Goal: Task Accomplishment & Management: Complete application form

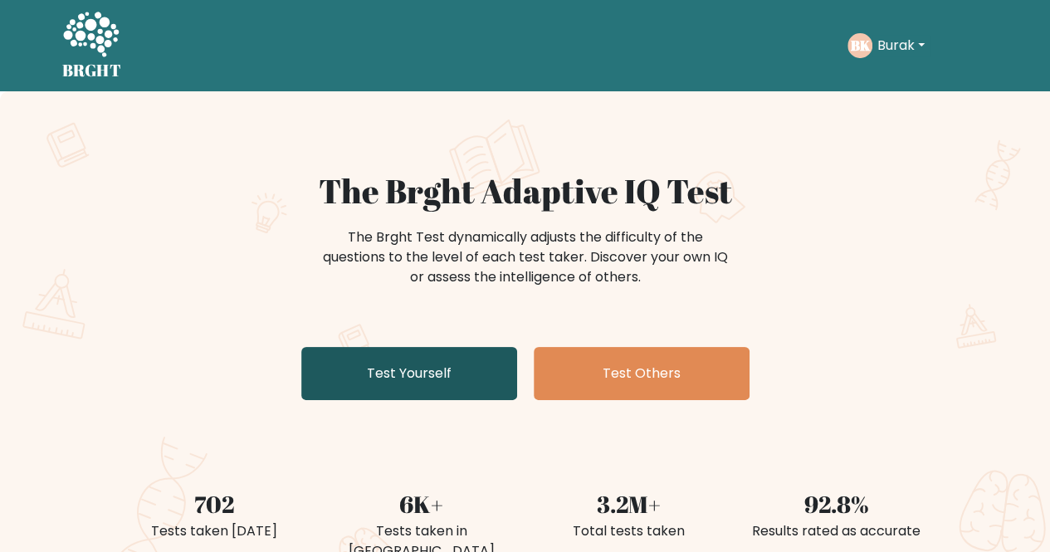
click at [384, 383] on link "Test Yourself" at bounding box center [409, 373] width 216 height 53
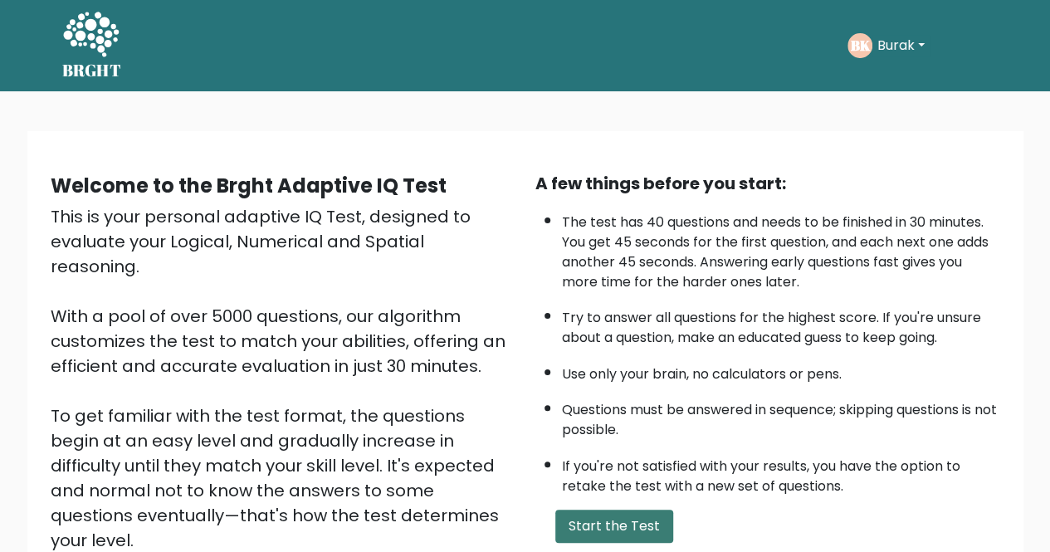
click at [614, 526] on button "Start the Test" at bounding box center [614, 526] width 118 height 33
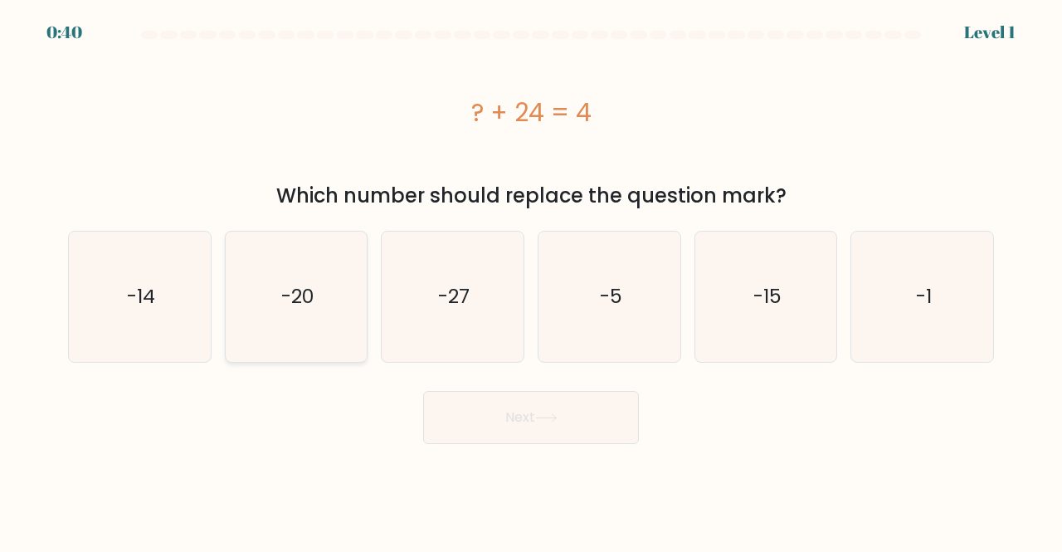
click at [308, 285] on text "-20" at bounding box center [297, 296] width 32 height 27
click at [531, 280] on input "b. -20" at bounding box center [531, 278] width 1 height 4
radio input "true"
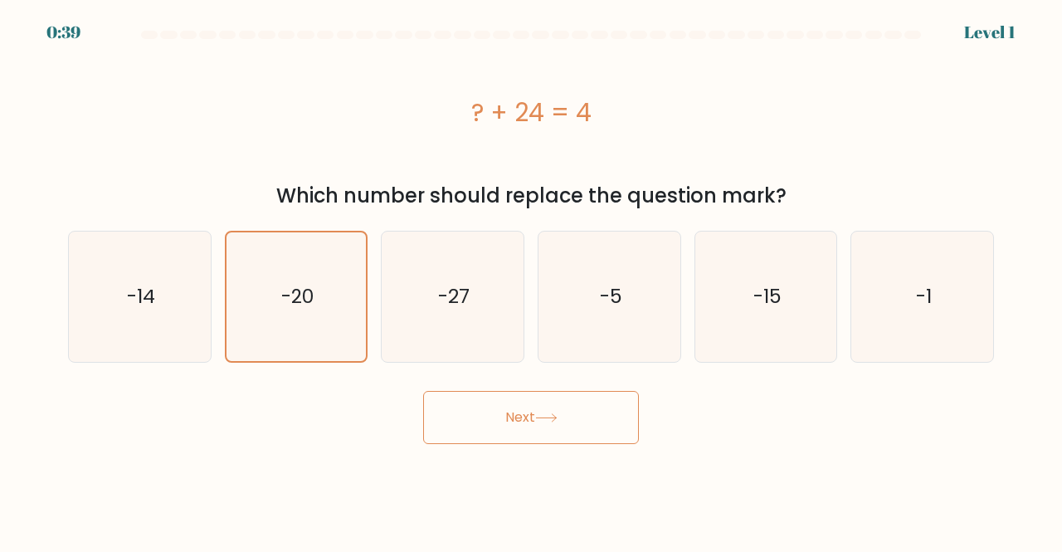
click at [525, 418] on button "Next" at bounding box center [531, 417] width 216 height 53
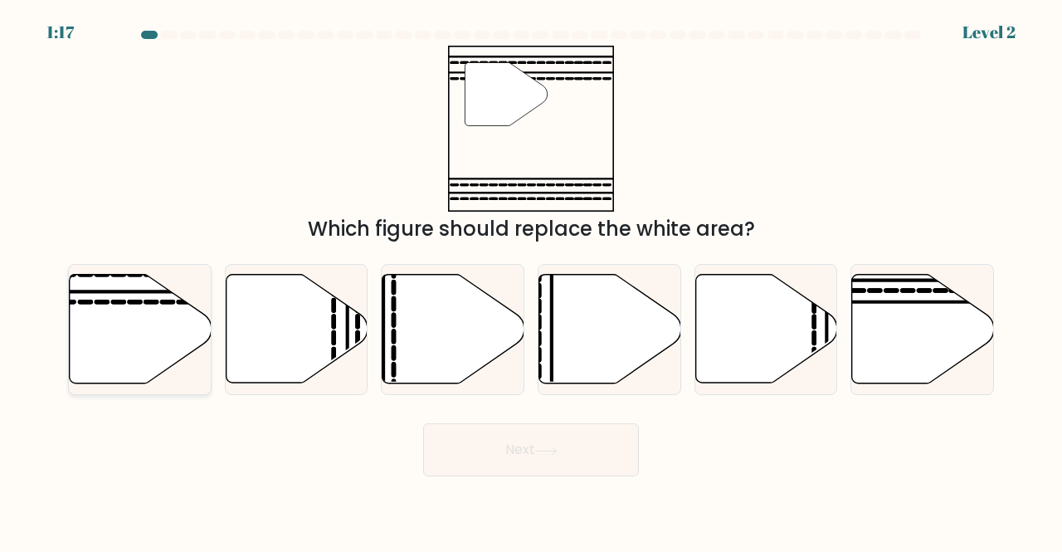
click at [159, 317] on icon at bounding box center [141, 329] width 142 height 109
click at [531, 280] on input "a." at bounding box center [531, 278] width 1 height 4
radio input "true"
click at [517, 447] on button "Next" at bounding box center [531, 449] width 216 height 53
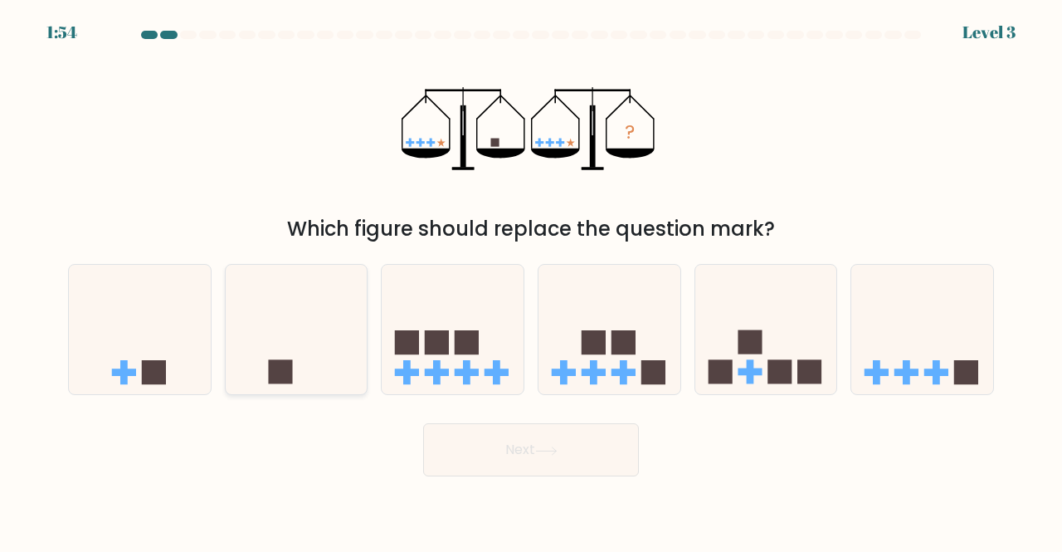
click at [304, 362] on icon at bounding box center [297, 329] width 142 height 117
click at [531, 280] on input "b." at bounding box center [531, 278] width 1 height 4
radio input "true"
click at [511, 454] on button "Next" at bounding box center [531, 449] width 216 height 53
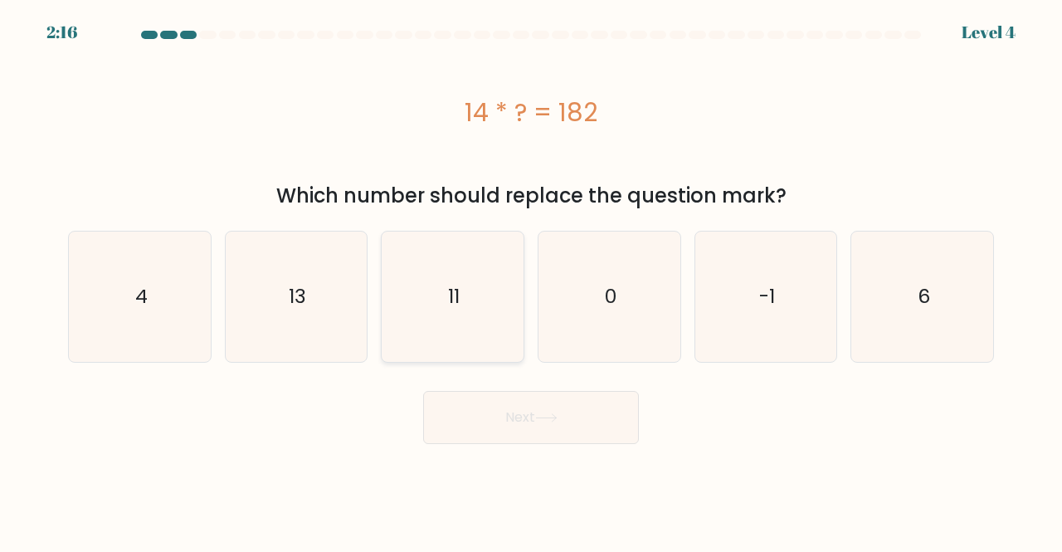
click at [448, 276] on icon "11" at bounding box center [453, 297] width 130 height 130
click at [531, 276] on input "c. 11" at bounding box center [531, 278] width 1 height 4
radio input "true"
click at [350, 276] on icon "13" at bounding box center [297, 297] width 130 height 130
click at [531, 276] on input "b. 13" at bounding box center [531, 278] width 1 height 4
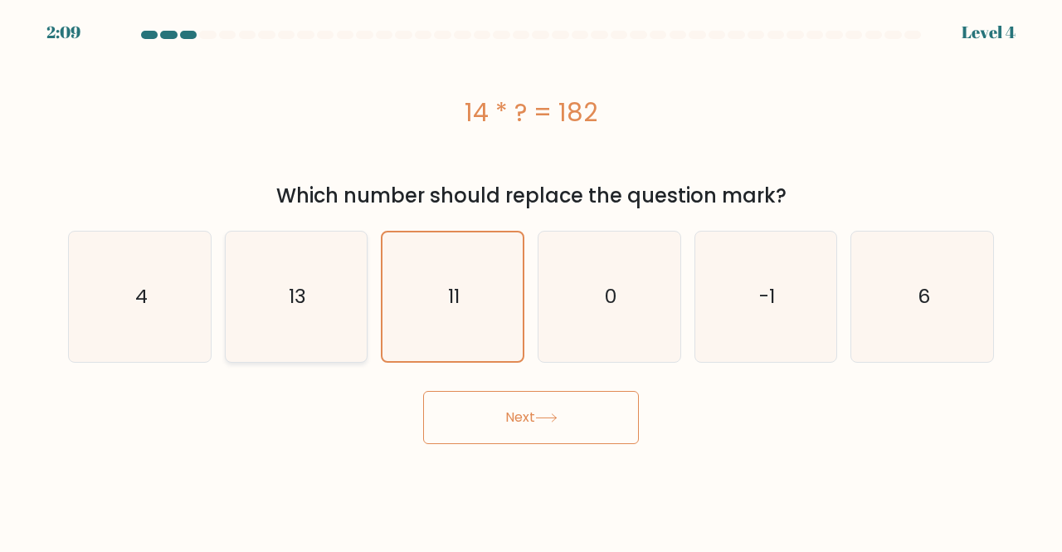
radio input "true"
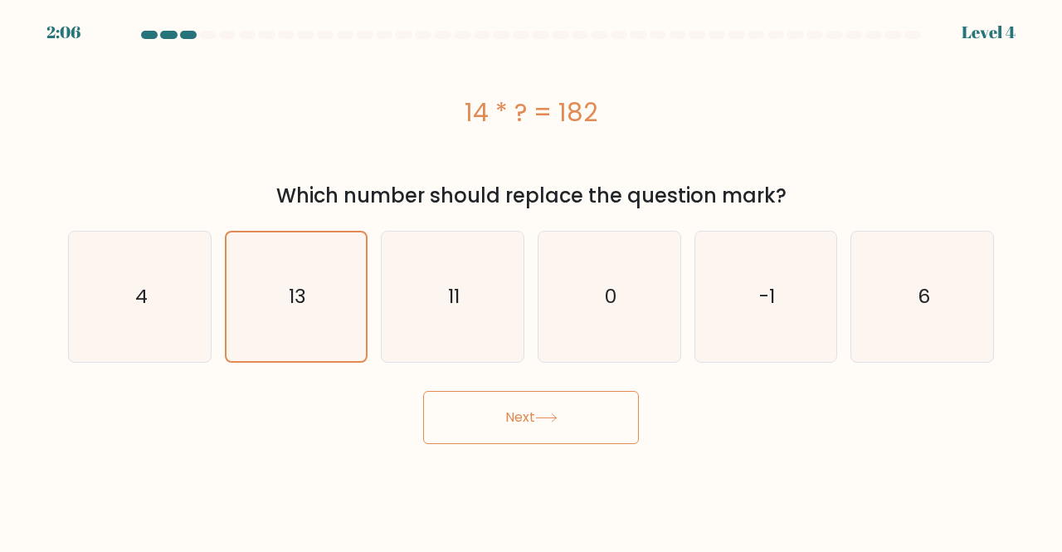
click at [524, 427] on button "Next" at bounding box center [531, 417] width 216 height 53
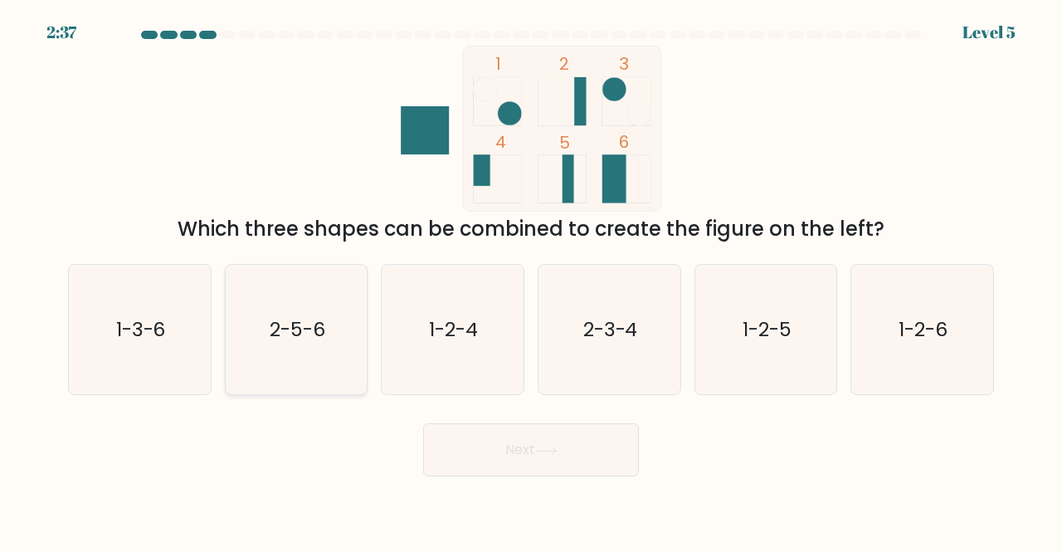
click at [340, 339] on icon "2-5-6" at bounding box center [297, 330] width 130 height 130
click at [531, 280] on input "b. 2-5-6" at bounding box center [531, 278] width 1 height 4
radio input "true"
click at [529, 461] on button "Next" at bounding box center [531, 449] width 216 height 53
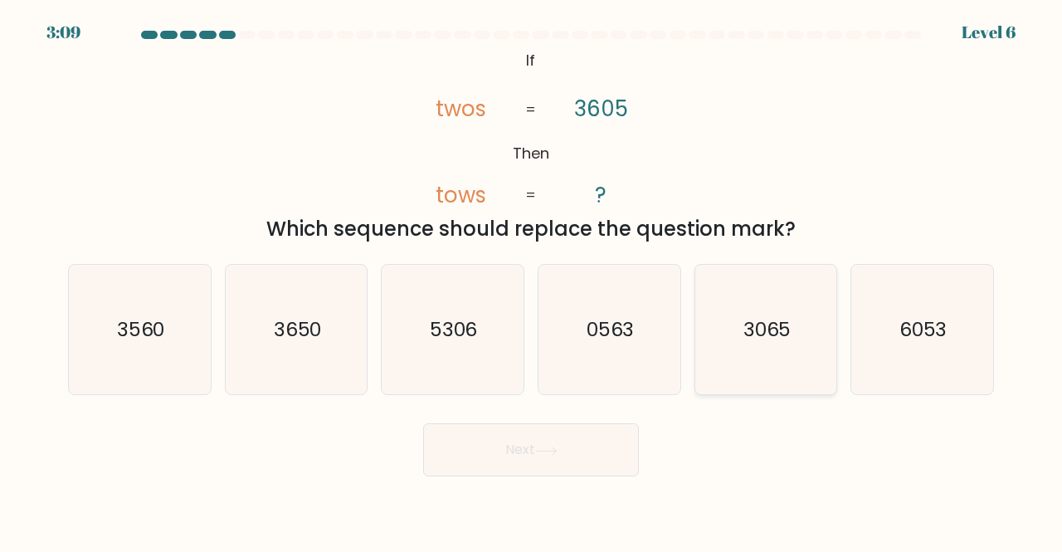
click at [744, 319] on text "3065" at bounding box center [768, 328] width 48 height 27
click at [532, 280] on input "e. 3065" at bounding box center [531, 278] width 1 height 4
radio input "true"
click at [543, 448] on icon at bounding box center [546, 450] width 22 height 9
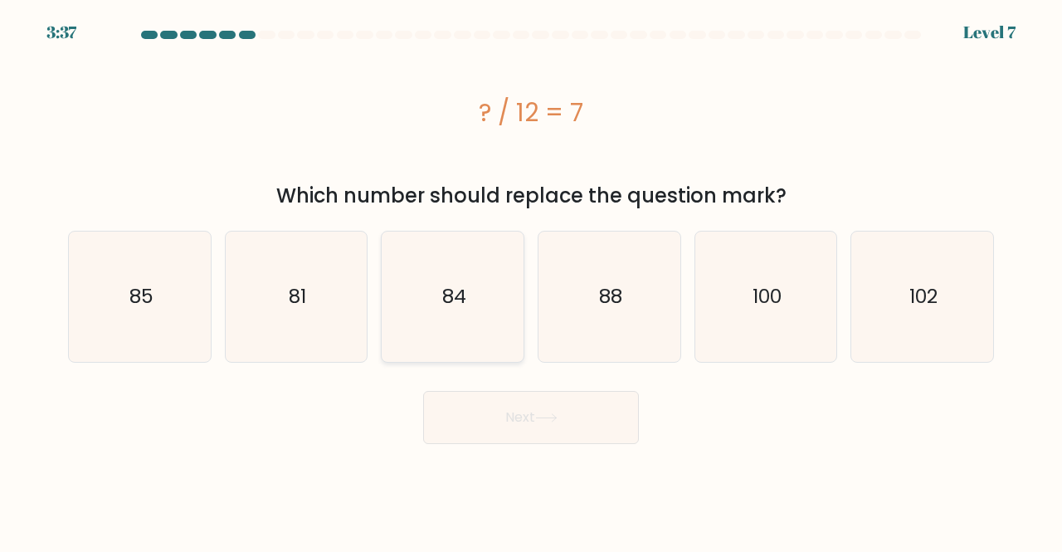
click at [479, 282] on icon "84" at bounding box center [453, 297] width 130 height 130
click at [531, 280] on input "c. 84" at bounding box center [531, 278] width 1 height 4
radio input "true"
click at [518, 431] on button "Next" at bounding box center [531, 417] width 216 height 53
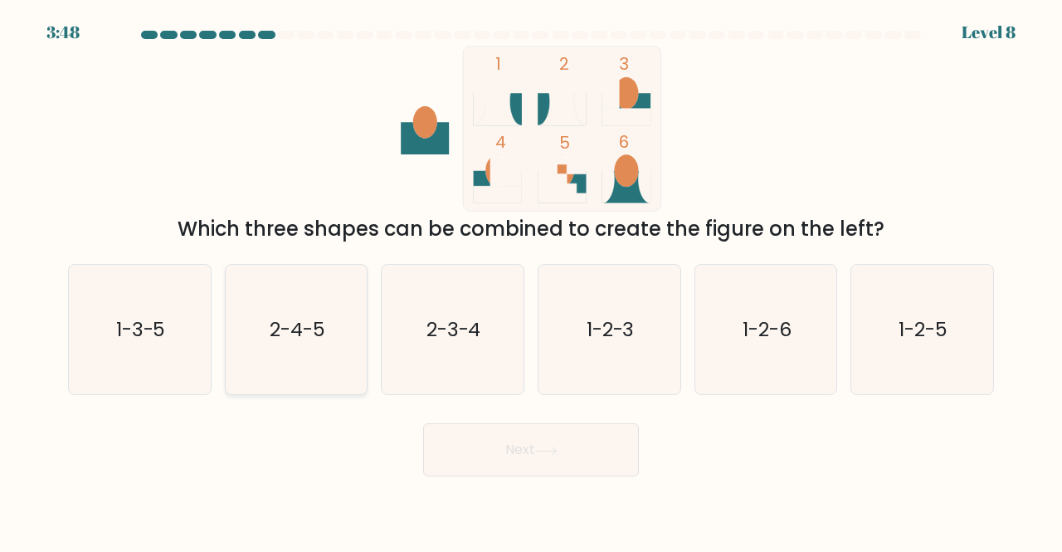
click at [298, 298] on icon "2-4-5" at bounding box center [297, 330] width 130 height 130
click at [531, 280] on input "b. 2-4-5" at bounding box center [531, 278] width 1 height 4
radio input "true"
click at [193, 308] on icon "1-3-5" at bounding box center [140, 330] width 130 height 130
click at [531, 280] on input "a. 1-3-5" at bounding box center [531, 278] width 1 height 4
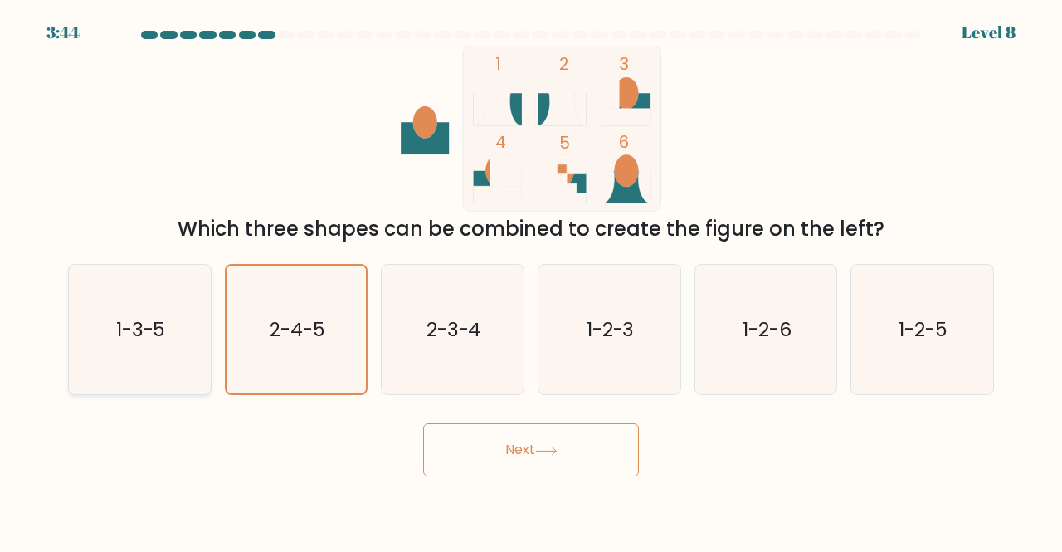
radio input "true"
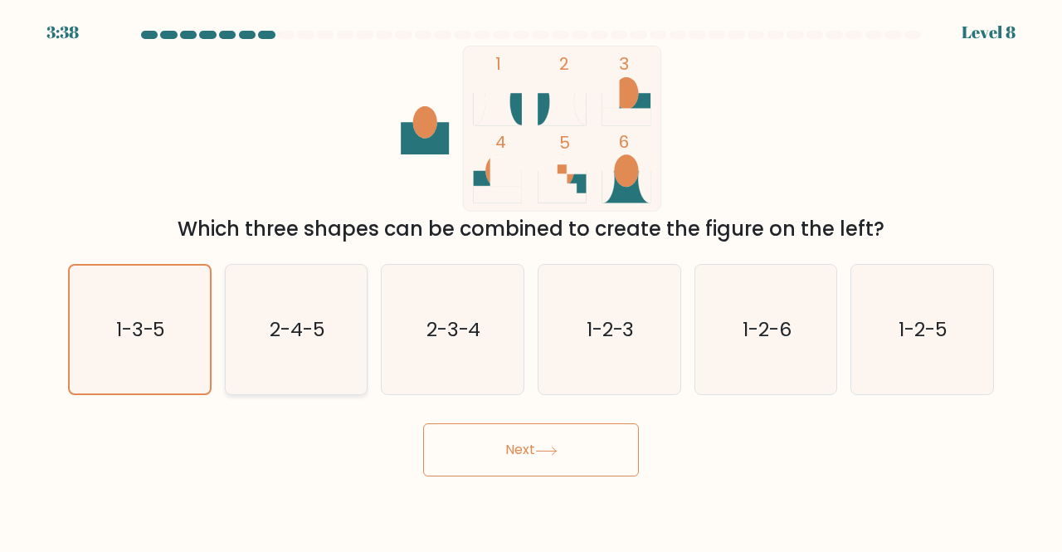
click at [324, 354] on icon "2-4-5" at bounding box center [297, 330] width 130 height 130
click at [531, 280] on input "b. 2-4-5" at bounding box center [531, 278] width 1 height 4
radio input "true"
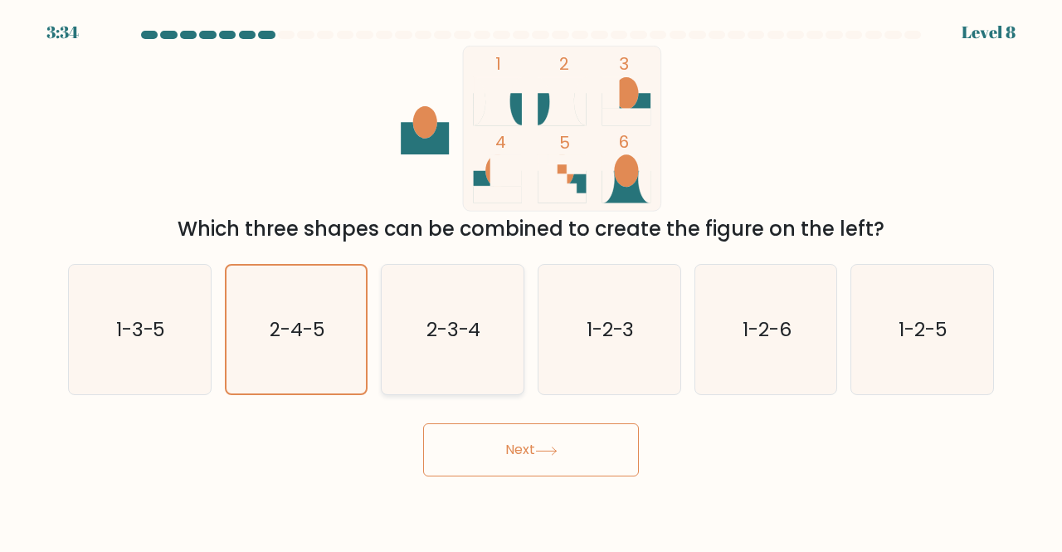
click at [487, 317] on icon "2-3-4" at bounding box center [453, 330] width 130 height 130
click at [531, 280] on input "c. 2-3-4" at bounding box center [531, 278] width 1 height 4
radio input "true"
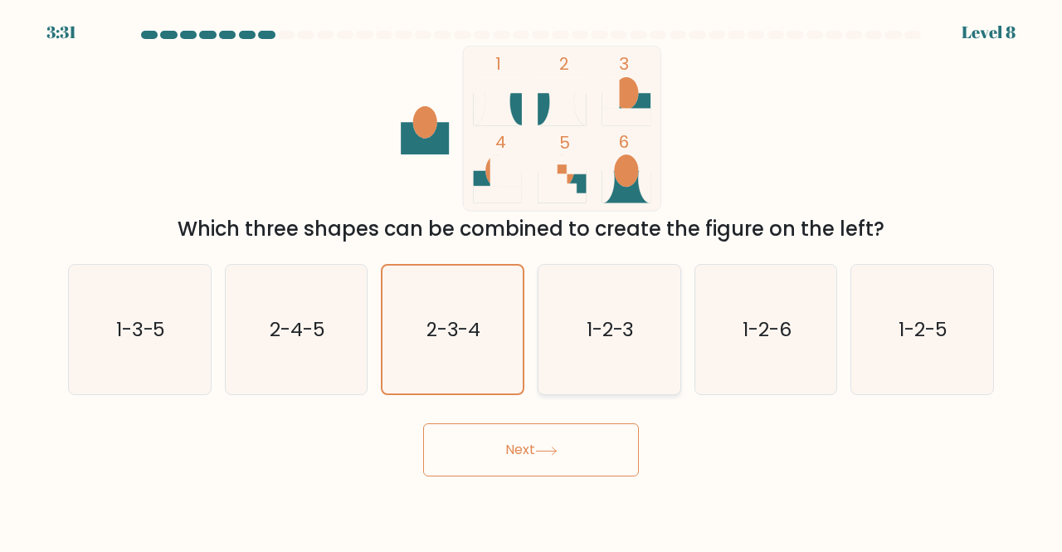
click at [626, 292] on icon "1-2-3" at bounding box center [609, 330] width 130 height 130
click at [532, 280] on input "d. 1-2-3" at bounding box center [531, 278] width 1 height 4
radio input "true"
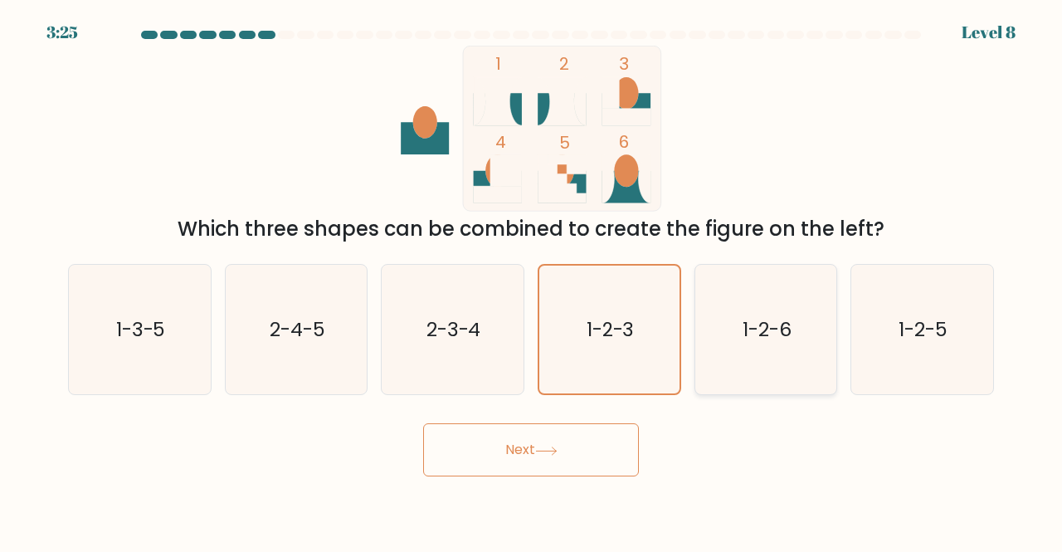
click at [726, 344] on icon "1-2-6" at bounding box center [766, 330] width 130 height 130
click at [532, 280] on input "e. 1-2-6" at bounding box center [531, 278] width 1 height 4
radio input "true"
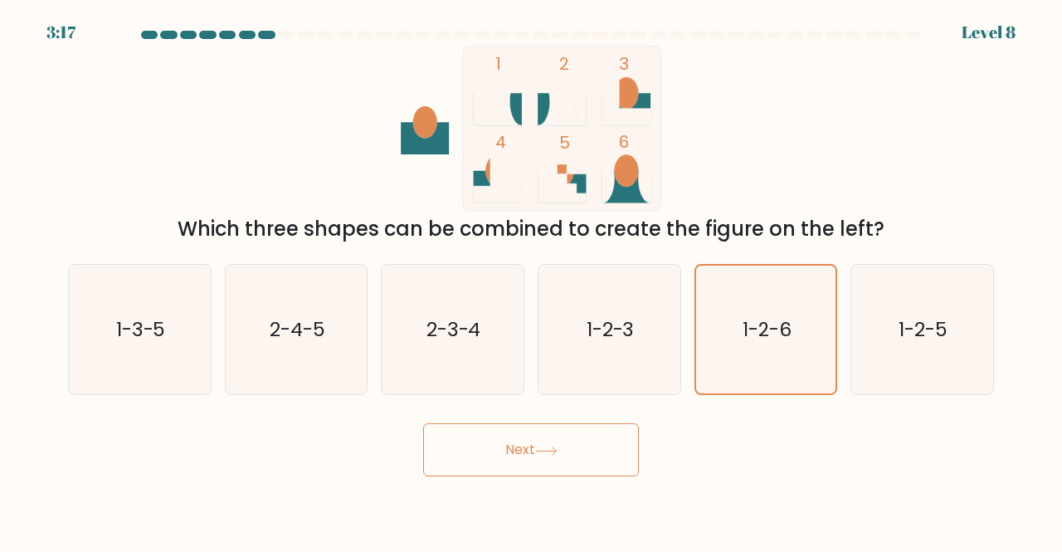
click at [684, 336] on div "d. 1-2-3" at bounding box center [609, 330] width 157 height 132
click at [646, 329] on icon "1-2-3" at bounding box center [609, 330] width 130 height 130
click at [532, 280] on input "d. 1-2-3" at bounding box center [531, 278] width 1 height 4
radio input "true"
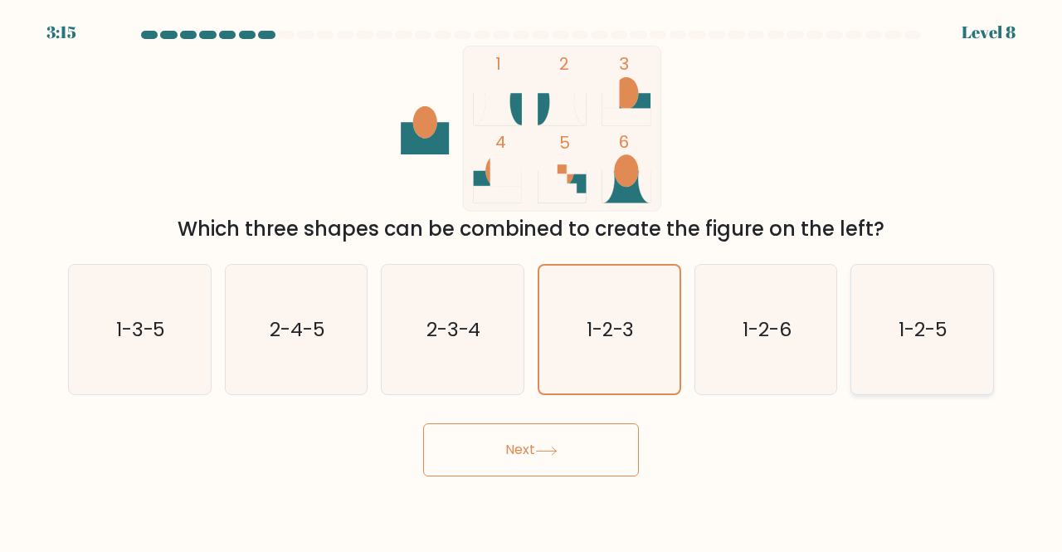
click at [928, 321] on text "1-2-5" at bounding box center [924, 328] width 49 height 27
click at [532, 280] on input "f. 1-2-5" at bounding box center [531, 278] width 1 height 4
radio input "true"
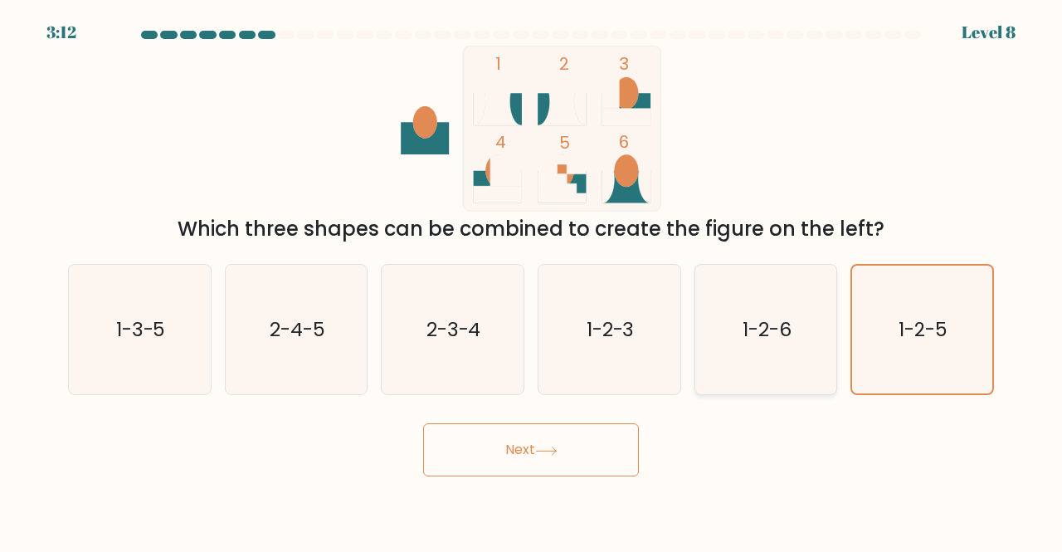
drag, startPoint x: 667, startPoint y: 324, endPoint x: 749, endPoint y: 324, distance: 81.3
click at [749, 324] on div "a. 1-3-5 b. 2-4-5 c. 2-3-4 d. 1-2-3" at bounding box center [530, 323] width 939 height 145
click at [749, 324] on text "1-2-6" at bounding box center [767, 328] width 49 height 27
click at [532, 280] on input "e. 1-2-6" at bounding box center [531, 278] width 1 height 4
radio input "true"
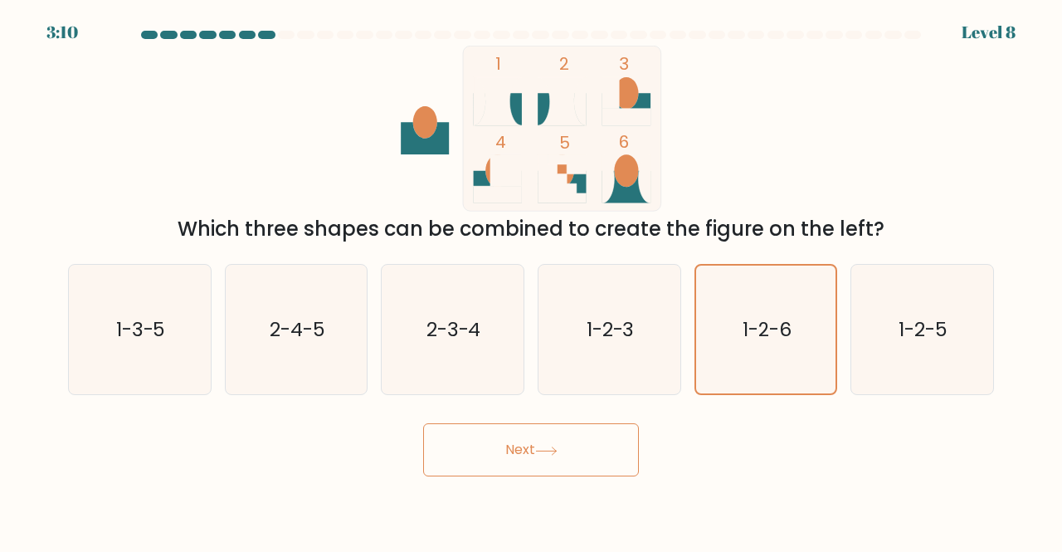
click at [588, 447] on button "Next" at bounding box center [531, 449] width 216 height 53
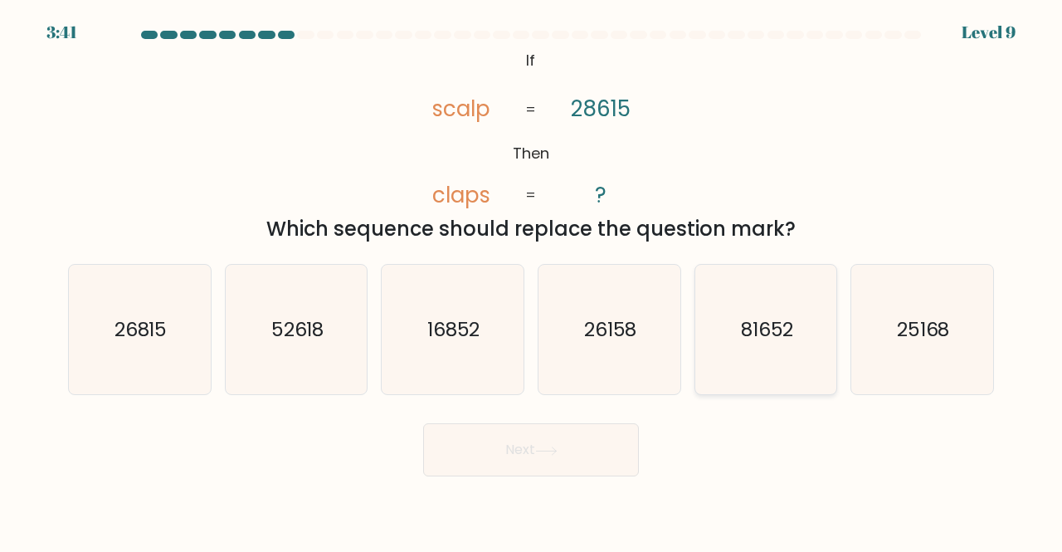
click at [749, 350] on icon "81652" at bounding box center [766, 330] width 130 height 130
click at [532, 280] on input "e. 81652" at bounding box center [531, 278] width 1 height 4
radio input "true"
click at [548, 441] on button "Next" at bounding box center [531, 449] width 216 height 53
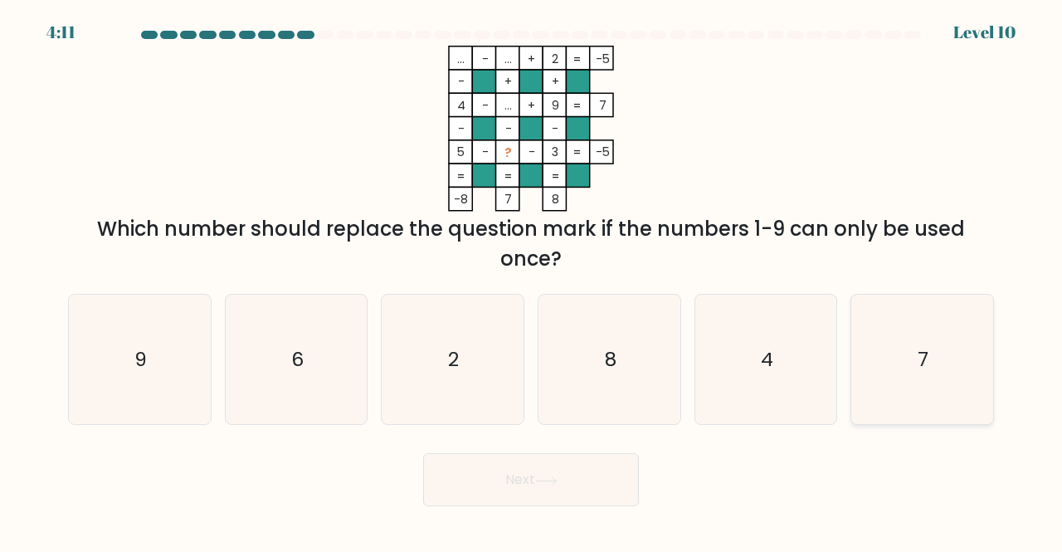
click at [881, 371] on icon "7" at bounding box center [922, 360] width 130 height 130
click at [532, 280] on input "f. 7" at bounding box center [531, 278] width 1 height 4
radio input "true"
click at [594, 473] on button "Next" at bounding box center [531, 479] width 216 height 53
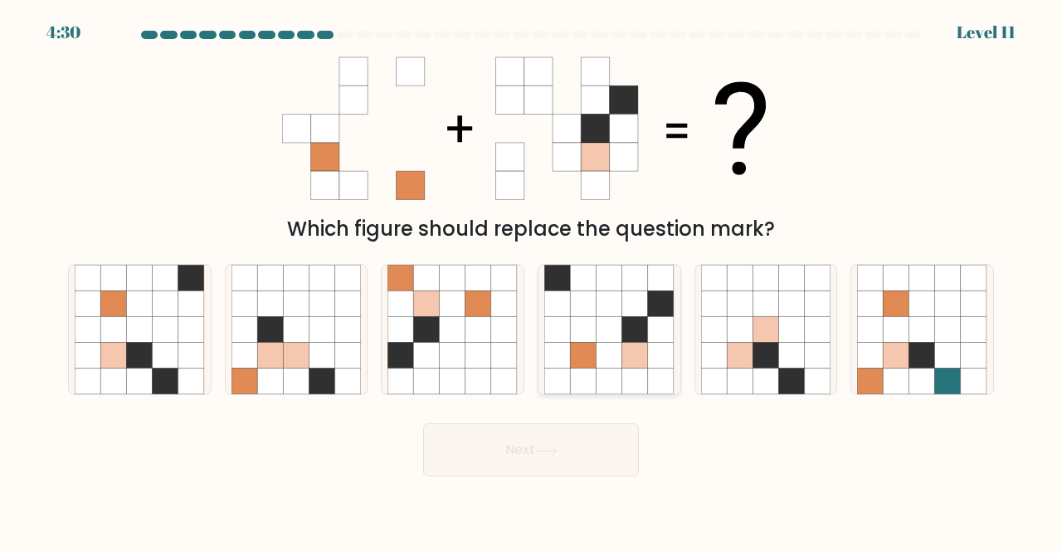
click at [628, 353] on icon at bounding box center [635, 356] width 26 height 26
click at [532, 280] on input "d." at bounding box center [531, 278] width 1 height 4
radio input "true"
click at [287, 378] on icon at bounding box center [296, 381] width 26 height 26
click at [531, 280] on input "b." at bounding box center [531, 278] width 1 height 4
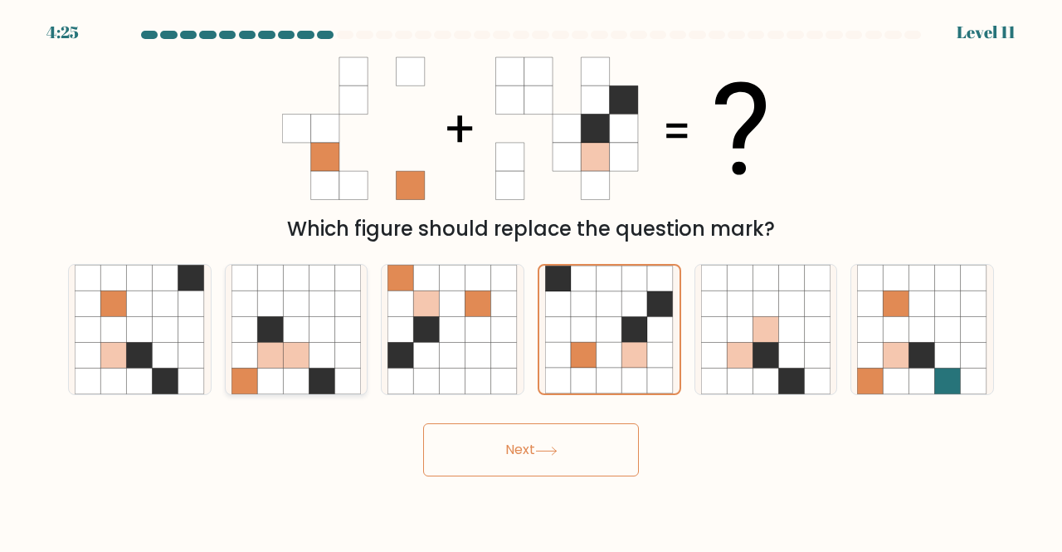
radio input "true"
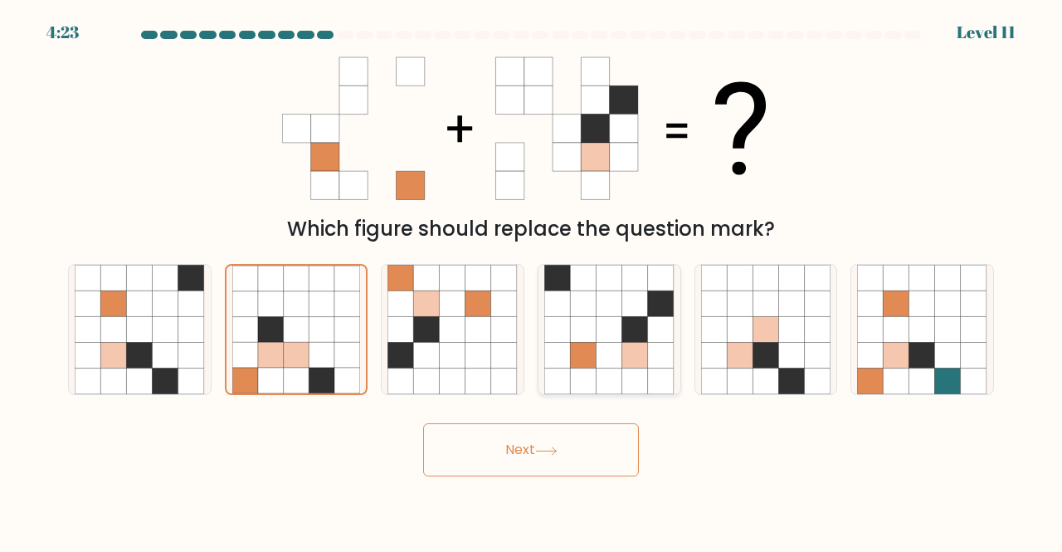
click at [594, 373] on icon at bounding box center [583, 381] width 26 height 26
click at [532, 280] on input "d." at bounding box center [531, 278] width 1 height 4
radio input "true"
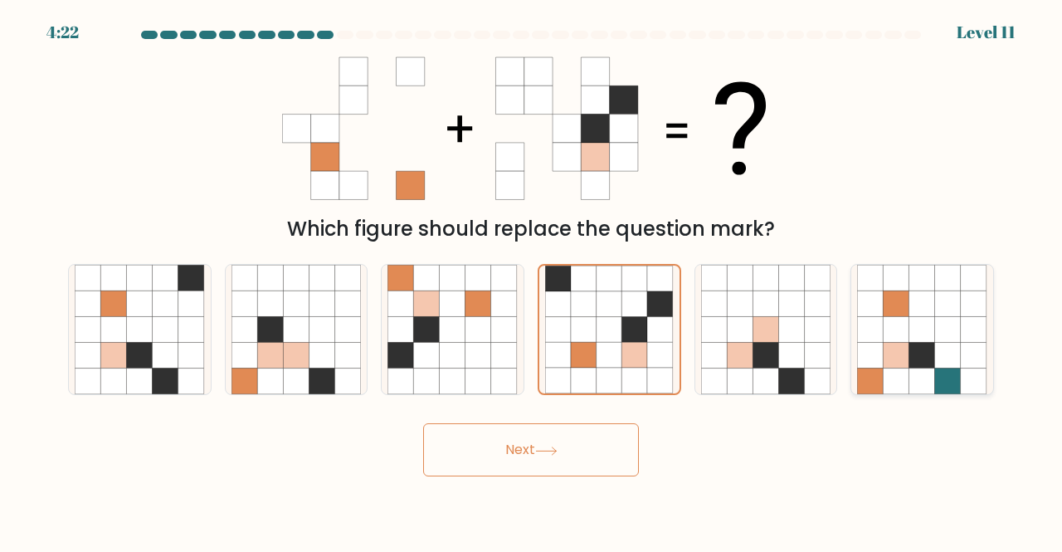
click at [890, 360] on icon at bounding box center [897, 356] width 26 height 26
click at [532, 280] on input "f." at bounding box center [531, 278] width 1 height 4
radio input "true"
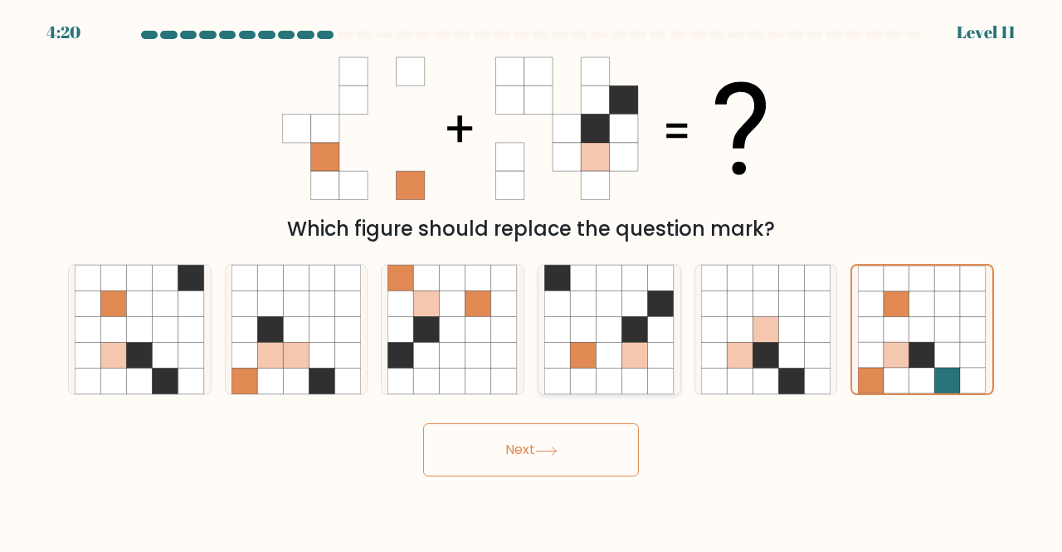
click at [578, 353] on icon at bounding box center [583, 356] width 26 height 26
click at [532, 280] on input "d." at bounding box center [531, 278] width 1 height 4
radio input "true"
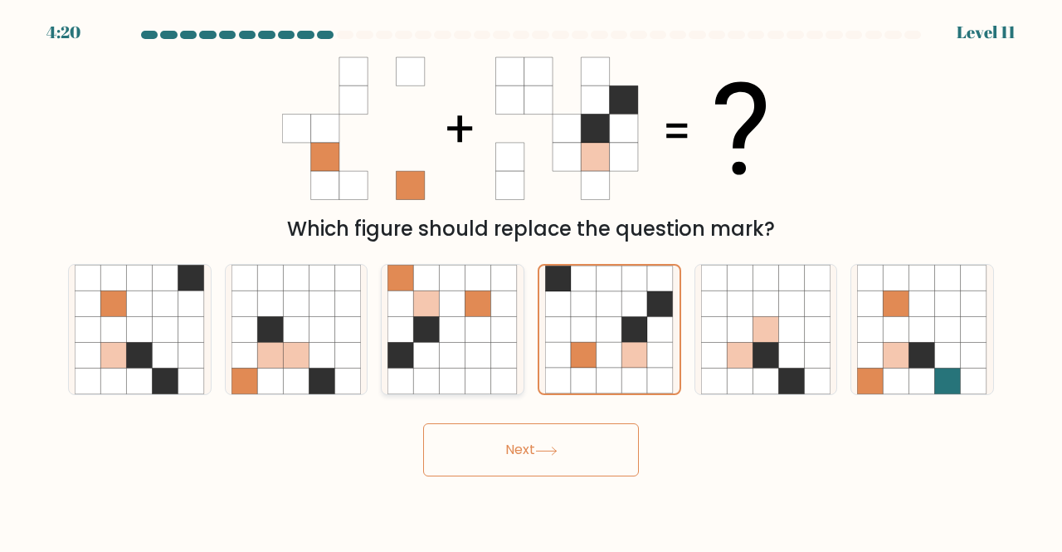
click at [471, 360] on icon at bounding box center [479, 356] width 26 height 26
click at [531, 280] on input "c." at bounding box center [531, 278] width 1 height 4
radio input "true"
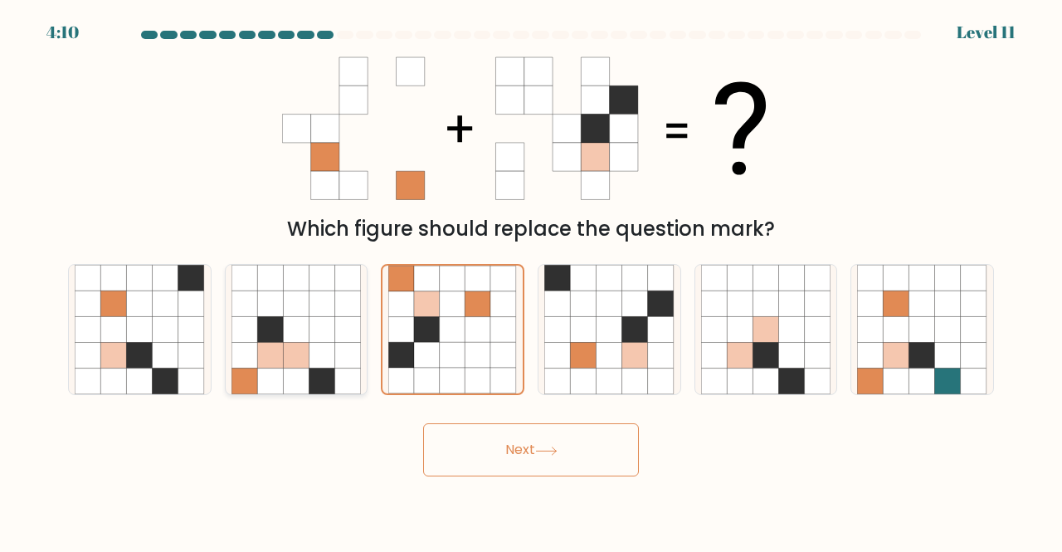
click at [294, 319] on icon at bounding box center [296, 329] width 26 height 26
click at [531, 280] on input "b." at bounding box center [531, 278] width 1 height 4
radio input "true"
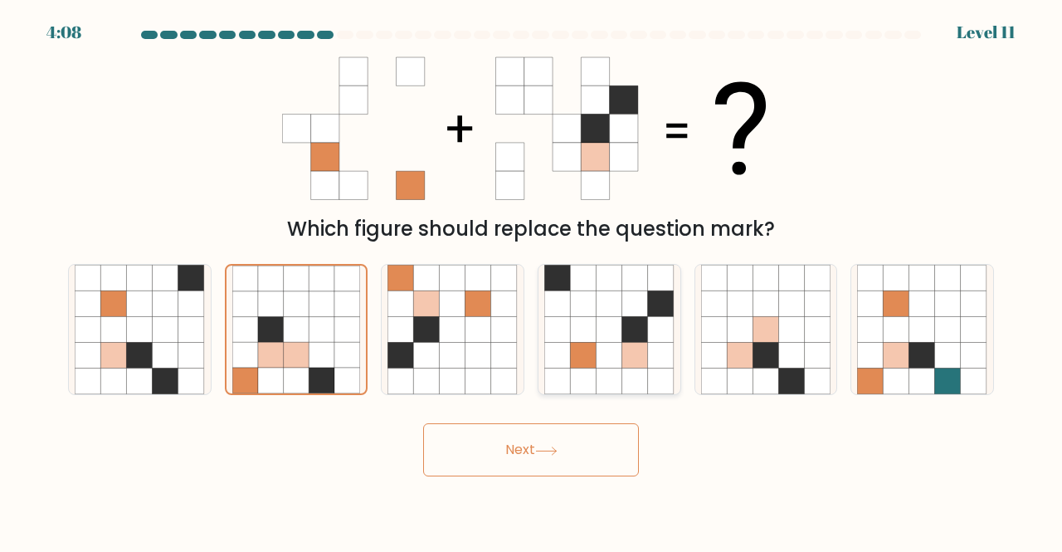
click at [597, 361] on icon at bounding box center [610, 356] width 26 height 26
click at [532, 280] on input "d." at bounding box center [531, 278] width 1 height 4
radio input "true"
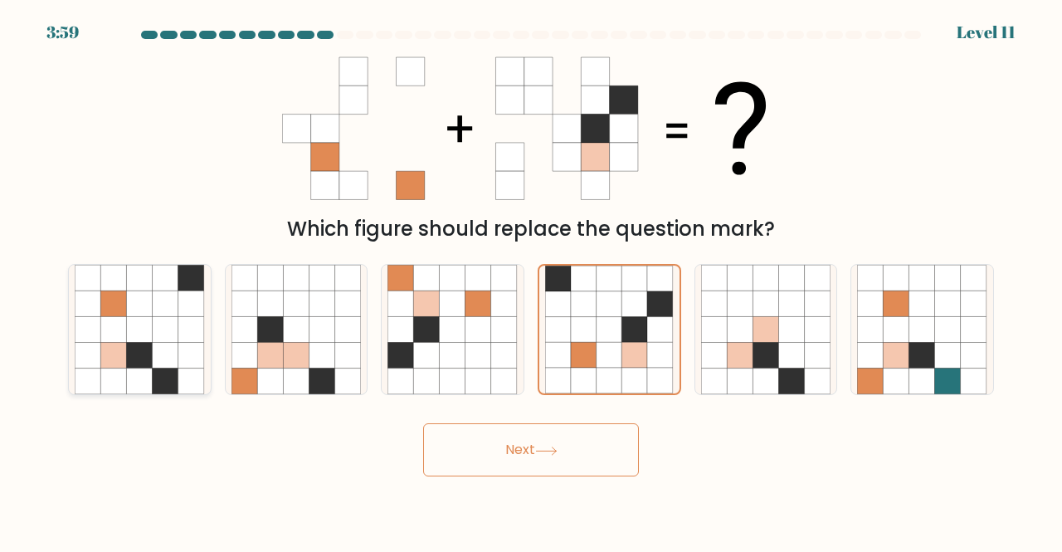
click at [170, 371] on icon at bounding box center [166, 381] width 26 height 26
click at [531, 280] on input "a." at bounding box center [531, 278] width 1 height 4
radio input "true"
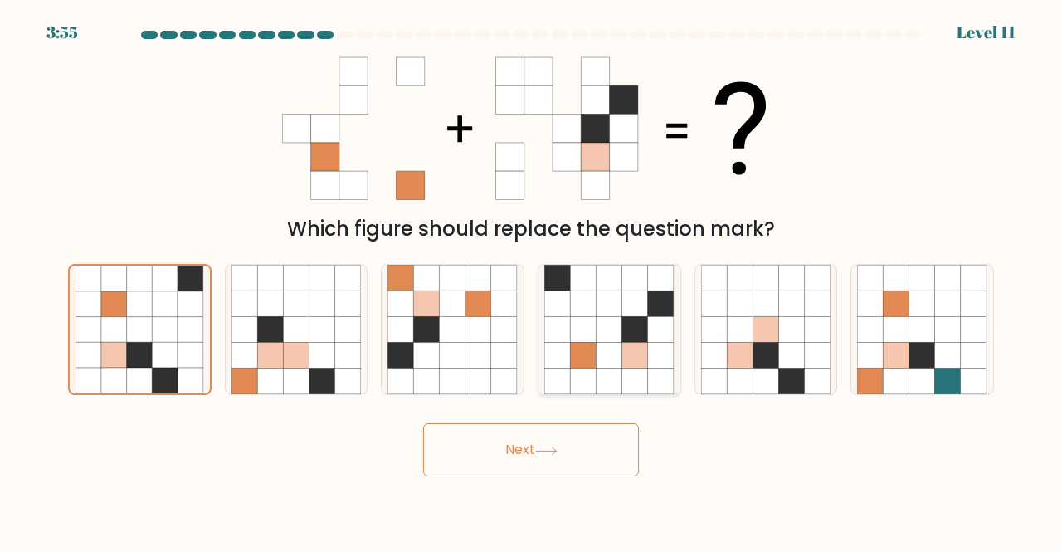
click at [597, 369] on icon at bounding box center [610, 381] width 26 height 26
click at [532, 280] on input "d." at bounding box center [531, 278] width 1 height 4
radio input "true"
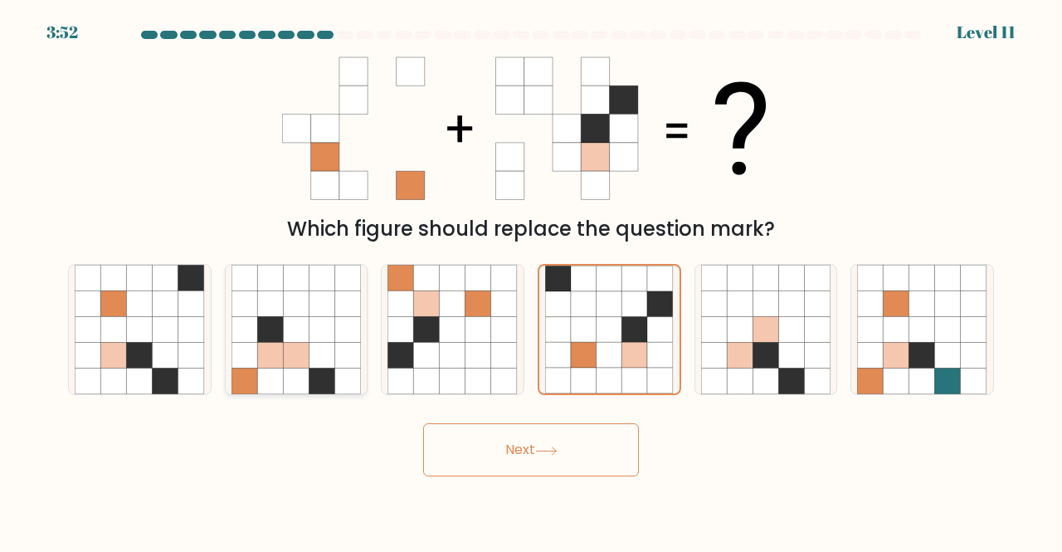
click at [300, 340] on icon at bounding box center [296, 329] width 26 height 26
click at [531, 280] on input "b." at bounding box center [531, 278] width 1 height 4
radio input "true"
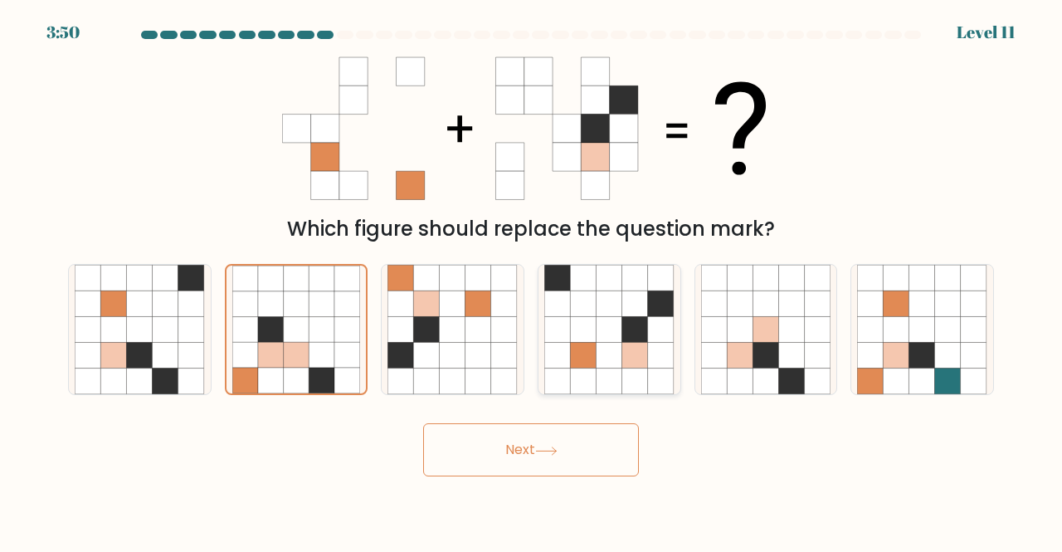
click at [581, 359] on icon at bounding box center [583, 356] width 26 height 26
click at [532, 280] on input "d." at bounding box center [531, 278] width 1 height 4
radio input "true"
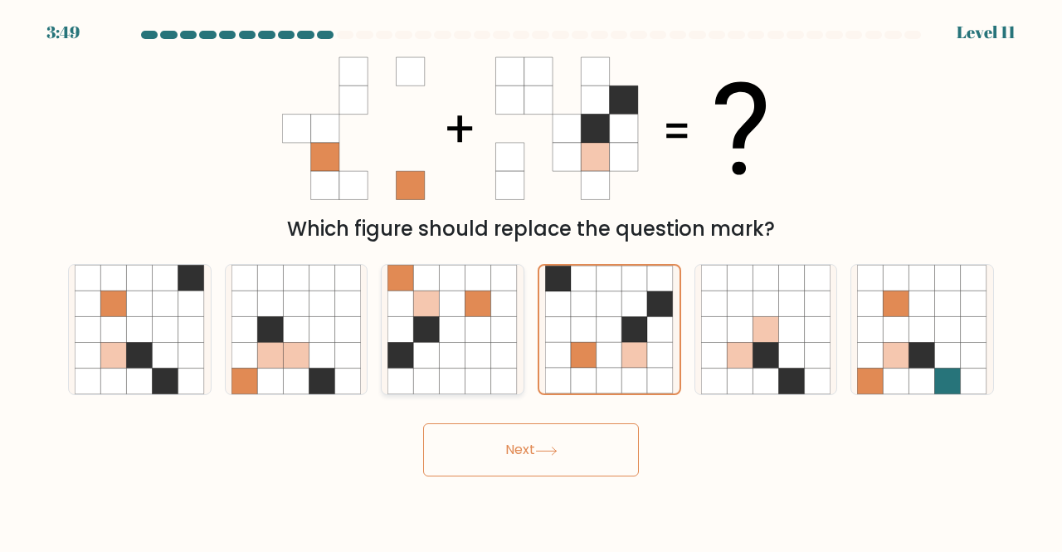
click at [487, 342] on icon at bounding box center [479, 329] width 26 height 26
click at [531, 280] on input "c." at bounding box center [531, 278] width 1 height 4
radio input "true"
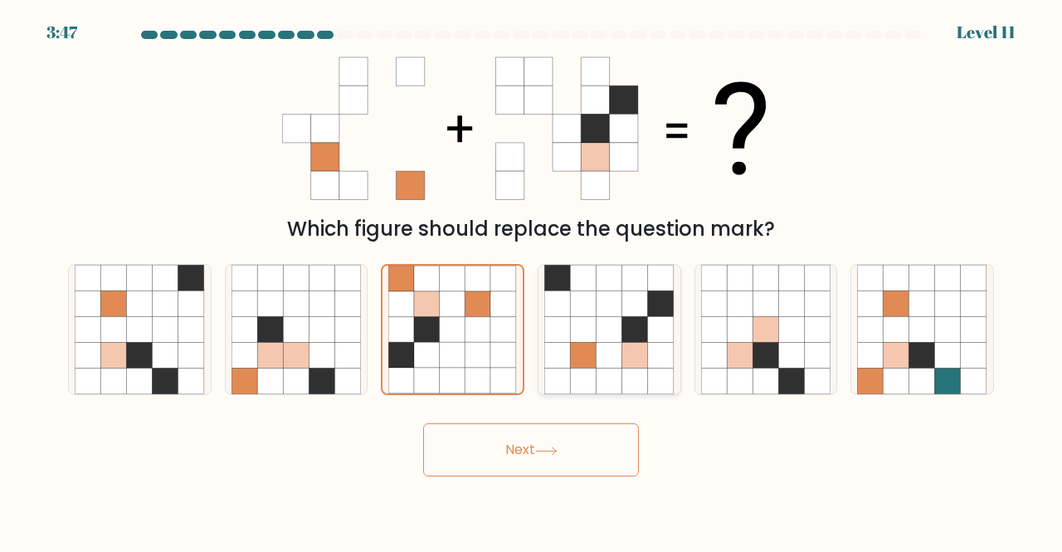
click at [643, 333] on icon at bounding box center [635, 329] width 26 height 26
click at [532, 280] on input "d." at bounding box center [531, 278] width 1 height 4
radio input "true"
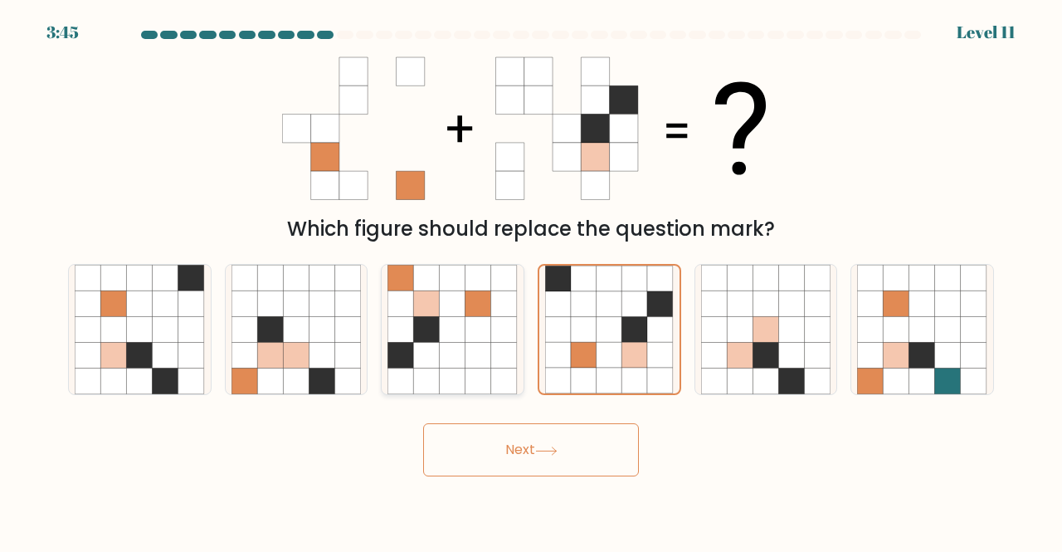
click at [422, 348] on icon at bounding box center [427, 356] width 26 height 26
click at [531, 280] on input "c." at bounding box center [531, 278] width 1 height 4
radio input "true"
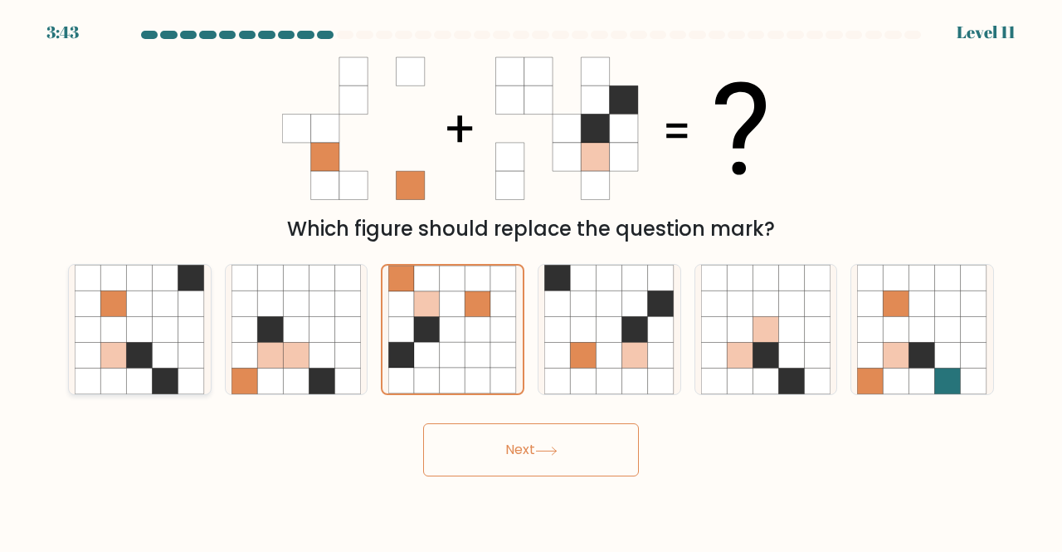
click at [118, 329] on icon at bounding box center [113, 329] width 26 height 26
click at [531, 280] on input "a." at bounding box center [531, 278] width 1 height 4
radio input "true"
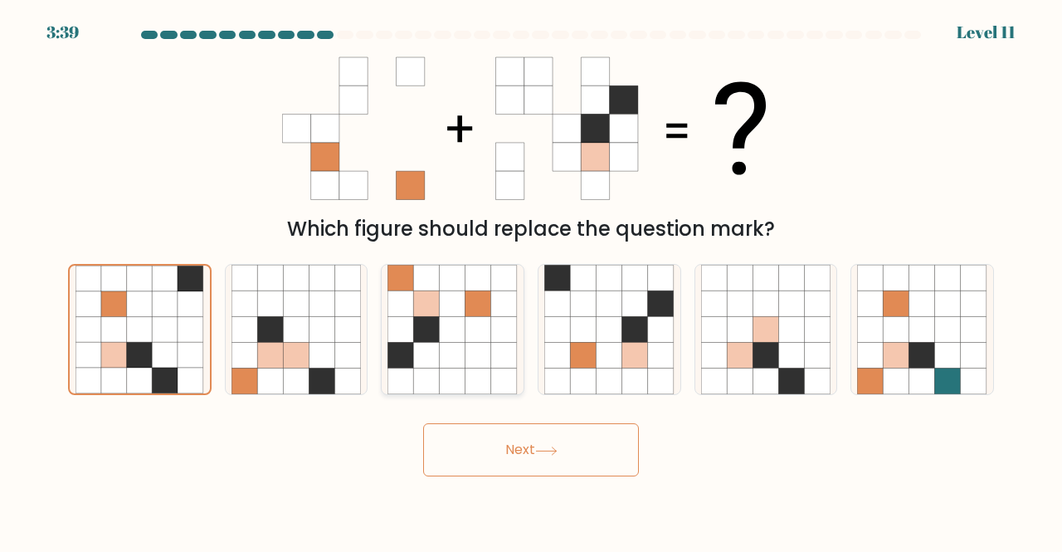
click at [418, 329] on icon at bounding box center [427, 329] width 26 height 26
click at [531, 280] on input "c." at bounding box center [531, 278] width 1 height 4
radio input "true"
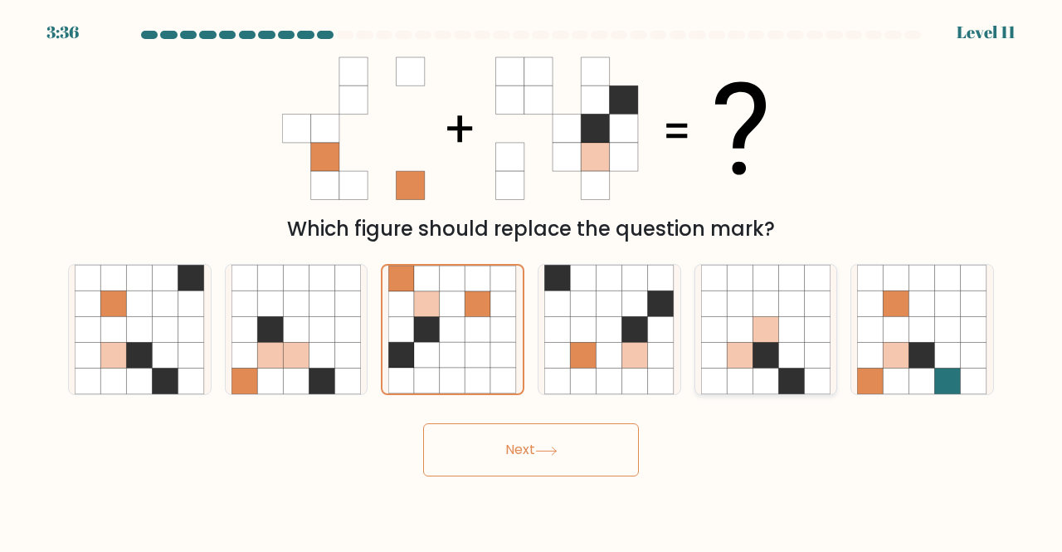
click at [733, 341] on icon at bounding box center [740, 329] width 26 height 26
click at [532, 280] on input "e." at bounding box center [531, 278] width 1 height 4
radio input "true"
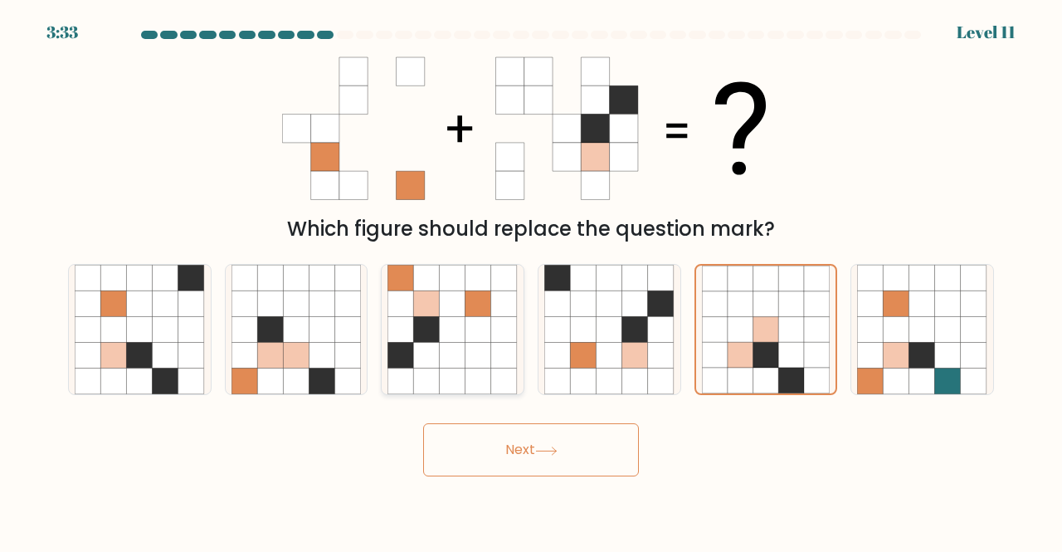
drag, startPoint x: 536, startPoint y: 313, endPoint x: 437, endPoint y: 296, distance: 101.0
click at [437, 296] on div "a. b. c." at bounding box center [530, 323] width 939 height 145
drag, startPoint x: 437, startPoint y: 296, endPoint x: 507, endPoint y: 310, distance: 71.8
click at [507, 310] on icon at bounding box center [453, 330] width 130 height 130
click at [531, 280] on input "c." at bounding box center [531, 278] width 1 height 4
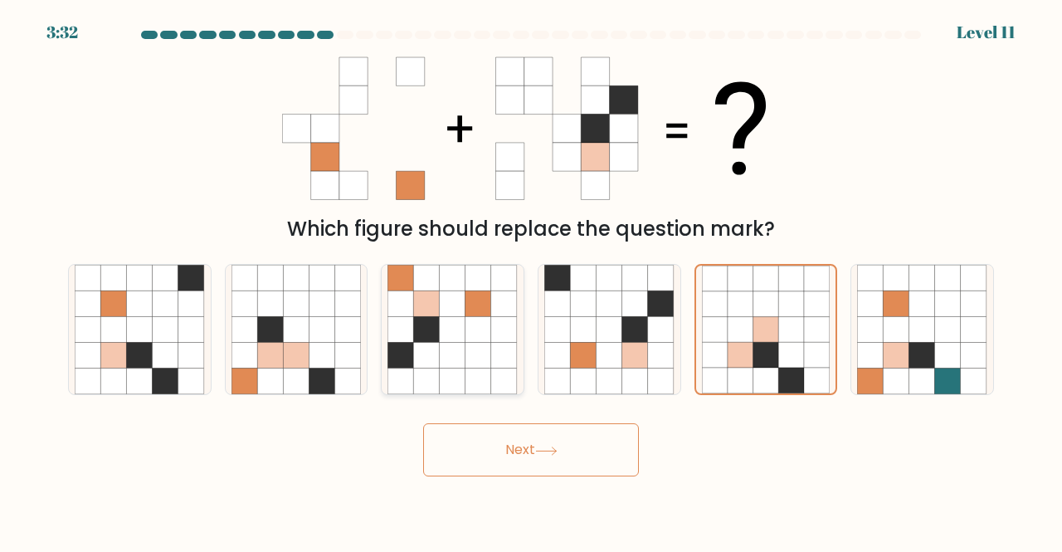
radio input "true"
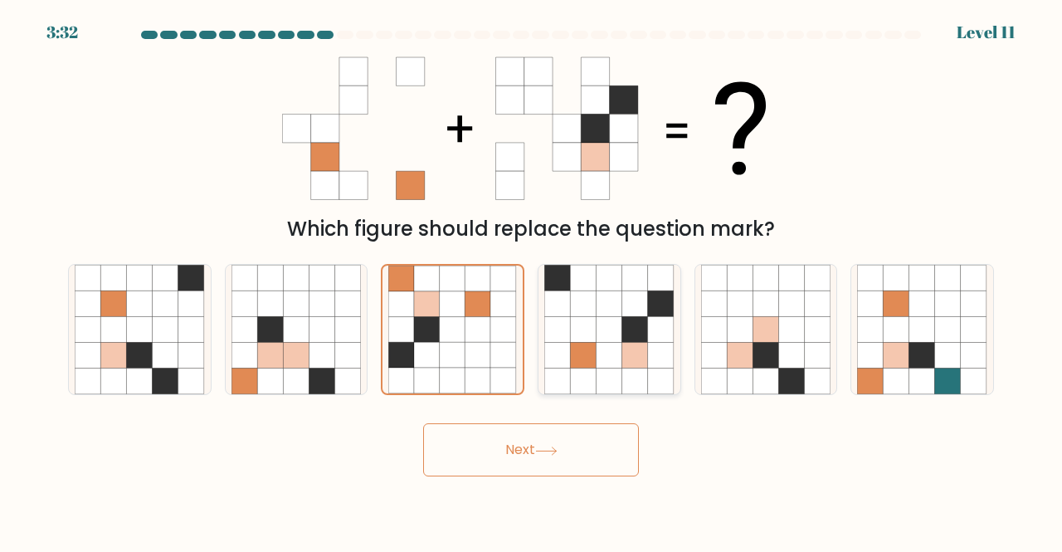
drag, startPoint x: 507, startPoint y: 310, endPoint x: 594, endPoint y: 308, distance: 87.2
click at [594, 308] on div "a. b. c." at bounding box center [530, 323] width 939 height 145
click at [594, 308] on icon at bounding box center [583, 303] width 26 height 26
click at [532, 280] on input "d." at bounding box center [531, 278] width 1 height 4
radio input "true"
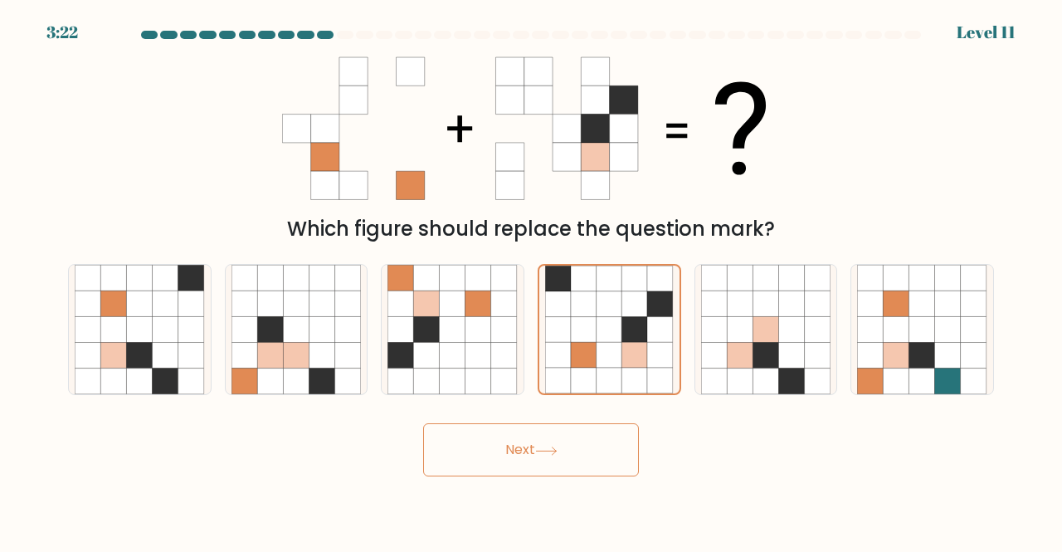
click at [530, 437] on button "Next" at bounding box center [531, 449] width 216 height 53
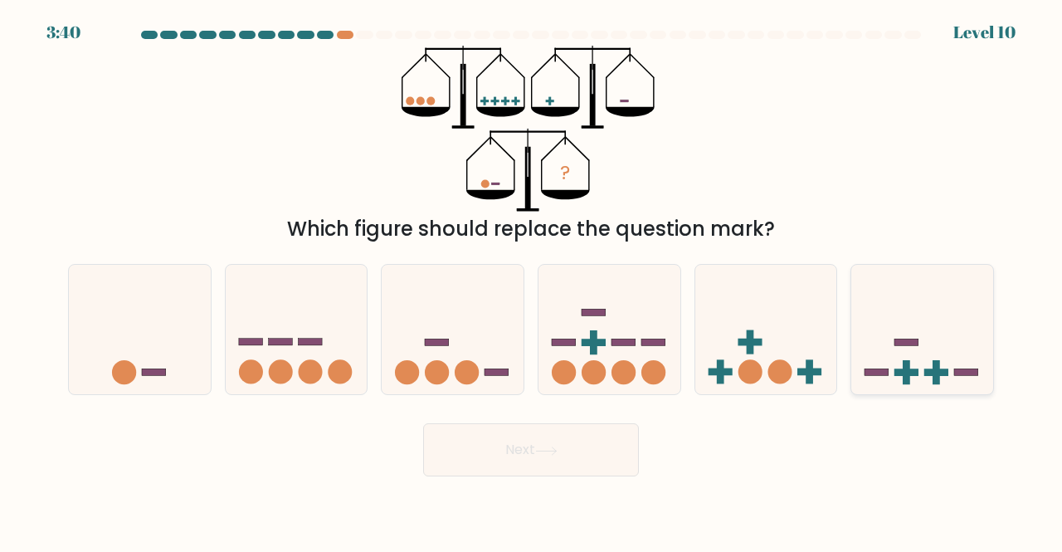
click at [903, 384] on rect at bounding box center [906, 372] width 7 height 24
click at [532, 280] on input "f." at bounding box center [531, 278] width 1 height 4
radio input "true"
click at [596, 427] on button "Next" at bounding box center [531, 449] width 216 height 53
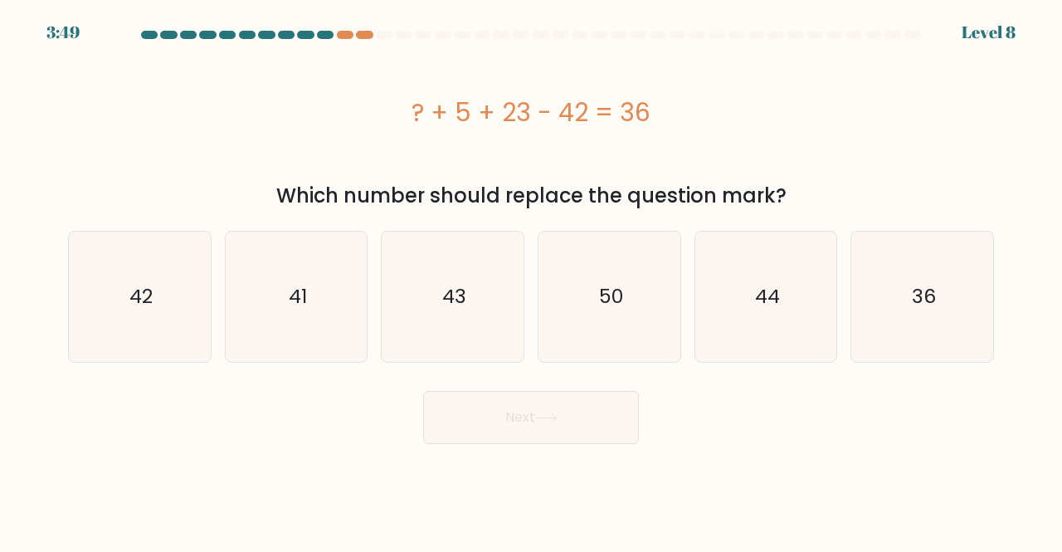
click at [552, 145] on div "? + 5 + 23 - 42 = 36" at bounding box center [531, 112] width 926 height 133
click at [620, 300] on text "50" at bounding box center [610, 296] width 24 height 27
click at [532, 280] on input "d. 50" at bounding box center [531, 278] width 1 height 4
radio input "true"
click at [554, 427] on button "Next" at bounding box center [531, 417] width 216 height 53
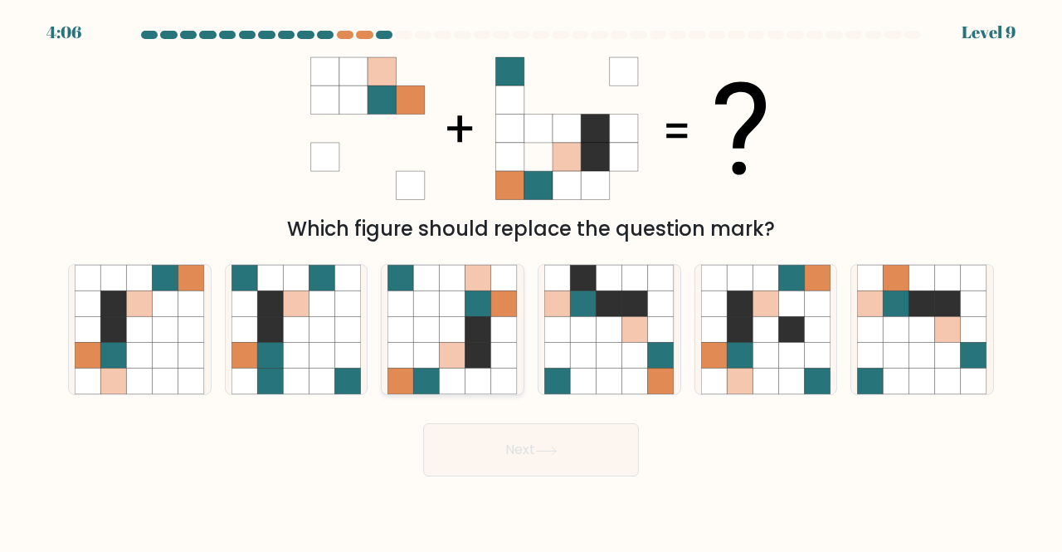
click at [503, 319] on icon at bounding box center [504, 329] width 26 height 26
click at [531, 280] on input "c." at bounding box center [531, 278] width 1 height 4
radio input "true"
click at [531, 446] on button "Next" at bounding box center [531, 449] width 216 height 53
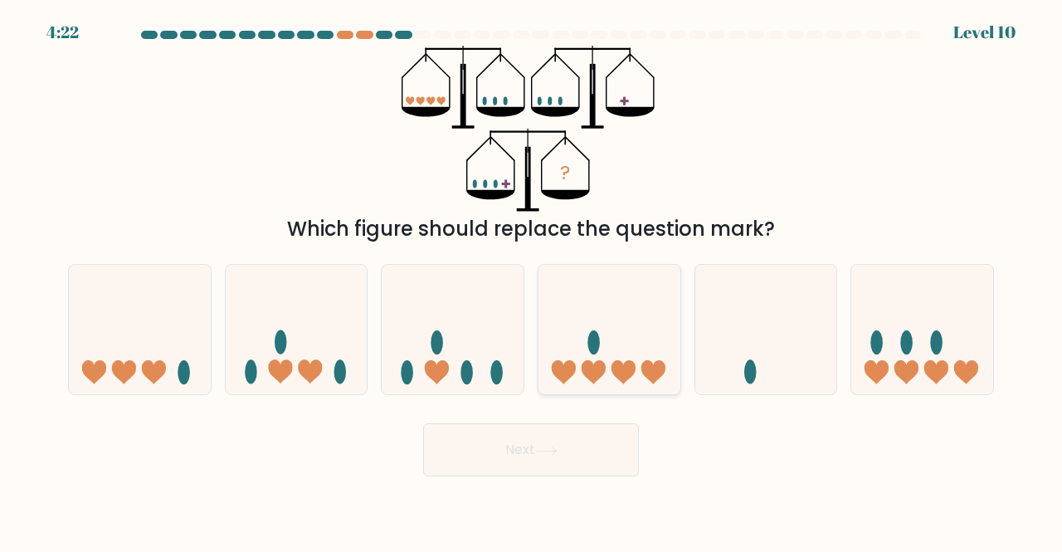
click at [631, 368] on icon at bounding box center [624, 372] width 24 height 24
click at [532, 280] on input "d." at bounding box center [531, 278] width 1 height 4
radio input "true"
click at [924, 310] on icon at bounding box center [922, 329] width 142 height 117
click at [532, 280] on input "f." at bounding box center [531, 278] width 1 height 4
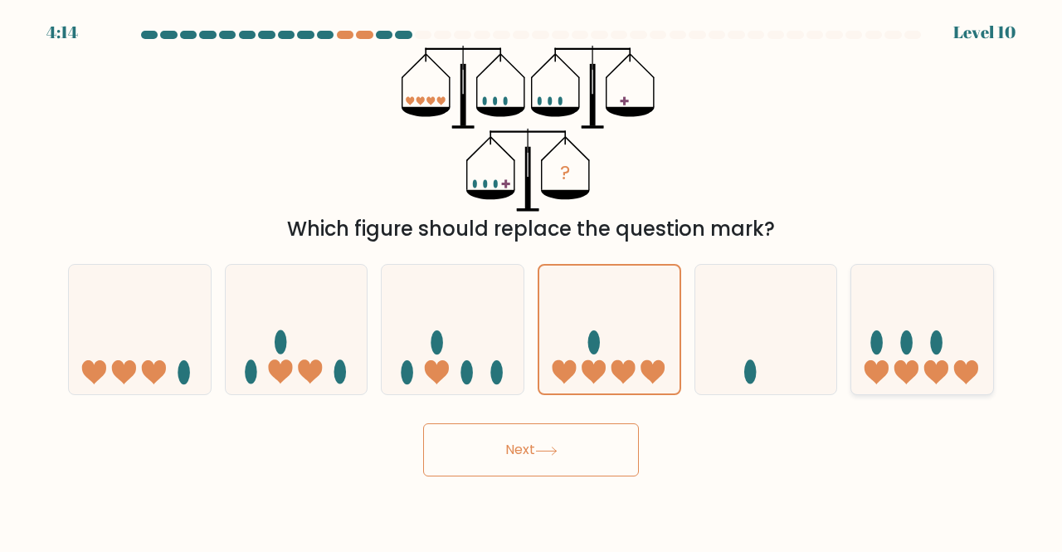
radio input "true"
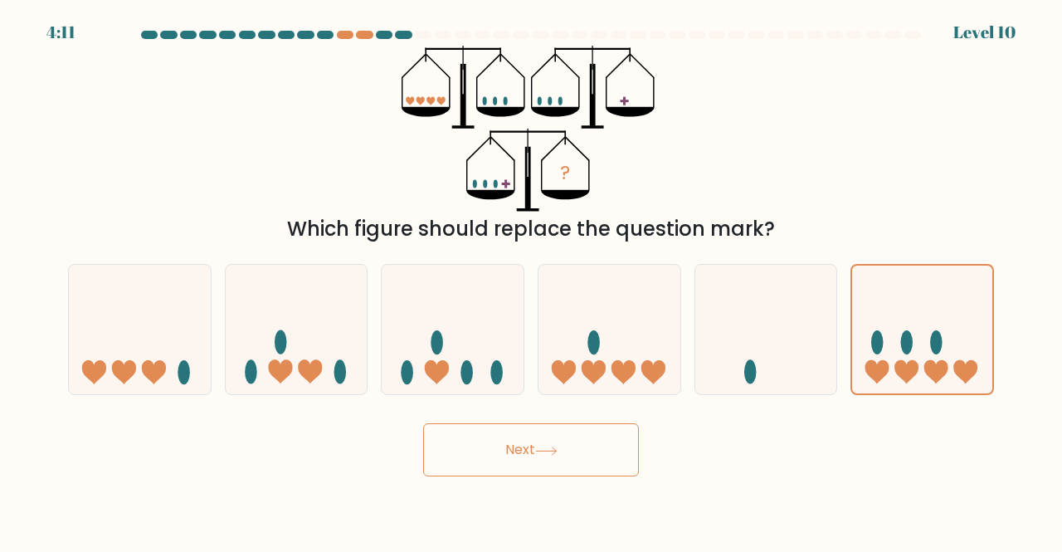
click at [597, 442] on button "Next" at bounding box center [531, 449] width 216 height 53
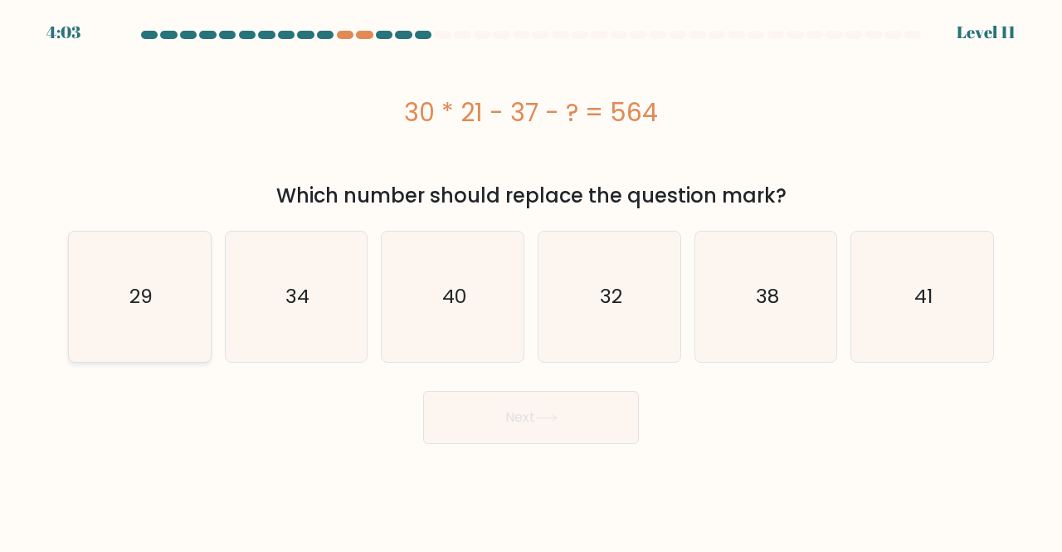
click at [197, 281] on icon "29" at bounding box center [140, 297] width 130 height 130
click at [531, 280] on input "a. 29" at bounding box center [531, 278] width 1 height 4
radio input "true"
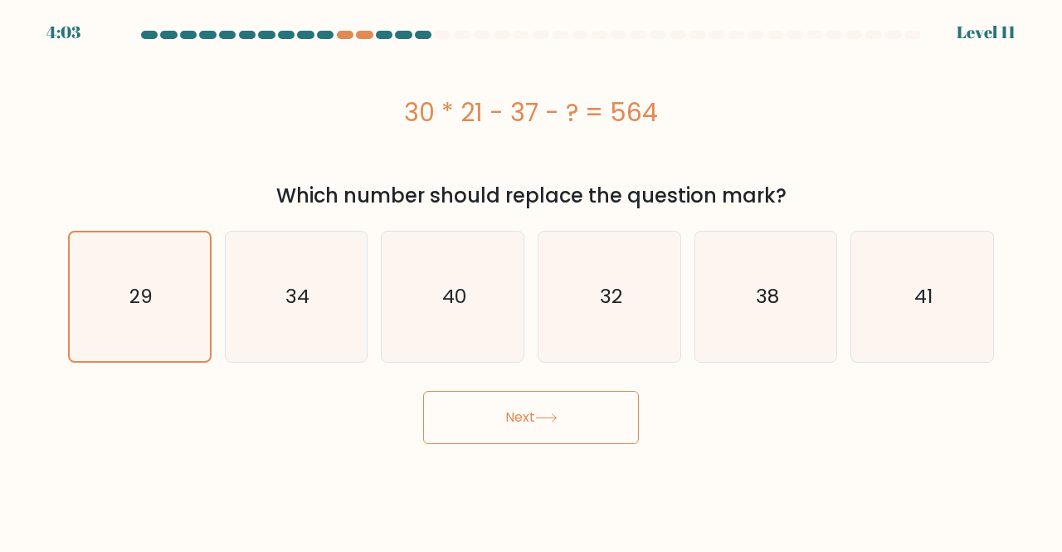
click at [522, 407] on button "Next" at bounding box center [531, 417] width 216 height 53
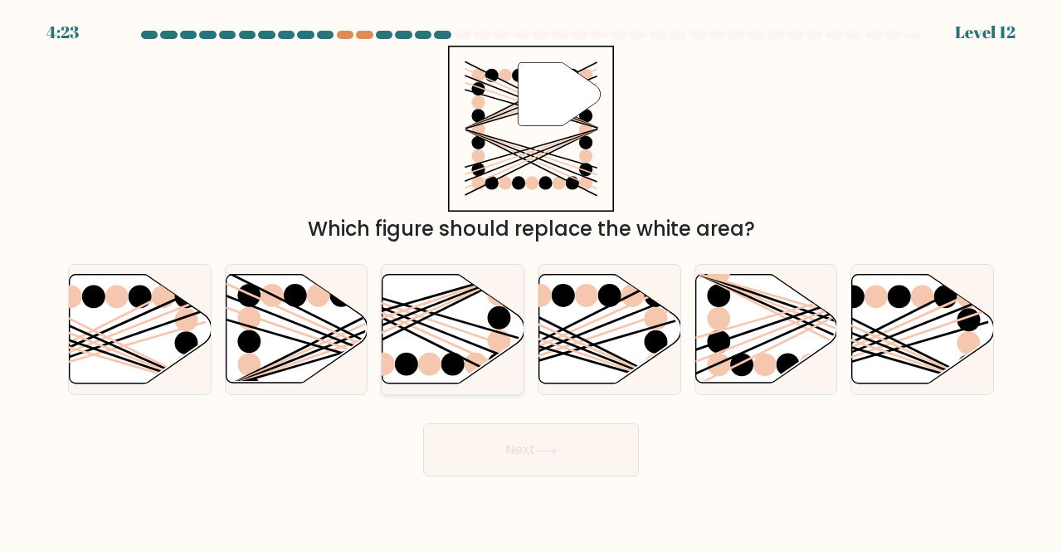
click at [392, 323] on line at bounding box center [405, 329] width 227 height 114
click at [531, 280] on input "c." at bounding box center [531, 278] width 1 height 4
radio input "true"
click at [600, 329] on icon at bounding box center [610, 329] width 142 height 109
click at [532, 280] on input "d." at bounding box center [531, 278] width 1 height 4
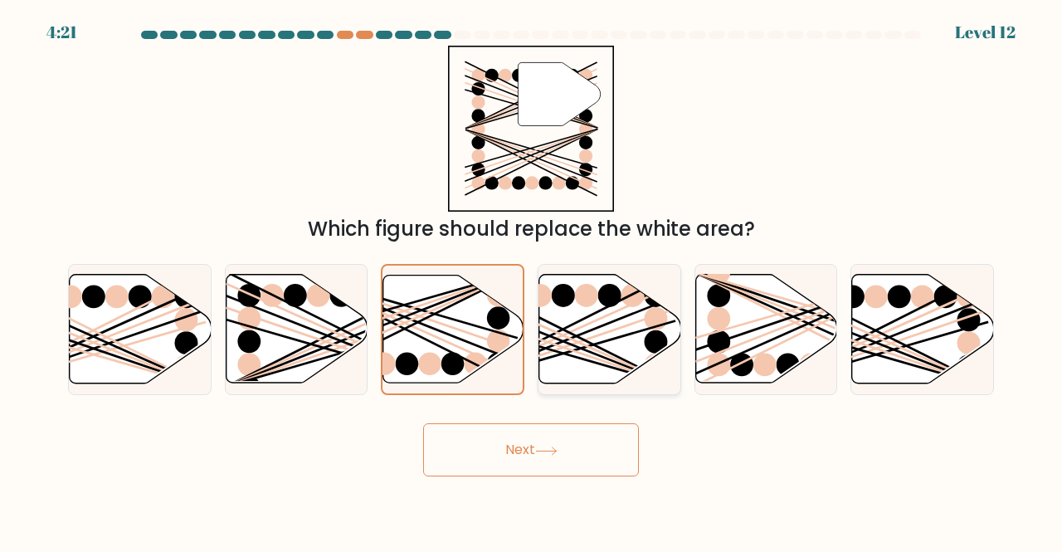
radio input "true"
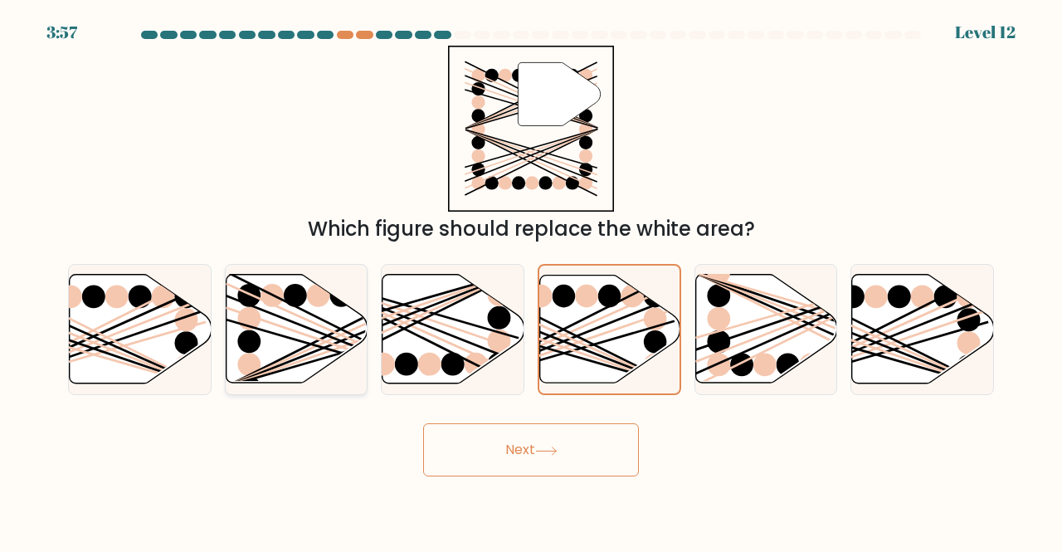
click at [329, 351] on line at bounding box center [340, 353] width 228 height 66
click at [531, 280] on input "b." at bounding box center [531, 278] width 1 height 4
radio input "true"
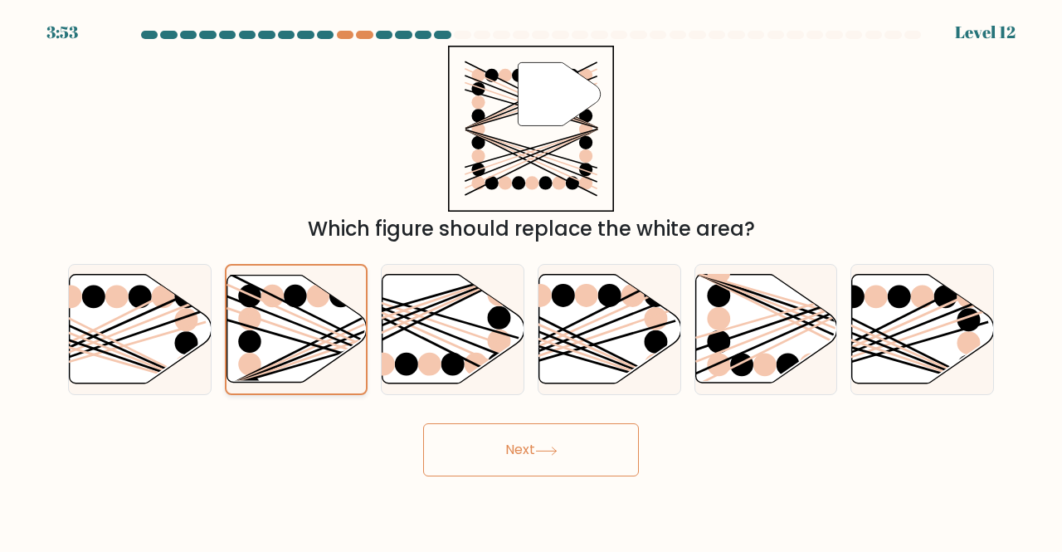
click at [329, 351] on line at bounding box center [340, 347] width 224 height 77
click at [531, 280] on input "b." at bounding box center [531, 278] width 1 height 4
click at [631, 318] on icon at bounding box center [610, 329] width 142 height 109
click at [532, 280] on input "d." at bounding box center [531, 278] width 1 height 4
radio input "true"
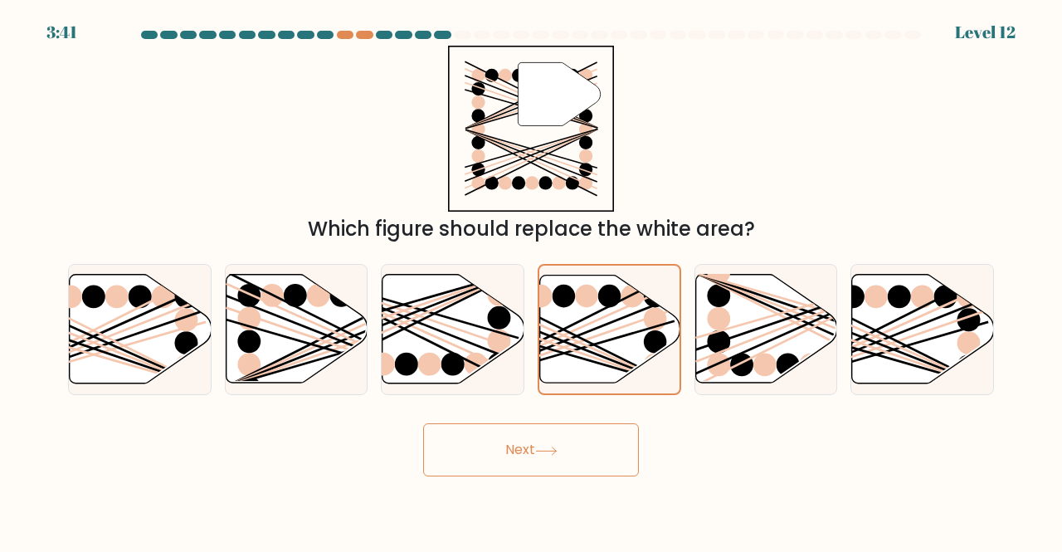
click at [567, 447] on button "Next" at bounding box center [531, 449] width 216 height 53
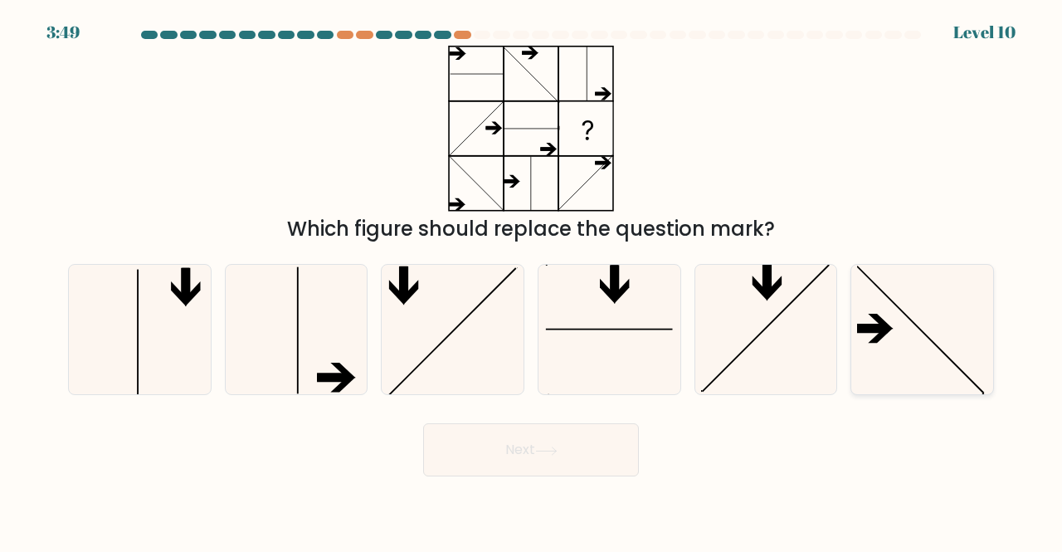
click at [926, 336] on icon at bounding box center [922, 330] width 130 height 130
click at [532, 280] on input "f." at bounding box center [531, 278] width 1 height 4
radio input "true"
click at [588, 456] on button "Next" at bounding box center [531, 449] width 216 height 53
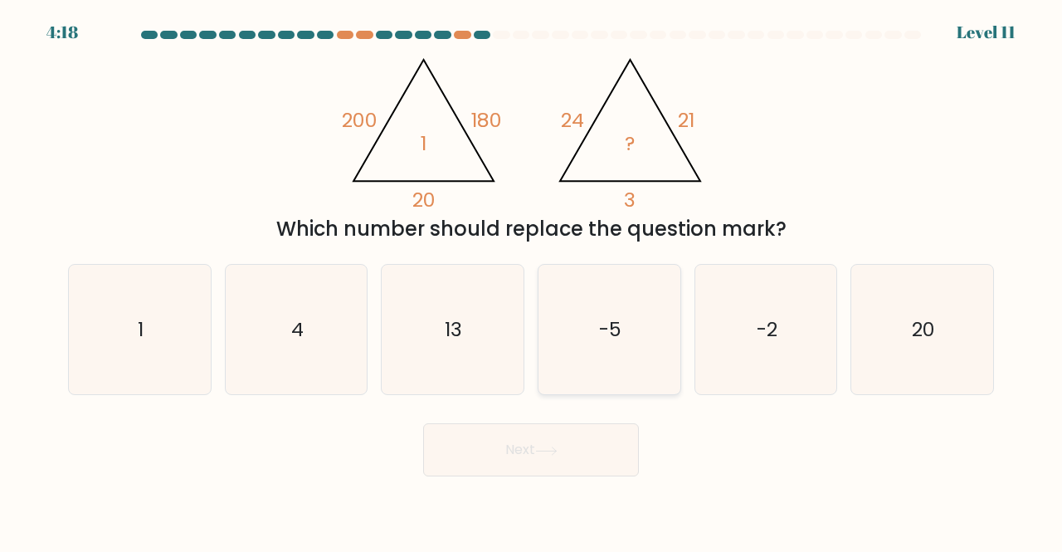
click at [629, 328] on icon "-5" at bounding box center [609, 330] width 130 height 130
click at [532, 280] on input "d. -5" at bounding box center [531, 278] width 1 height 4
radio input "true"
click at [536, 441] on button "Next" at bounding box center [531, 449] width 216 height 53
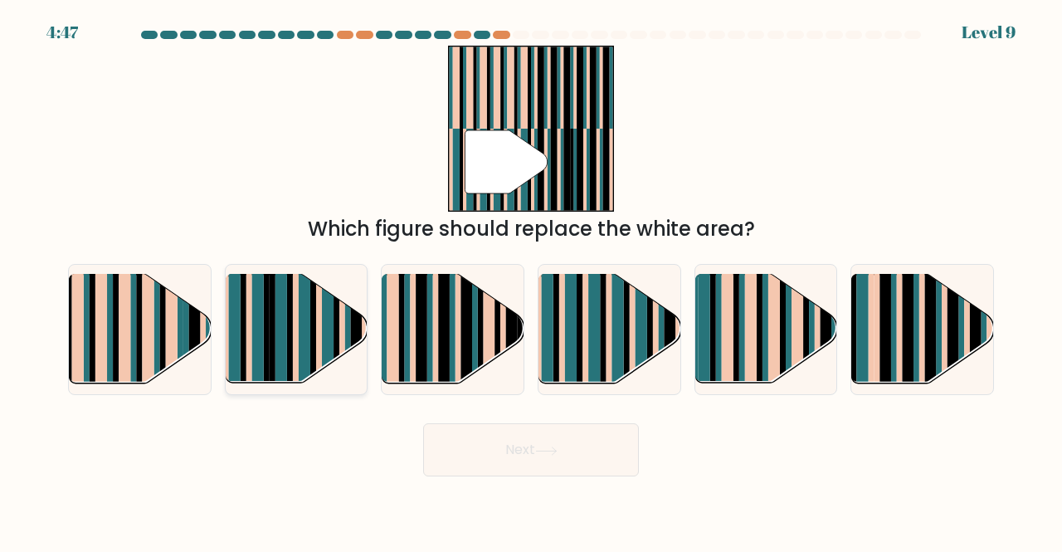
click at [349, 331] on rect at bounding box center [348, 342] width 6 height 140
click at [531, 280] on input "b." at bounding box center [531, 278] width 1 height 4
radio input "true"
click at [512, 455] on button "Next" at bounding box center [531, 449] width 216 height 53
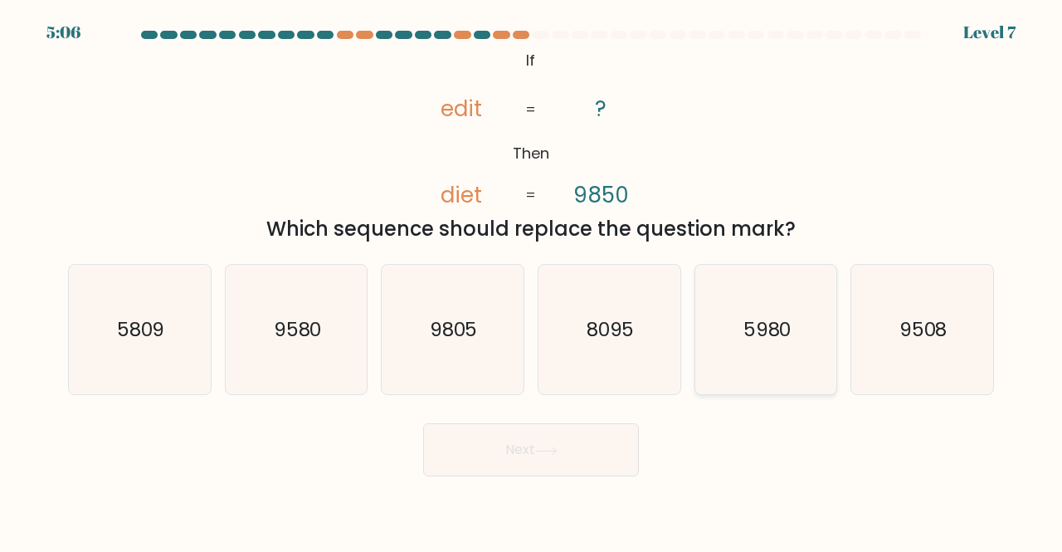
click at [744, 340] on text "5980" at bounding box center [768, 328] width 48 height 27
click at [532, 280] on input "e. 5980" at bounding box center [531, 278] width 1 height 4
radio input "true"
click at [590, 422] on div "Next" at bounding box center [531, 445] width 946 height 61
click at [594, 436] on button "Next" at bounding box center [531, 449] width 216 height 53
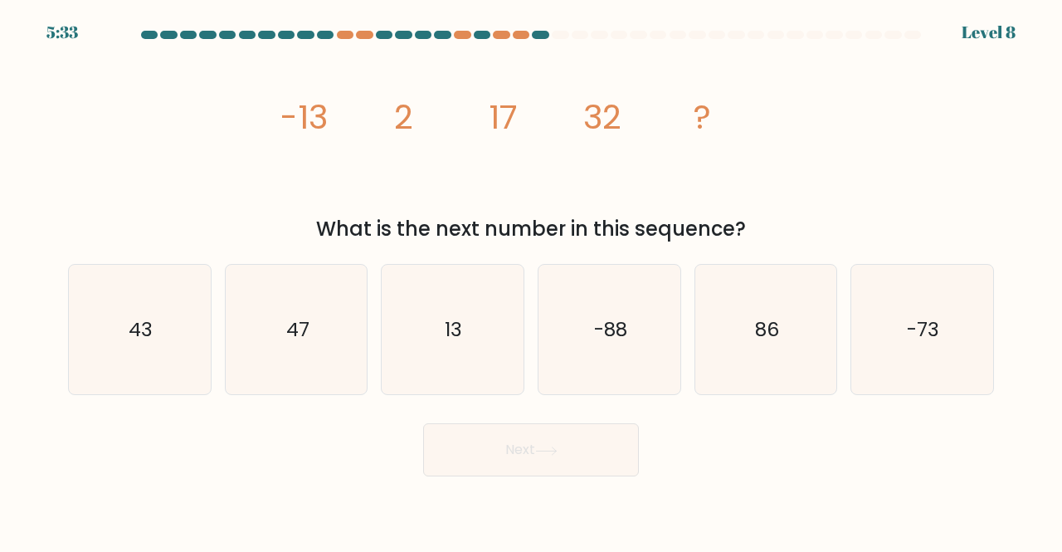
click at [578, 256] on div "a. 43 b. 47 c." at bounding box center [530, 323] width 939 height 145
click at [876, 338] on icon "-73" at bounding box center [922, 330] width 130 height 130
click at [532, 280] on input "f. -73" at bounding box center [531, 278] width 1 height 4
radio input "true"
click at [612, 316] on text "-88" at bounding box center [610, 328] width 33 height 27
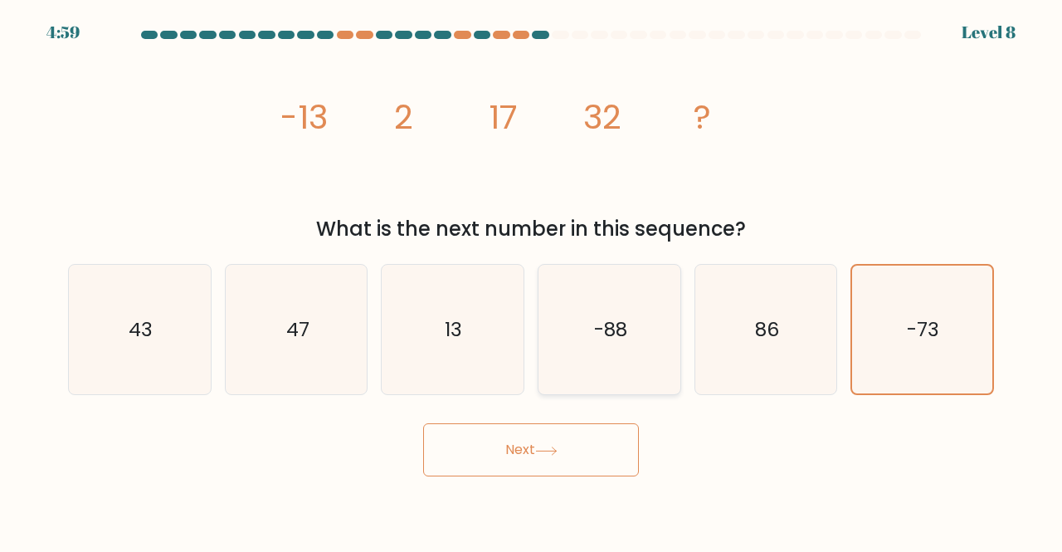
click at [532, 280] on input "d. -88" at bounding box center [531, 278] width 1 height 4
radio input "true"
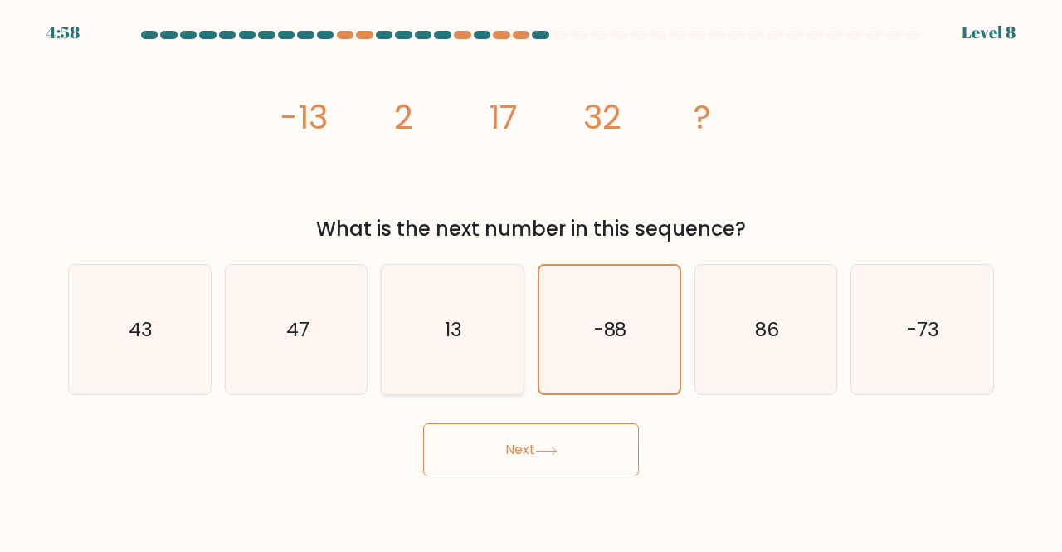
click at [505, 290] on icon "13" at bounding box center [453, 330] width 130 height 130
click at [531, 280] on input "c. 13" at bounding box center [531, 278] width 1 height 4
radio input "true"
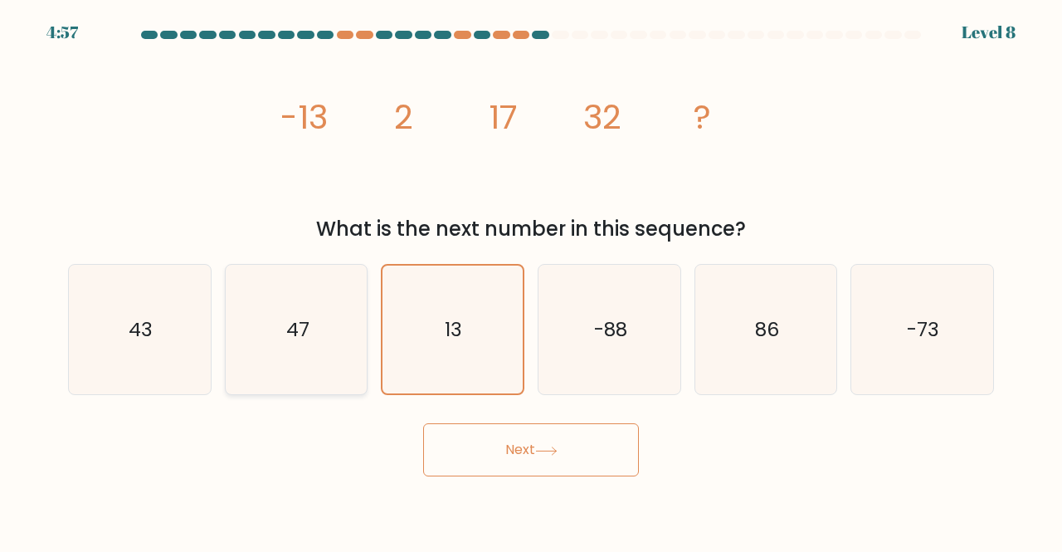
click at [229, 295] on div "47" at bounding box center [297, 330] width 144 height 132
click at [531, 280] on input "b. 47" at bounding box center [531, 278] width 1 height 4
radio input "true"
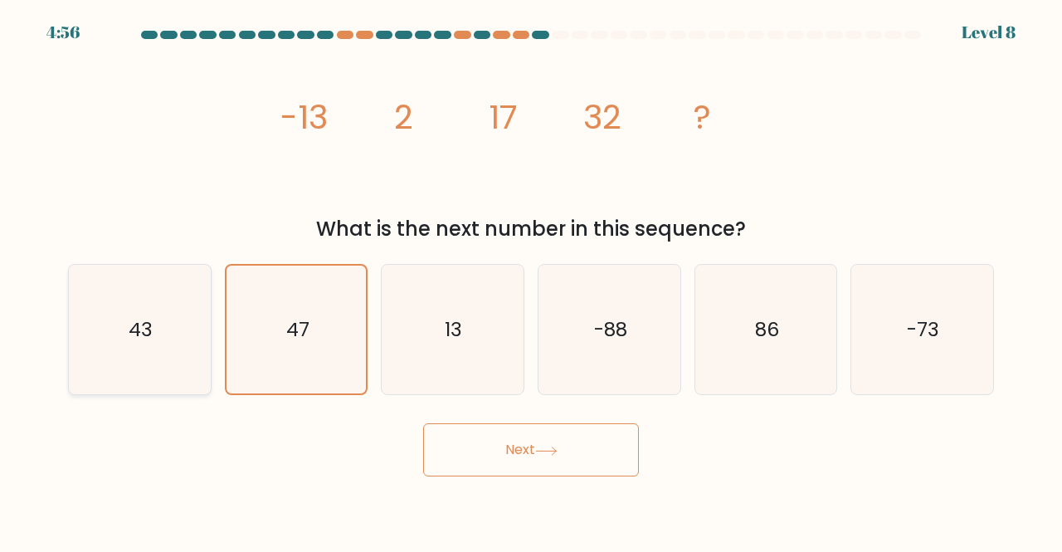
click at [169, 306] on icon "43" at bounding box center [140, 330] width 130 height 130
click at [531, 280] on input "a. 43" at bounding box center [531, 278] width 1 height 4
radio input "true"
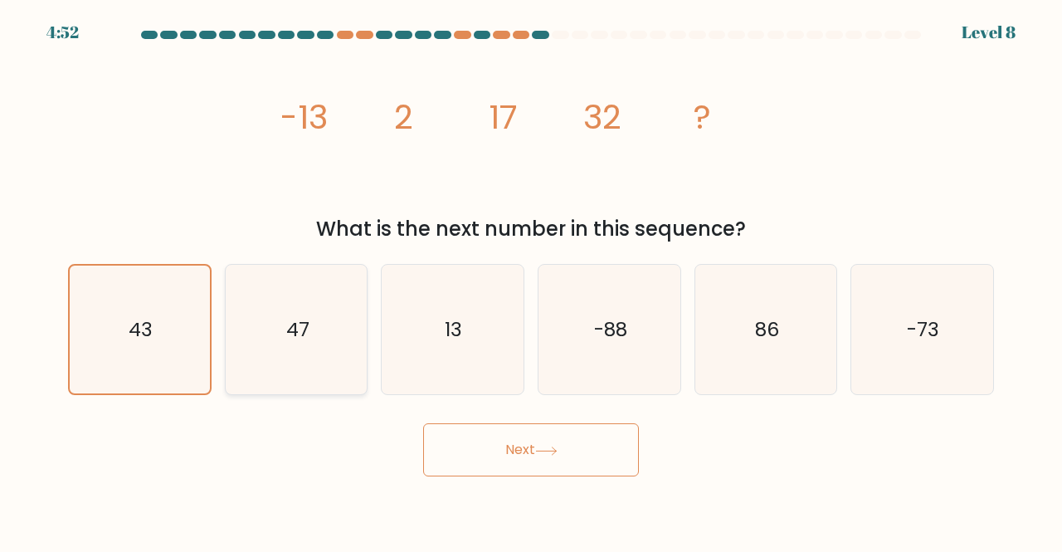
click at [365, 346] on div "47" at bounding box center [297, 330] width 144 height 132
click at [531, 280] on input "b. 47" at bounding box center [531, 278] width 1 height 4
radio input "true"
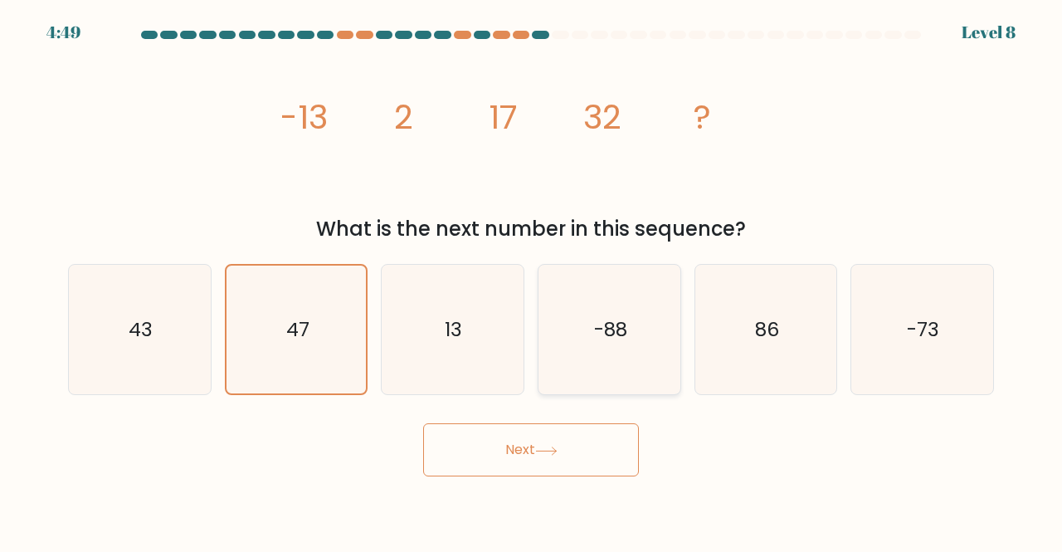
click at [600, 367] on icon "-88" at bounding box center [609, 330] width 130 height 130
click at [532, 280] on input "d. -88" at bounding box center [531, 278] width 1 height 4
radio input "true"
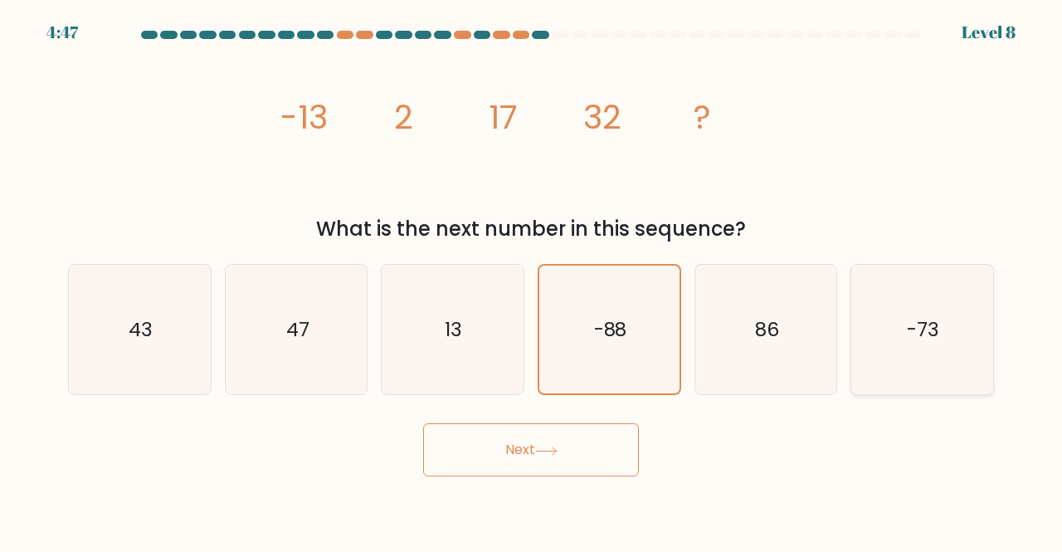
click at [929, 358] on icon "-73" at bounding box center [922, 330] width 130 height 130
click at [532, 280] on input "f. -73" at bounding box center [531, 278] width 1 height 4
radio input "true"
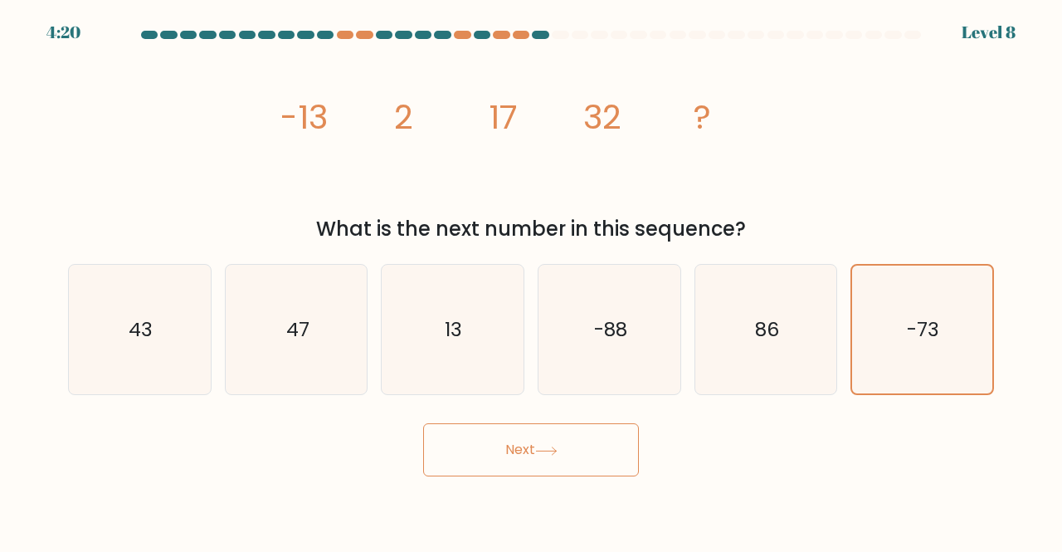
click at [219, 310] on div "b. 47" at bounding box center [296, 330] width 157 height 132
click at [220, 310] on div "b. 47" at bounding box center [296, 330] width 157 height 132
click at [260, 315] on icon "47" at bounding box center [297, 330] width 130 height 130
click at [531, 280] on input "b. 47" at bounding box center [531, 278] width 1 height 4
radio input "true"
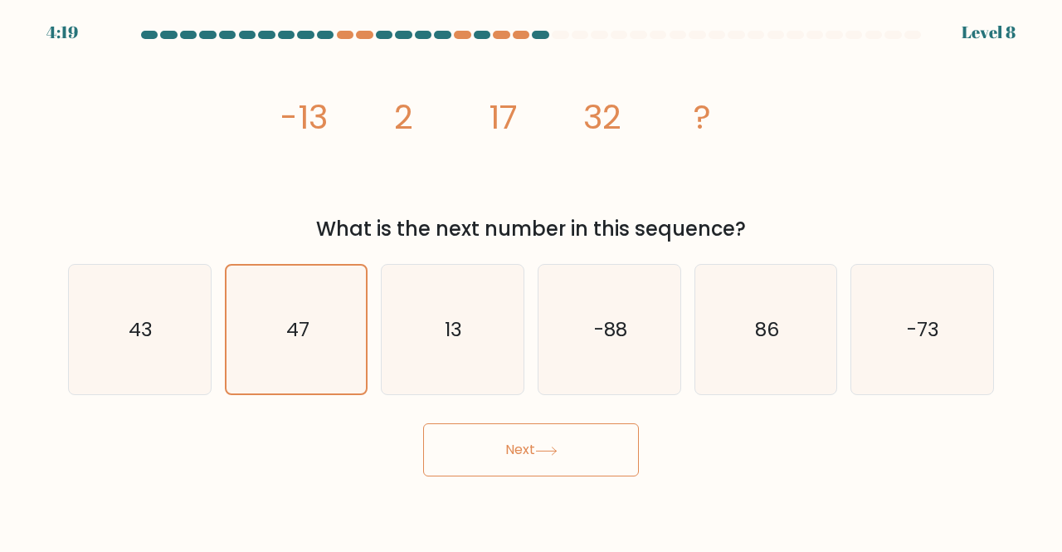
click at [471, 154] on icon "image/svg+xml -13 2 17 32 ?" at bounding box center [531, 129] width 498 height 166
click at [480, 287] on icon "13" at bounding box center [453, 330] width 130 height 130
click at [531, 280] on input "c. 13" at bounding box center [531, 278] width 1 height 4
radio input "true"
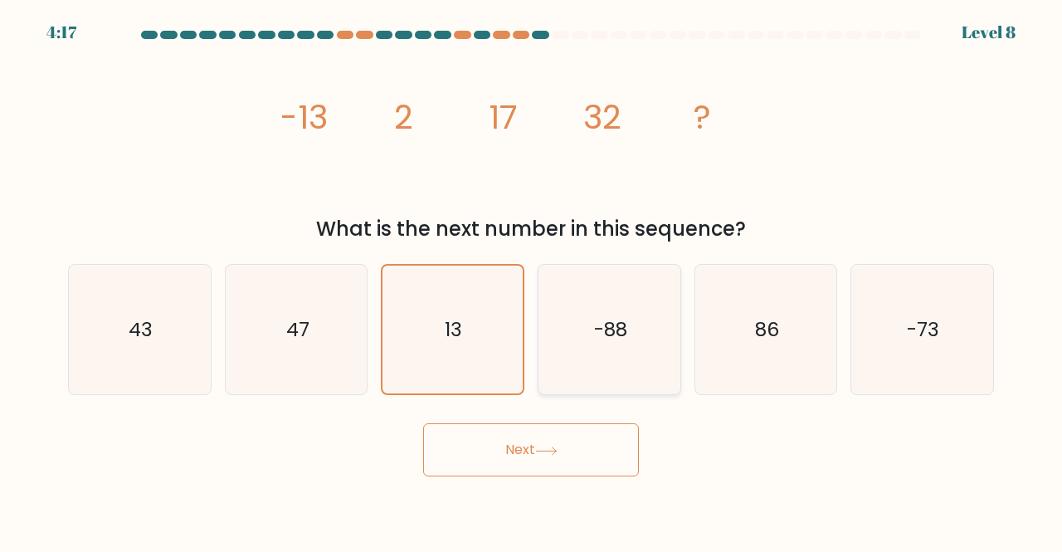
click at [589, 330] on icon "-88" at bounding box center [609, 330] width 130 height 130
click at [532, 280] on input "d. -88" at bounding box center [531, 278] width 1 height 4
radio input "true"
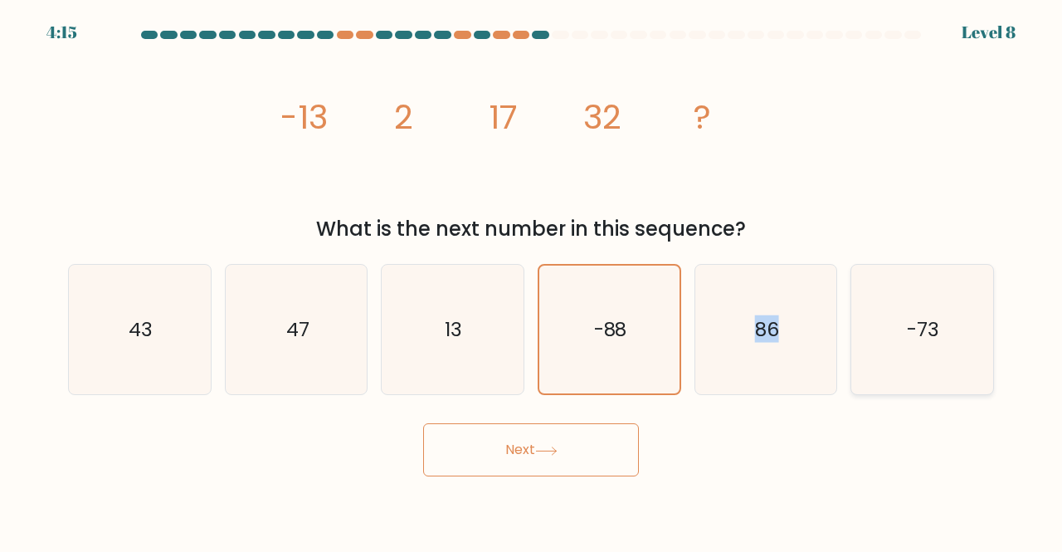
drag, startPoint x: 756, startPoint y: 338, endPoint x: 873, endPoint y: 365, distance: 120.2
click at [873, 365] on div "a. 43 b. 47 c." at bounding box center [530, 323] width 939 height 145
click at [873, 365] on icon "-73" at bounding box center [922, 330] width 130 height 130
click at [532, 280] on input "f. -73" at bounding box center [531, 278] width 1 height 4
radio input "true"
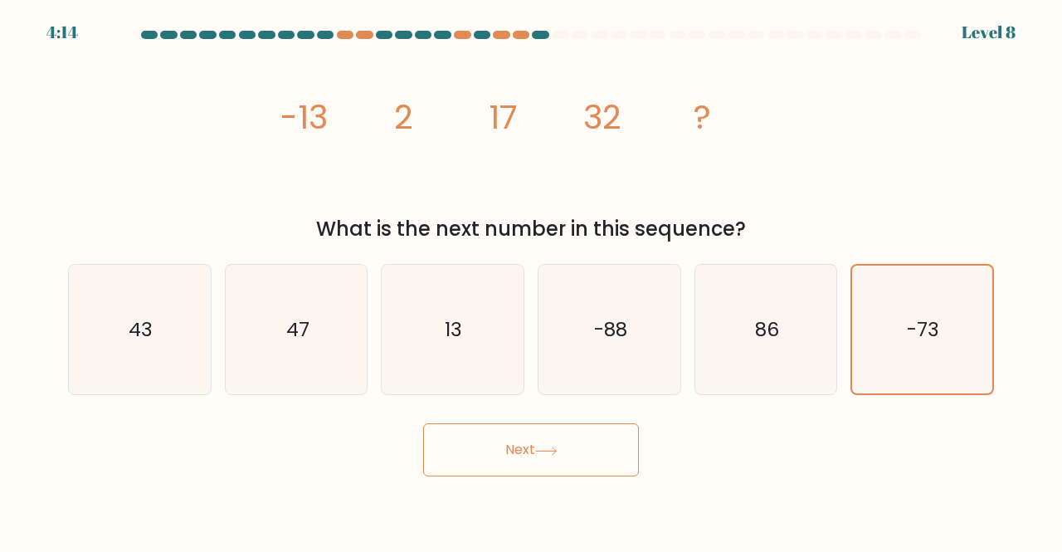
click at [531, 325] on div "d. -88" at bounding box center [609, 330] width 157 height 132
click at [494, 325] on icon "13" at bounding box center [453, 330] width 130 height 130
click at [531, 280] on input "c. 13" at bounding box center [531, 278] width 1 height 4
radio input "true"
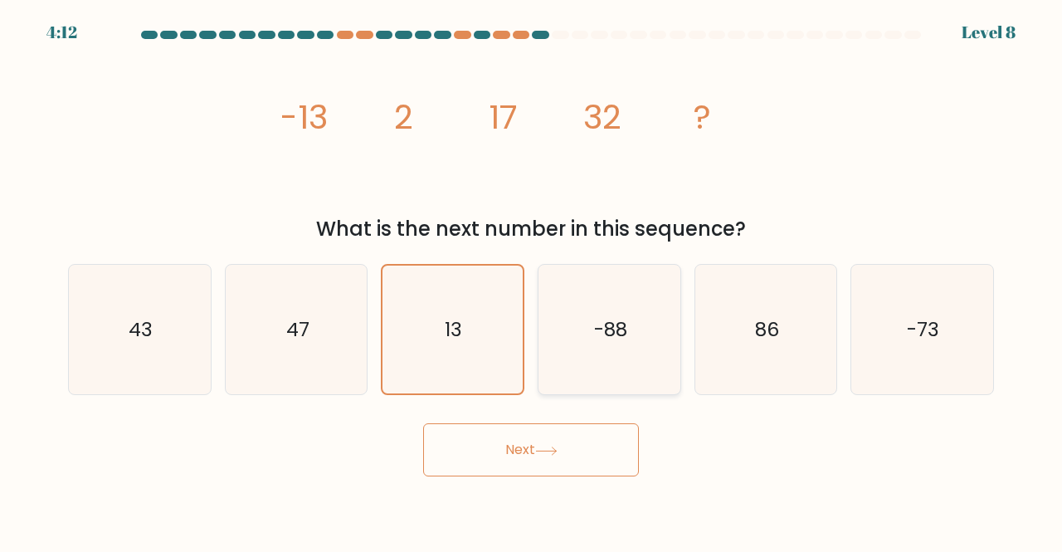
click at [651, 335] on icon "-88" at bounding box center [609, 330] width 130 height 130
click at [532, 280] on input "d. -88" at bounding box center [531, 278] width 1 height 4
radio input "true"
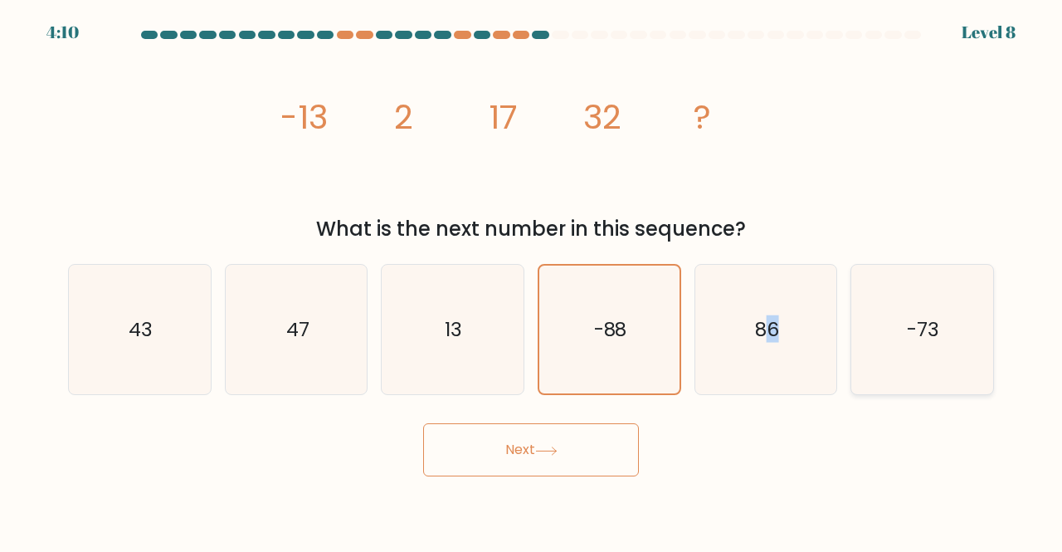
drag, startPoint x: 763, startPoint y: 319, endPoint x: 901, endPoint y: 371, distance: 147.1
click at [901, 371] on div "a. 43 b. 47 c." at bounding box center [530, 323] width 939 height 145
click at [901, 371] on icon "-73" at bounding box center [922, 330] width 130 height 130
click at [532, 280] on input "f. -73" at bounding box center [531, 278] width 1 height 4
radio input "true"
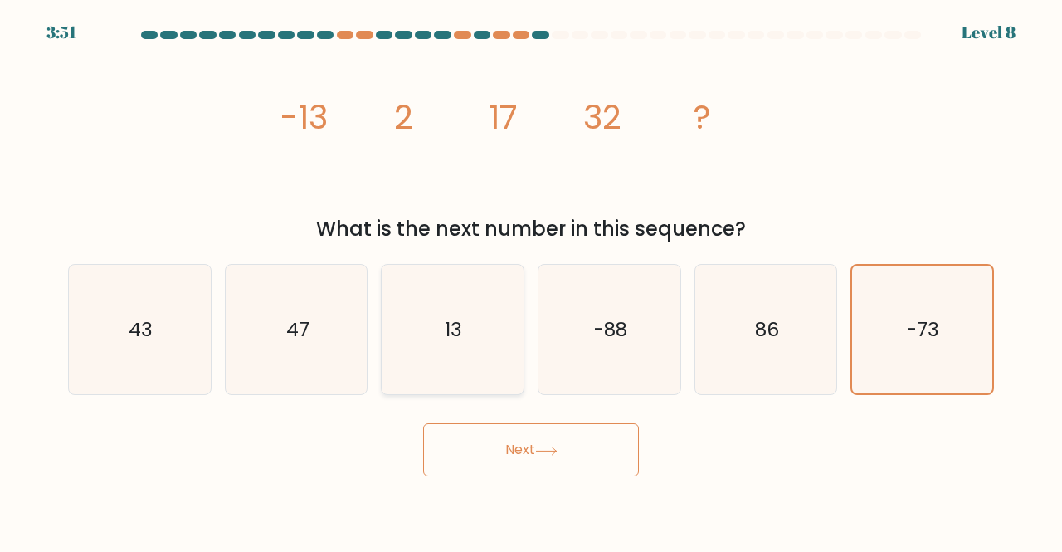
click at [433, 331] on icon "13" at bounding box center [453, 330] width 130 height 130
click at [531, 280] on input "c. 13" at bounding box center [531, 278] width 1 height 4
radio input "true"
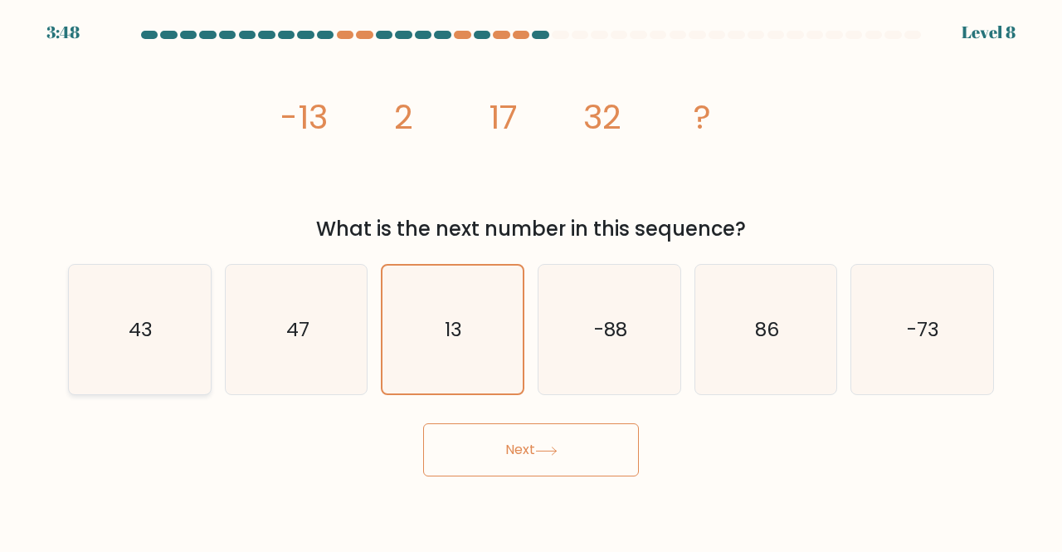
click at [201, 368] on icon "43" at bounding box center [140, 330] width 130 height 130
click at [531, 280] on input "a. 43" at bounding box center [531, 278] width 1 height 4
radio input "true"
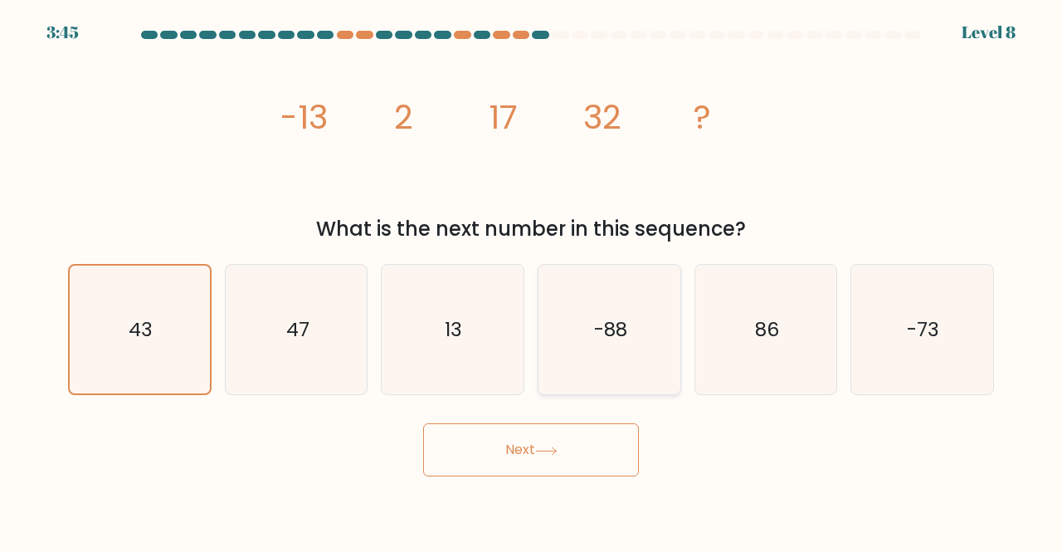
click at [590, 307] on icon "-88" at bounding box center [609, 330] width 130 height 130
click at [532, 280] on input "d. -88" at bounding box center [531, 278] width 1 height 4
radio input "true"
click at [492, 308] on icon "13" at bounding box center [453, 330] width 130 height 130
click at [531, 280] on input "c. 13" at bounding box center [531, 278] width 1 height 4
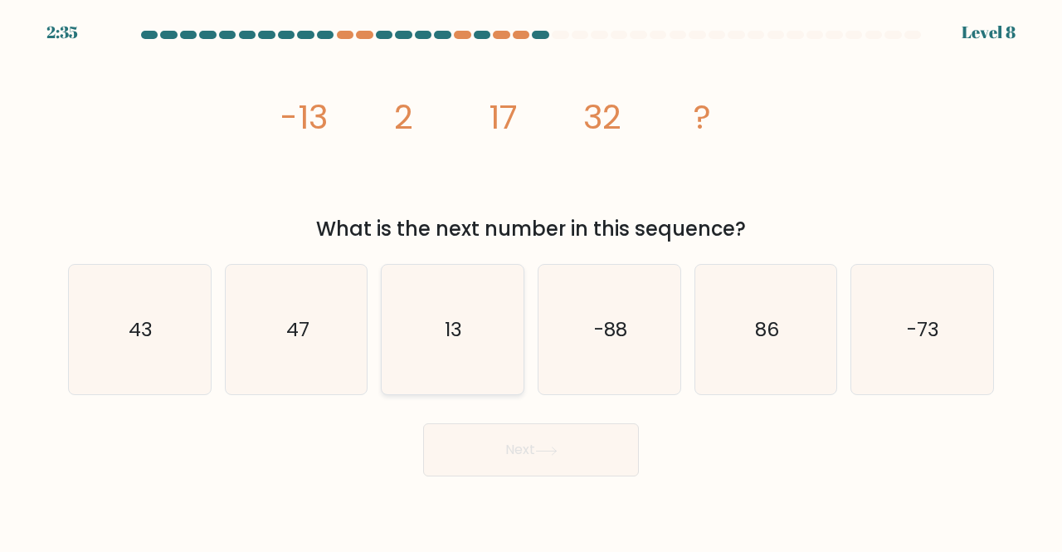
radio input "true"
click at [198, 297] on icon "43" at bounding box center [140, 330] width 130 height 130
click at [531, 280] on input "a. 43" at bounding box center [531, 278] width 1 height 4
radio input "true"
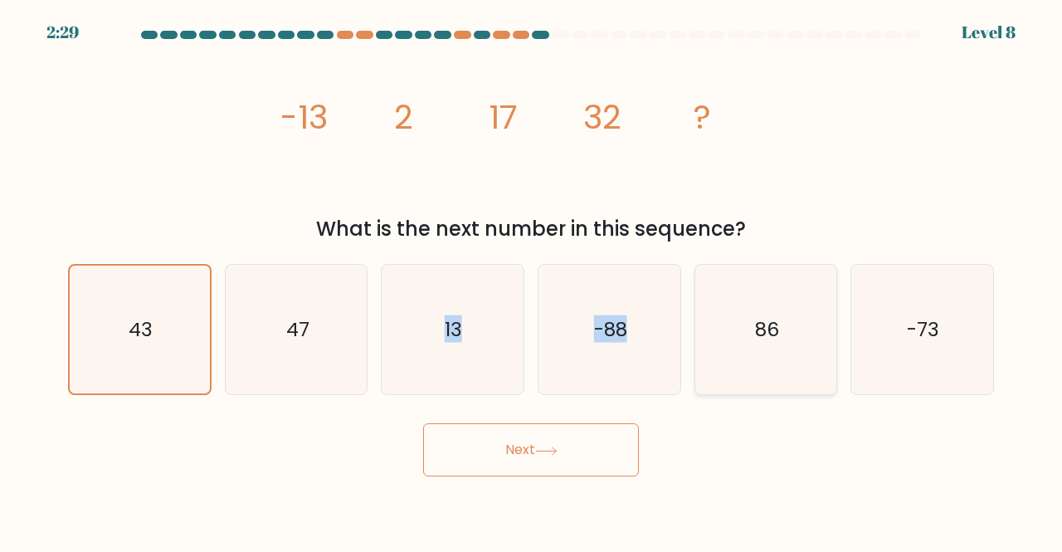
drag, startPoint x: 433, startPoint y: 339, endPoint x: 702, endPoint y: 334, distance: 268.9
click at [702, 334] on div "a. 43 b. 47 c." at bounding box center [530, 323] width 939 height 145
click at [931, 358] on icon "-73" at bounding box center [922, 330] width 130 height 130
click at [532, 280] on input "f. -73" at bounding box center [531, 278] width 1 height 4
radio input "true"
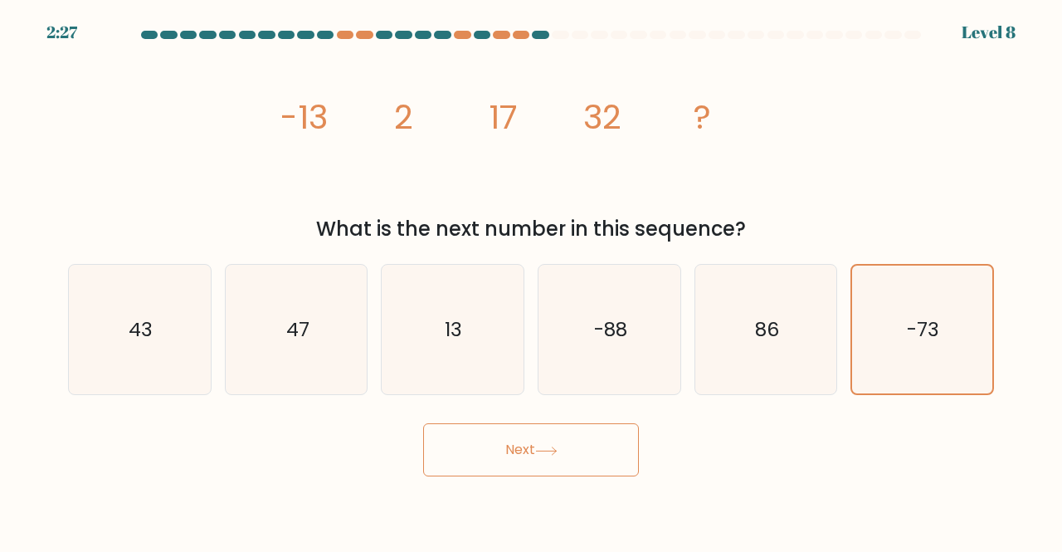
click at [559, 445] on button "Next" at bounding box center [531, 449] width 216 height 53
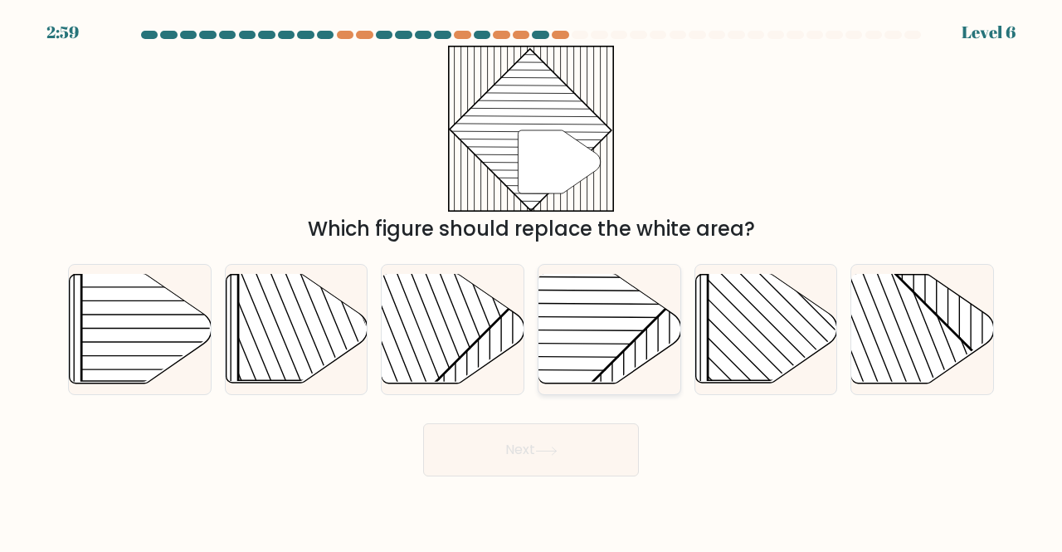
click at [612, 334] on rect at bounding box center [561, 273] width 278 height 278
click at [532, 280] on input "d." at bounding box center [531, 278] width 1 height 4
radio input "true"
click at [573, 433] on button "Next" at bounding box center [531, 449] width 216 height 53
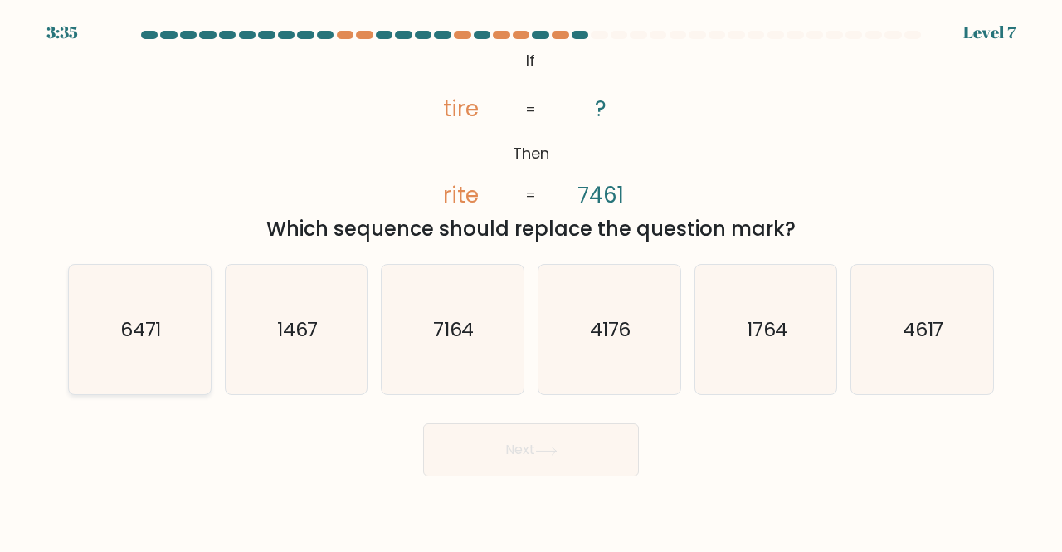
click at [170, 339] on icon "6471" at bounding box center [140, 330] width 130 height 130
click at [531, 280] on input "a. 6471" at bounding box center [531, 278] width 1 height 4
radio input "true"
click at [510, 436] on button "Next" at bounding box center [531, 449] width 216 height 53
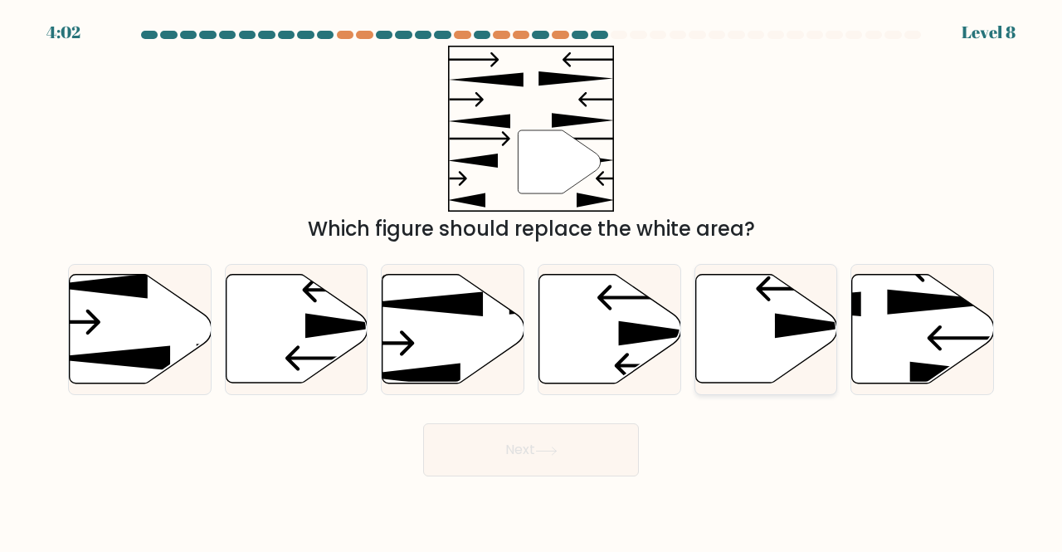
click at [719, 341] on icon at bounding box center [766, 329] width 142 height 109
click at [532, 280] on input "e." at bounding box center [531, 278] width 1 height 4
radio input "true"
click at [719, 341] on icon at bounding box center [766, 329] width 140 height 107
click at [532, 280] on input "e." at bounding box center [531, 278] width 1 height 4
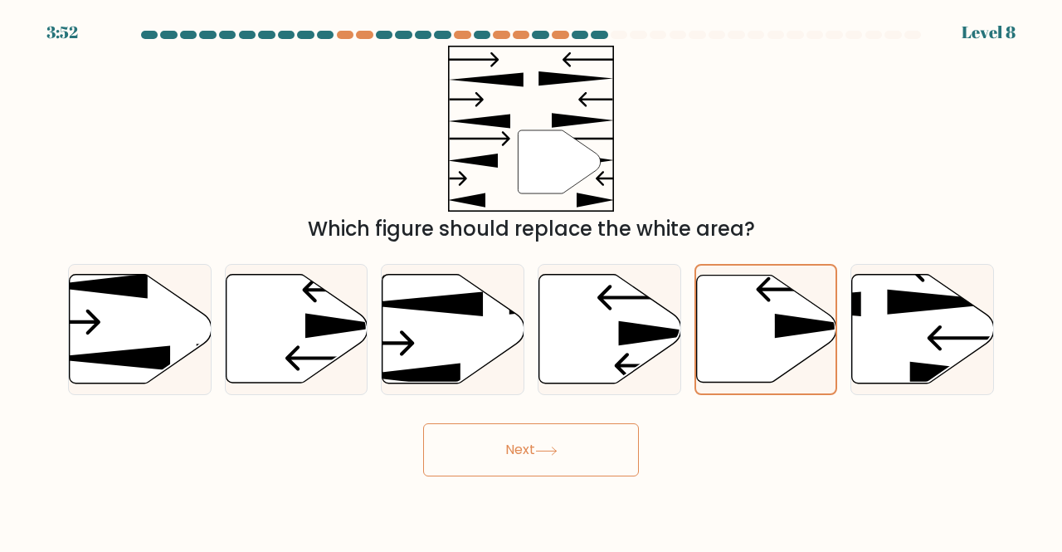
click at [544, 457] on button "Next" at bounding box center [531, 449] width 216 height 53
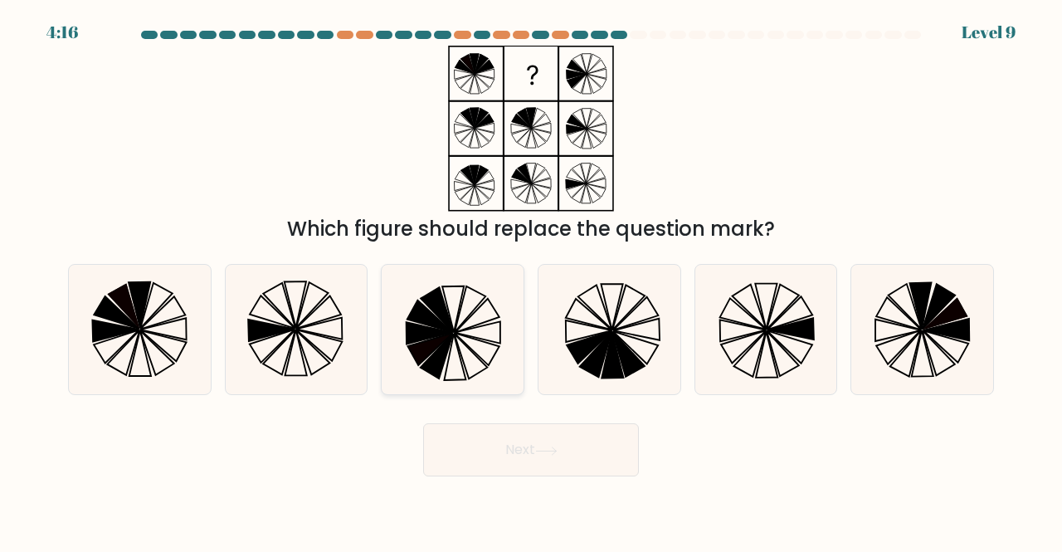
click at [491, 310] on icon at bounding box center [453, 330] width 130 height 130
click at [531, 280] on input "c." at bounding box center [531, 278] width 1 height 4
radio input "true"
click at [986, 292] on icon at bounding box center [922, 330] width 130 height 130
click at [532, 280] on input "f." at bounding box center [531, 278] width 1 height 4
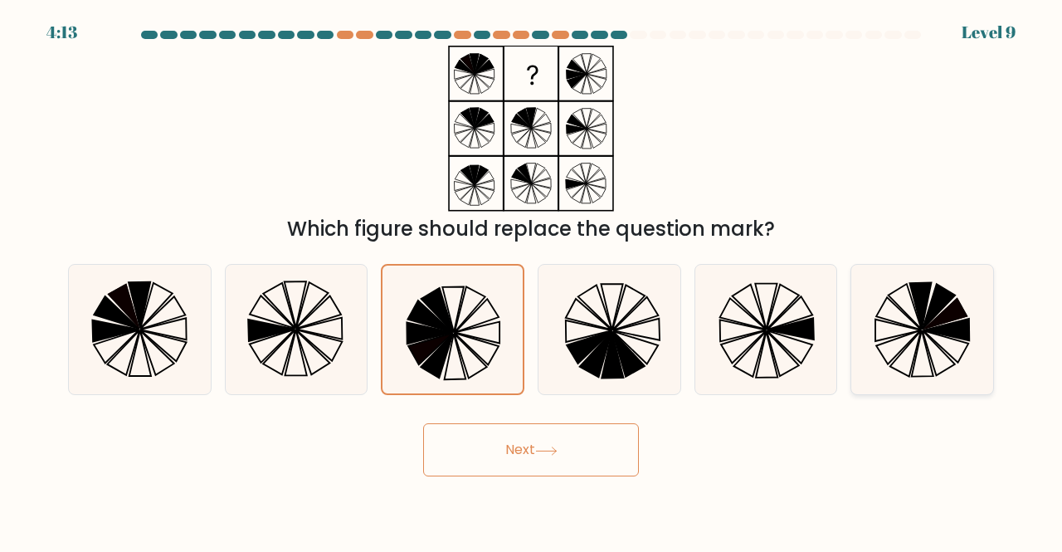
radio input "true"
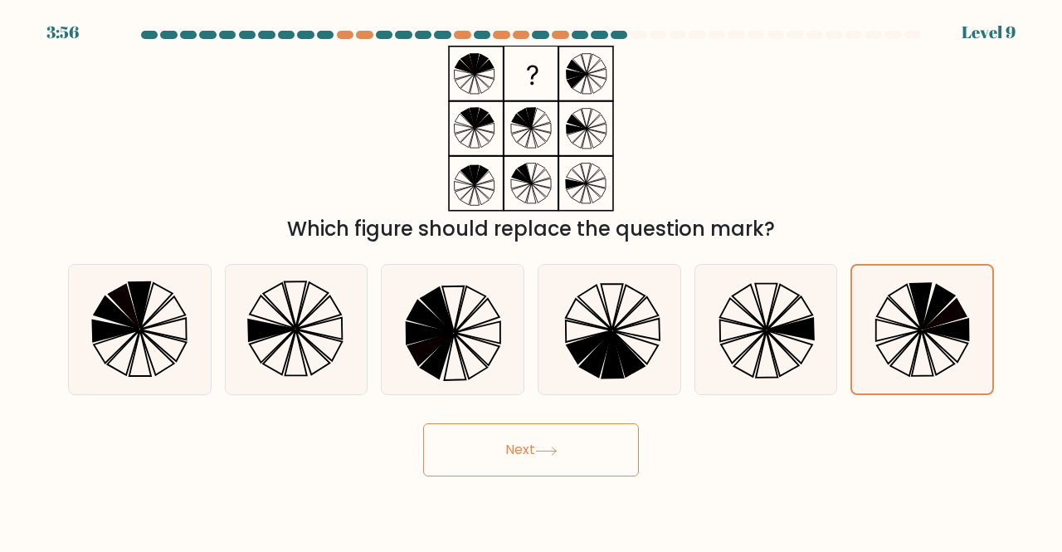
click at [568, 451] on button "Next" at bounding box center [531, 449] width 216 height 53
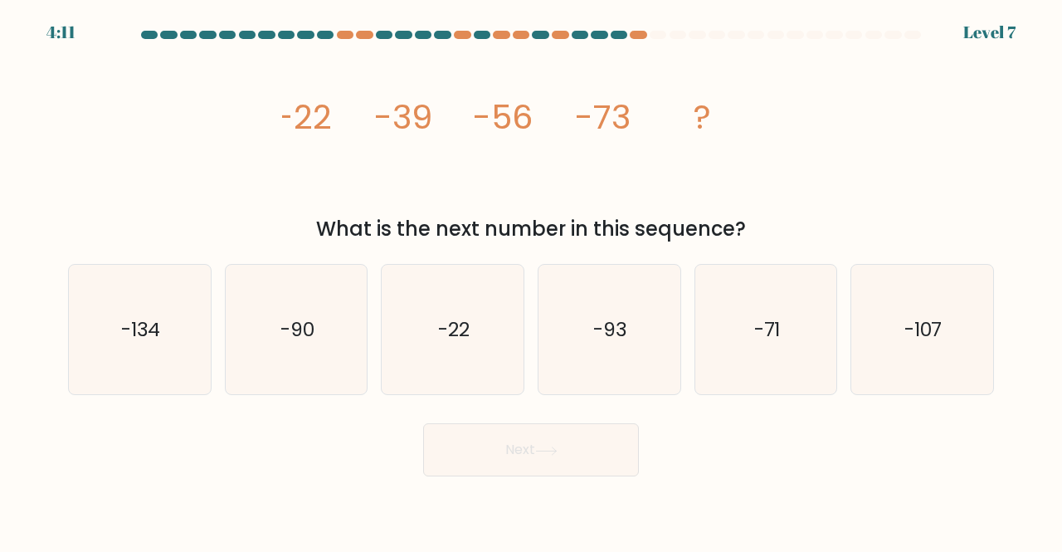
click at [586, 123] on tspan "-73" at bounding box center [603, 117] width 56 height 46
click at [331, 308] on icon "-90" at bounding box center [297, 330] width 130 height 130
click at [531, 280] on input "b. -90" at bounding box center [531, 278] width 1 height 4
radio input "true"
click at [533, 448] on button "Next" at bounding box center [531, 449] width 216 height 53
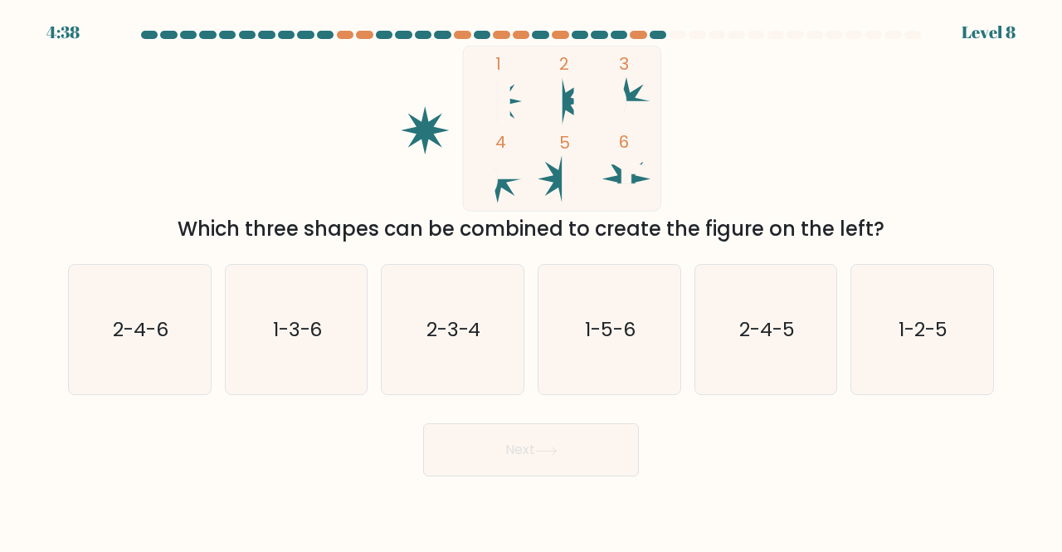
click at [548, 184] on rect at bounding box center [562, 128] width 198 height 165
drag, startPoint x: 687, startPoint y: 305, endPoint x: 787, endPoint y: 357, distance: 112.5
click at [787, 357] on div "e. 2-4-5" at bounding box center [766, 330] width 157 height 132
click at [787, 357] on icon "2-4-5" at bounding box center [766, 330] width 130 height 130
click at [532, 280] on input "e. 2-4-5" at bounding box center [531, 278] width 1 height 4
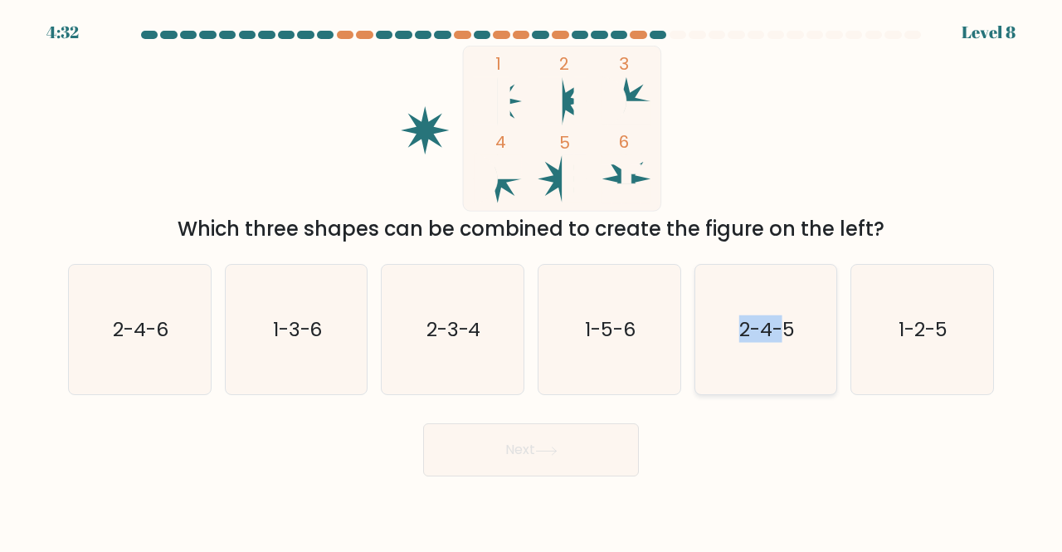
radio input "true"
click at [579, 447] on button "Next" at bounding box center [531, 449] width 216 height 53
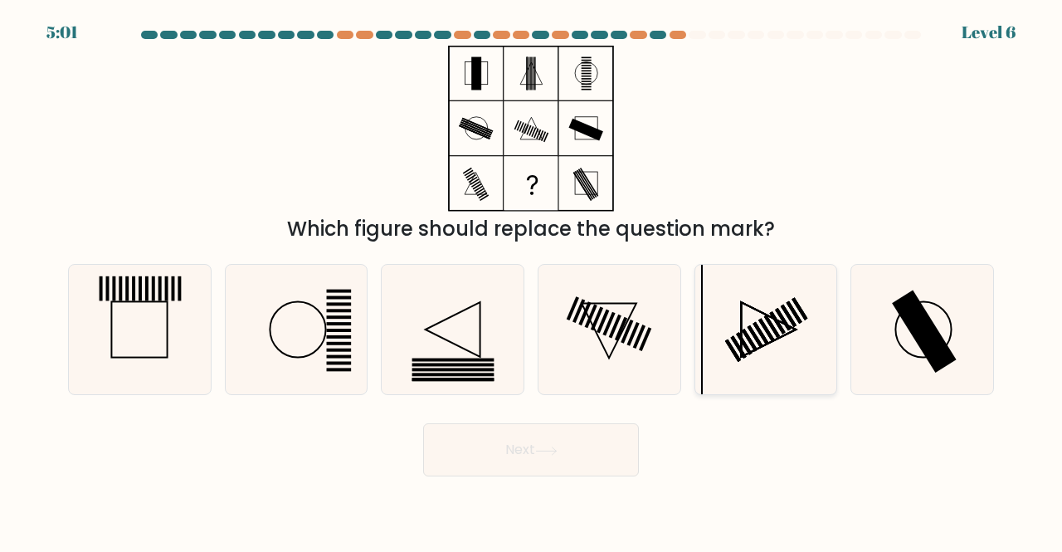
click at [823, 300] on icon at bounding box center [766, 330] width 130 height 130
click at [532, 280] on input "e." at bounding box center [531, 278] width 1 height 4
radio input "true"
click at [888, 315] on icon at bounding box center [922, 330] width 130 height 130
click at [532, 280] on input "f." at bounding box center [531, 278] width 1 height 4
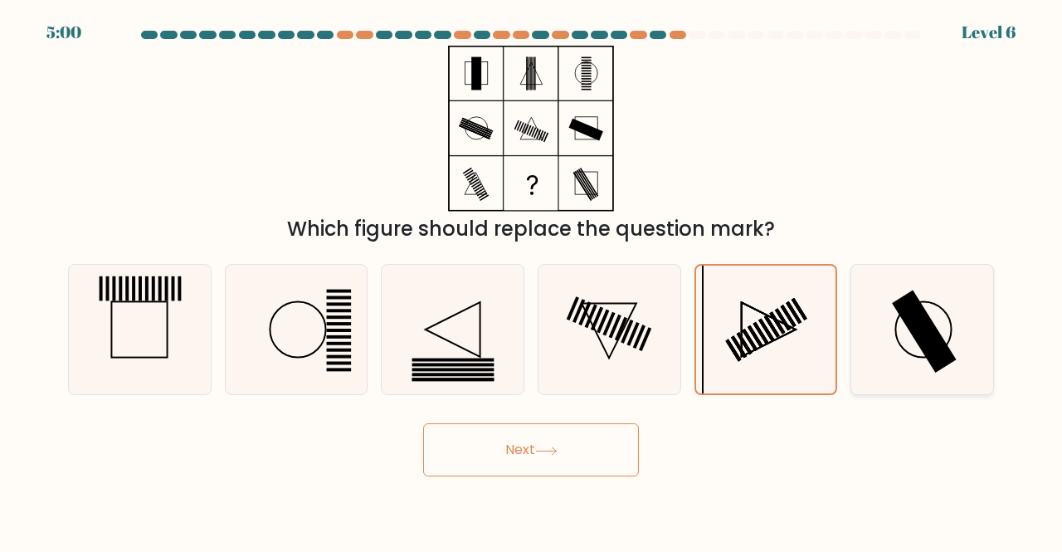
radio input "true"
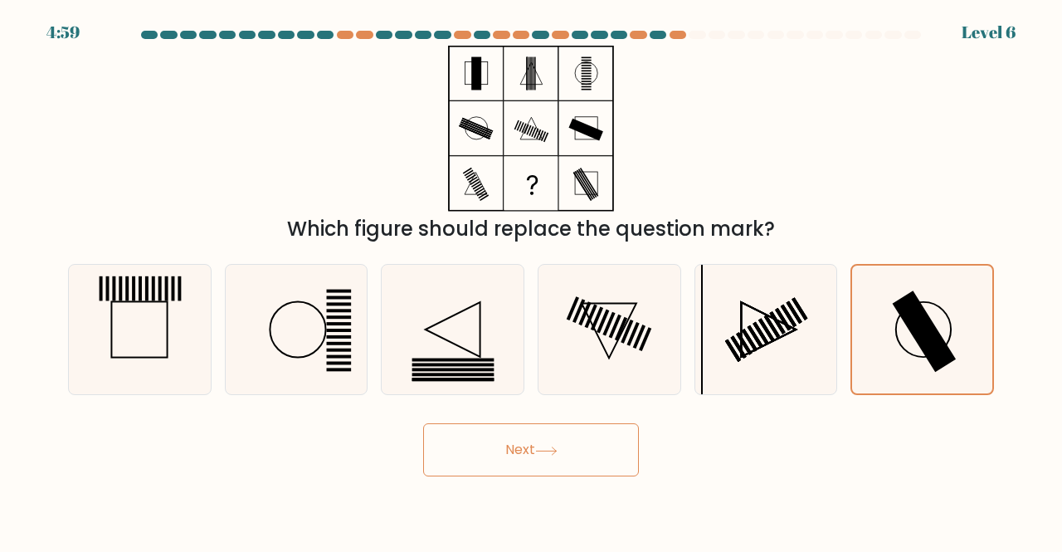
click at [582, 445] on button "Next" at bounding box center [531, 449] width 216 height 53
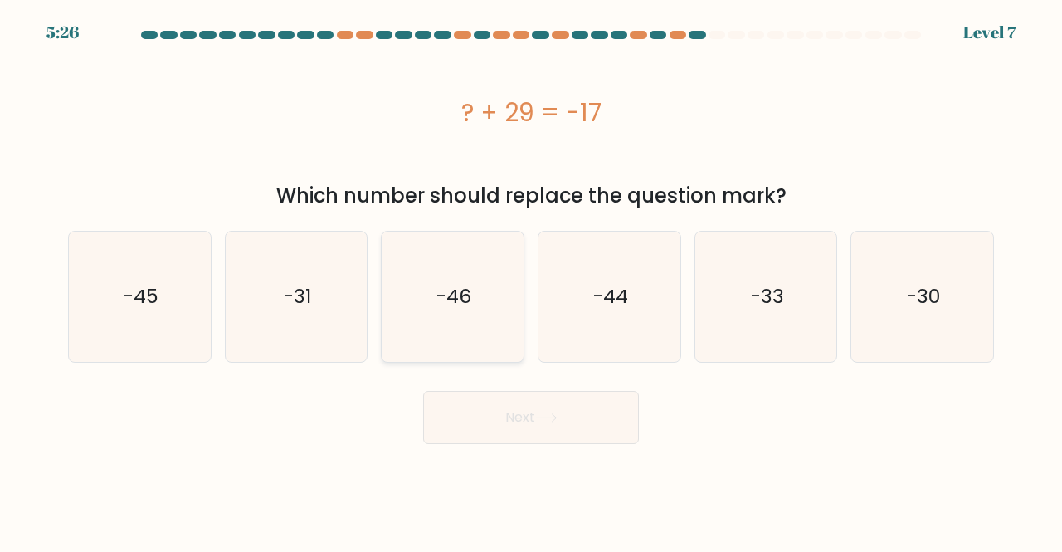
click at [459, 325] on icon "-46" at bounding box center [453, 297] width 130 height 130
click at [531, 280] on input "c. -46" at bounding box center [531, 278] width 1 height 4
radio input "true"
click at [540, 418] on icon at bounding box center [546, 417] width 22 height 9
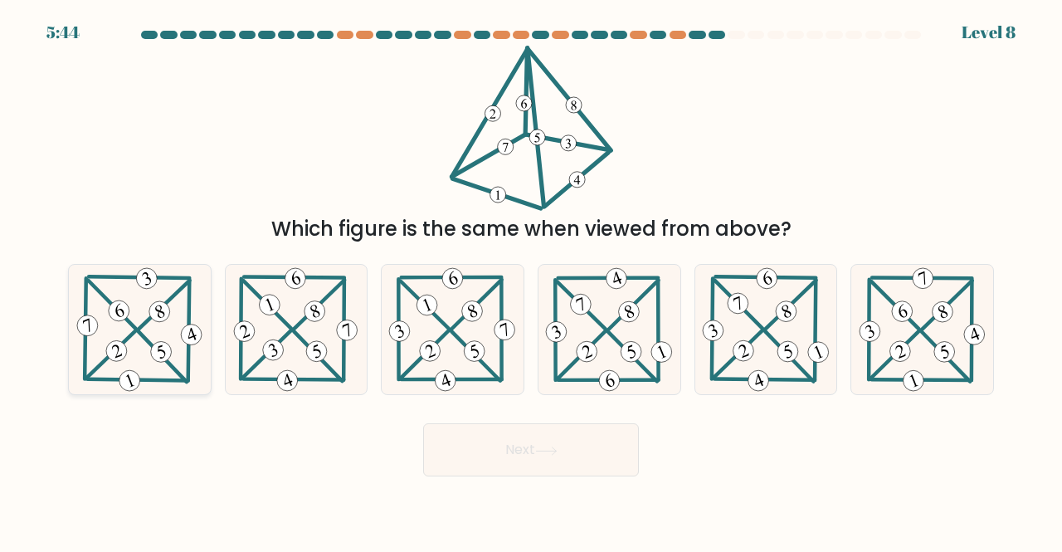
click at [107, 354] on 463 at bounding box center [116, 351] width 27 height 27
click at [531, 280] on input "a." at bounding box center [531, 278] width 1 height 4
radio input "true"
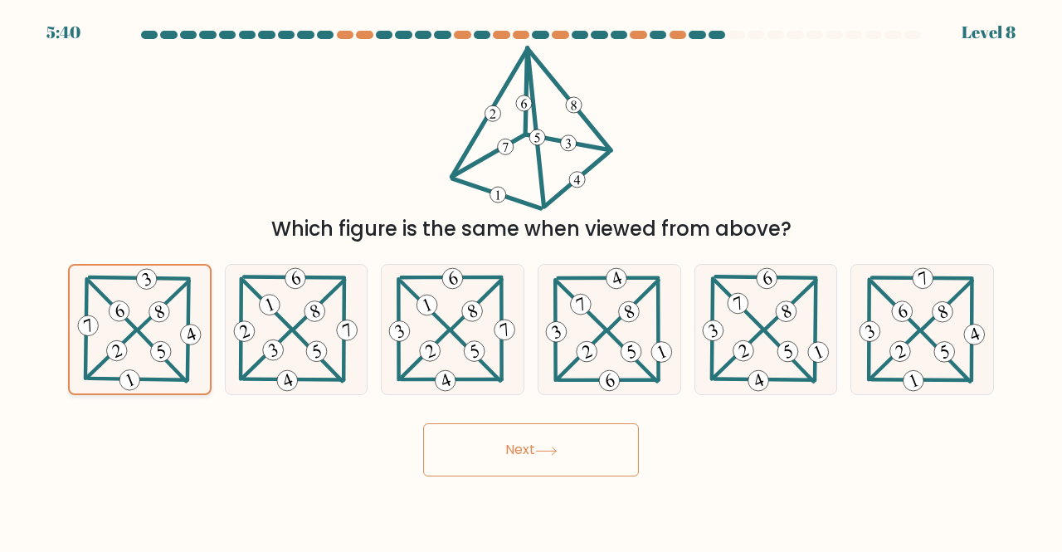
click at [133, 380] on 469 at bounding box center [130, 380] width 27 height 27
click at [531, 280] on input "a." at bounding box center [531, 278] width 1 height 4
click at [552, 432] on button "Next" at bounding box center [531, 449] width 216 height 53
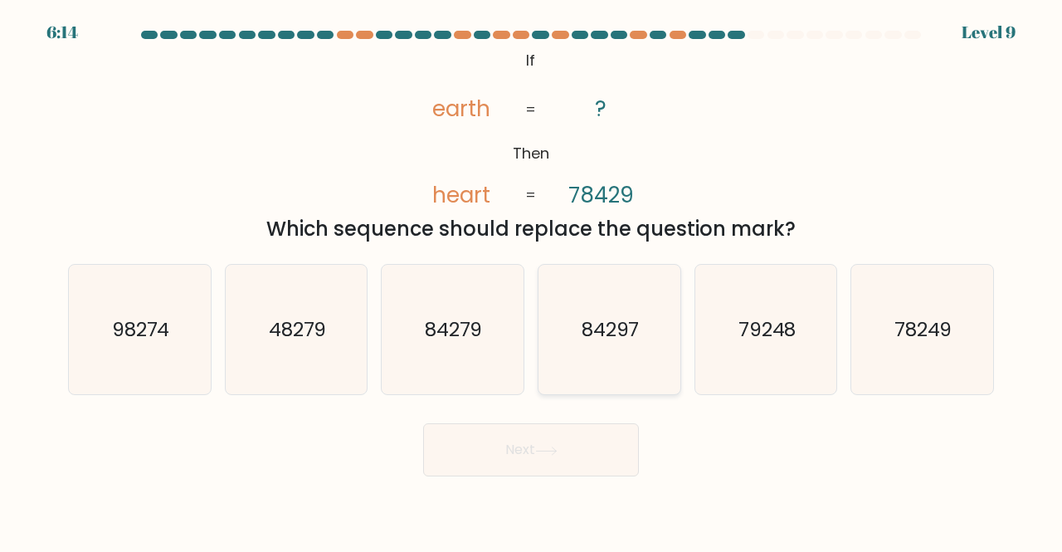
click at [641, 331] on icon "84297" at bounding box center [609, 330] width 130 height 130
click at [532, 280] on input "d. 84297" at bounding box center [531, 278] width 1 height 4
radio input "true"
click at [580, 446] on button "Next" at bounding box center [531, 449] width 216 height 53
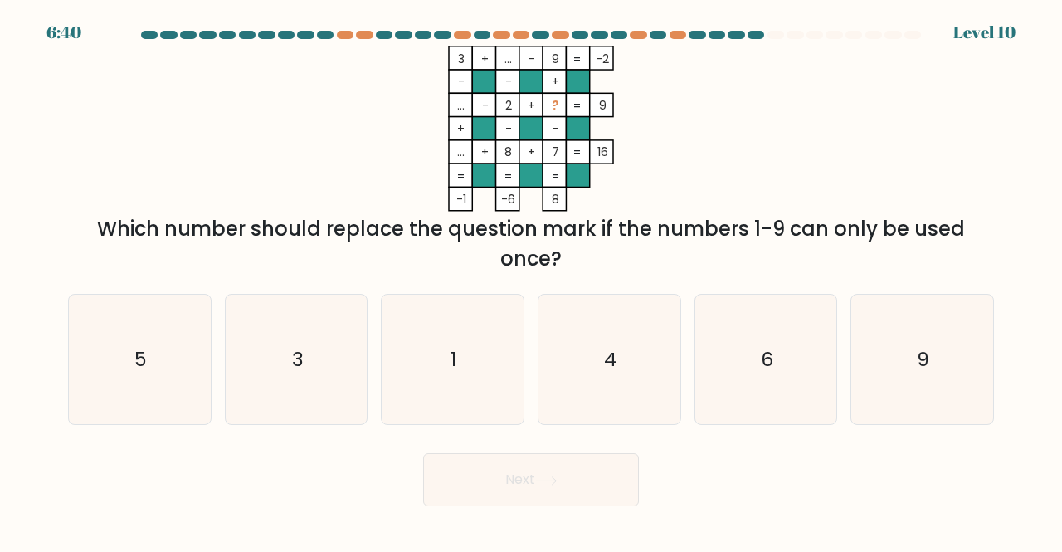
click at [634, 178] on icon "3 + ... - 9 -2 - - + ... - 2 + ? 9 + - - ... + 8 + 7 = 16 = = = = -1 -6 8 =" at bounding box center [531, 129] width 498 height 166
click at [704, 341] on icon "6" at bounding box center [766, 360] width 130 height 130
click at [532, 280] on input "e. 6" at bounding box center [531, 278] width 1 height 4
radio input "true"
click at [704, 341] on icon "6" at bounding box center [766, 359] width 129 height 129
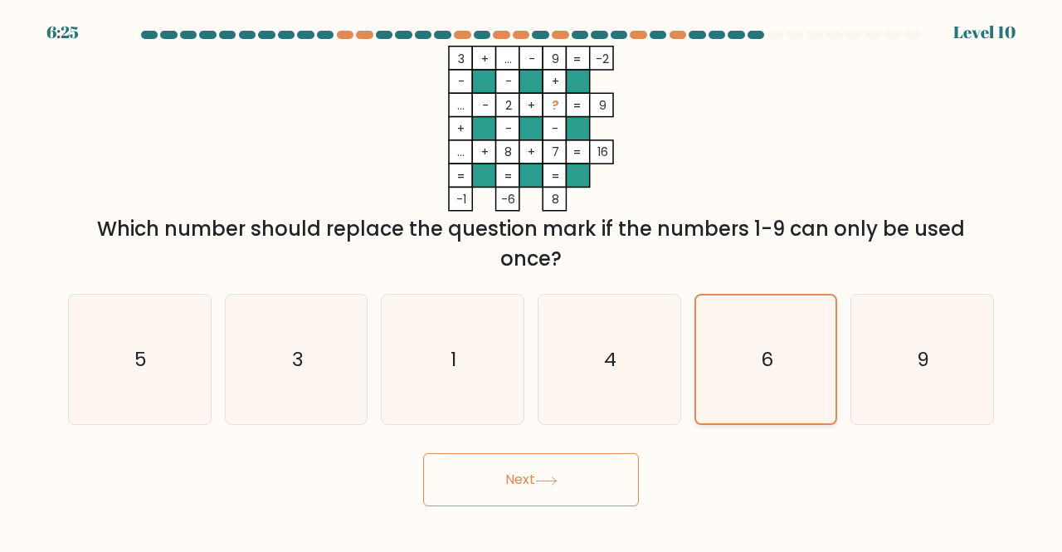
click at [532, 280] on input "e. 6" at bounding box center [531, 278] width 1 height 4
drag, startPoint x: 648, startPoint y: 373, endPoint x: 855, endPoint y: 383, distance: 206.9
click at [855, 383] on div "a. 5 b. 3 c. 1 d." at bounding box center [530, 352] width 939 height 145
click at [855, 383] on div "9" at bounding box center [923, 360] width 144 height 132
click at [532, 280] on input "f. 9" at bounding box center [531, 278] width 1 height 4
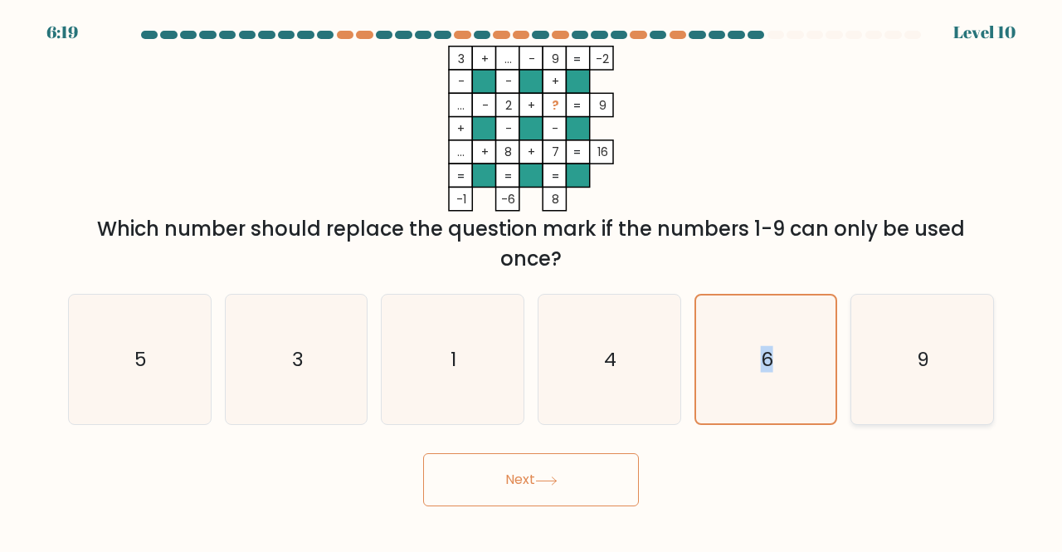
radio input "true"
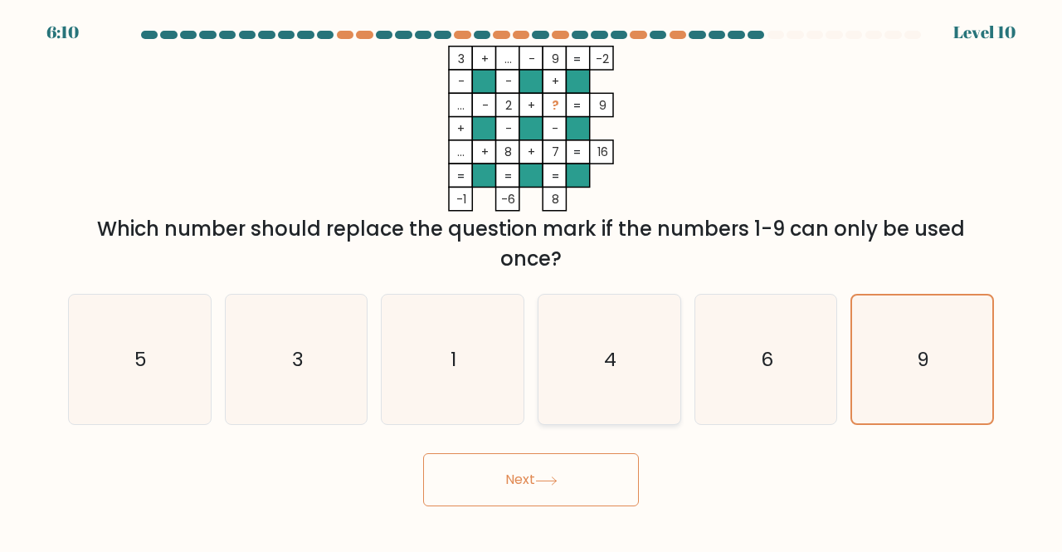
click at [644, 342] on icon "4" at bounding box center [609, 360] width 130 height 130
click at [532, 280] on input "d. 4" at bounding box center [531, 278] width 1 height 4
radio input "true"
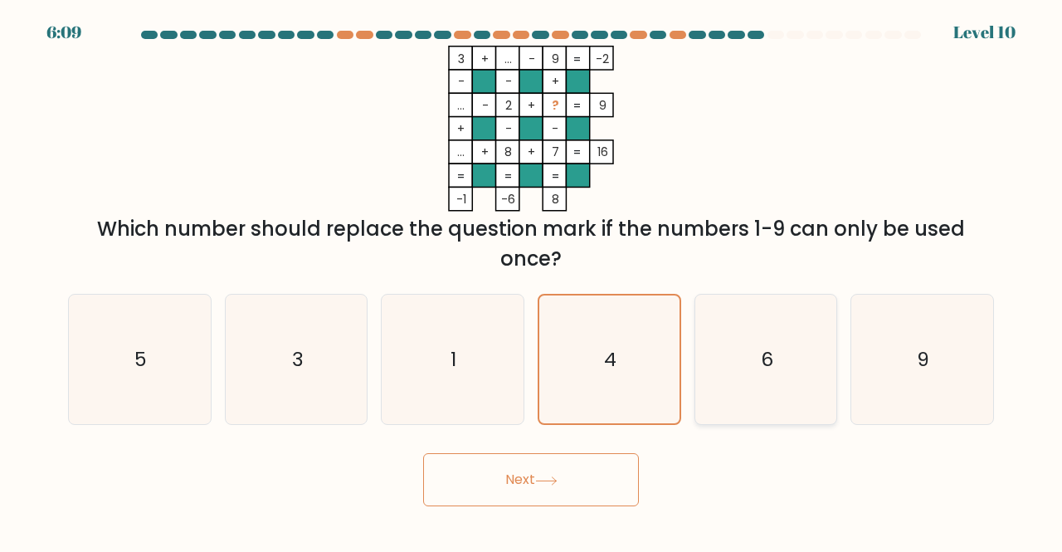
click at [722, 346] on icon "6" at bounding box center [766, 360] width 130 height 130
click at [532, 280] on input "e. 6" at bounding box center [531, 278] width 1 height 4
radio input "true"
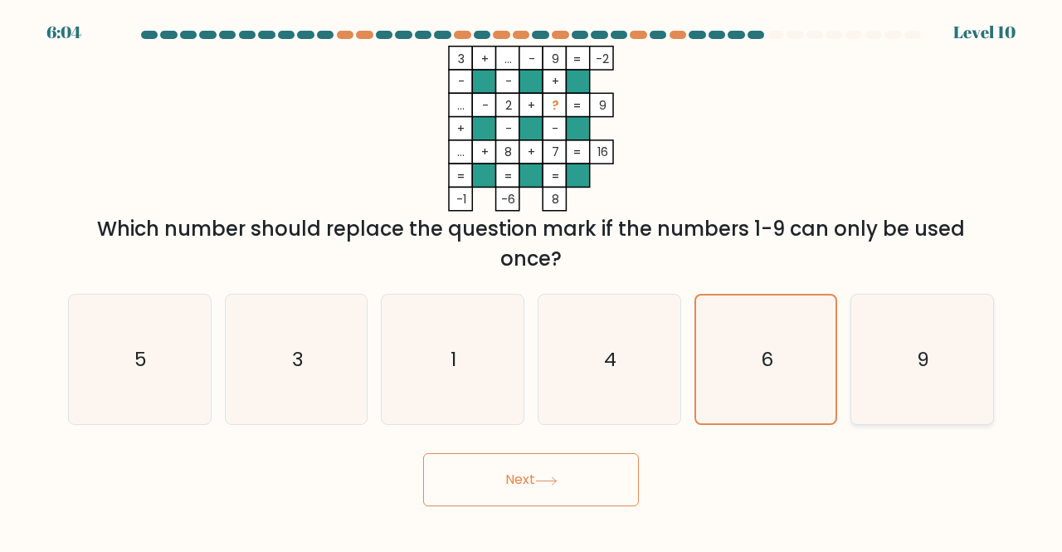
click at [880, 396] on icon "9" at bounding box center [922, 360] width 130 height 130
click at [532, 280] on input "f. 9" at bounding box center [531, 278] width 1 height 4
radio input "true"
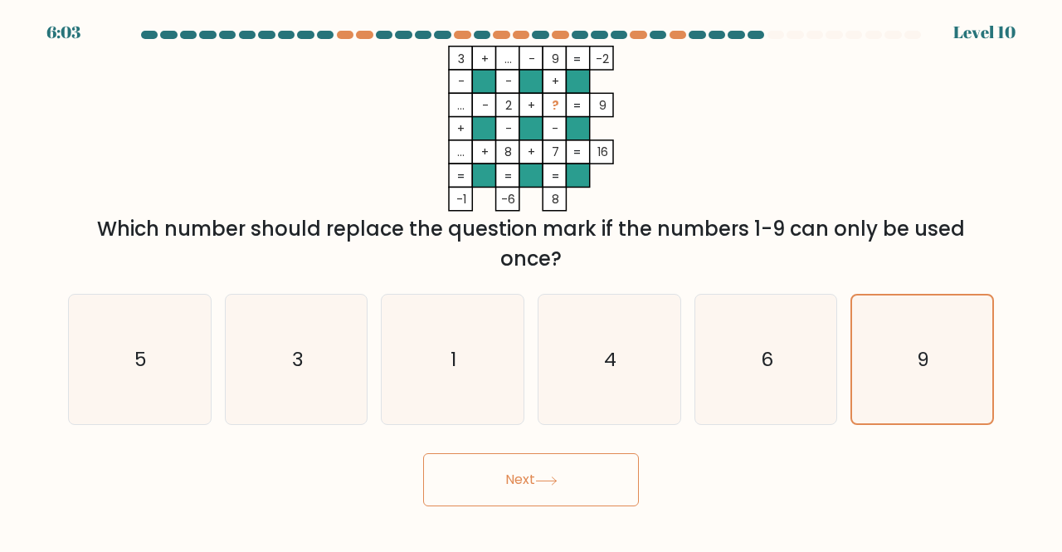
click at [596, 480] on button "Next" at bounding box center [531, 479] width 216 height 53
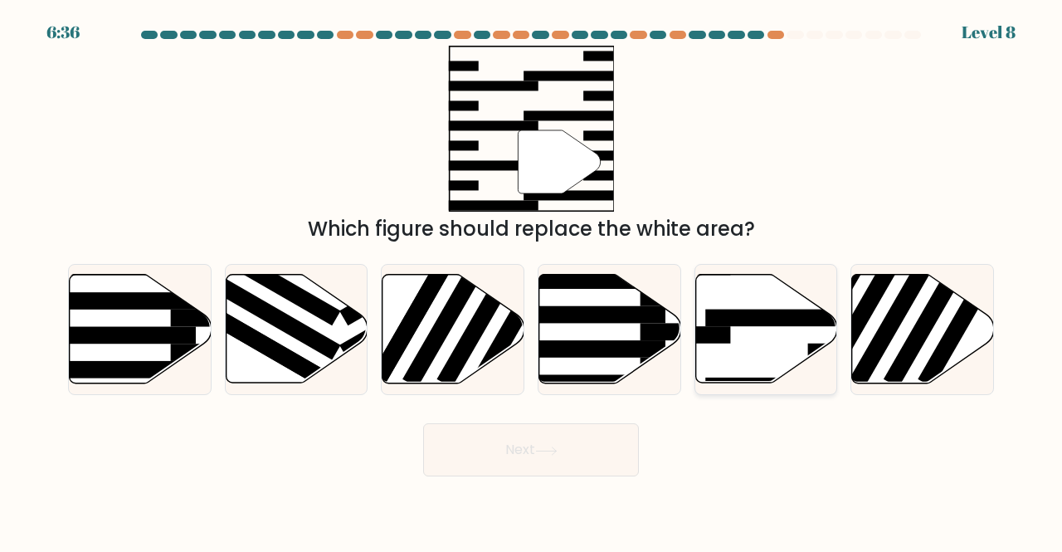
click at [773, 344] on icon at bounding box center [766, 329] width 142 height 109
click at [532, 280] on input "e." at bounding box center [531, 278] width 1 height 4
radio input "true"
click at [599, 448] on button "Next" at bounding box center [531, 449] width 216 height 53
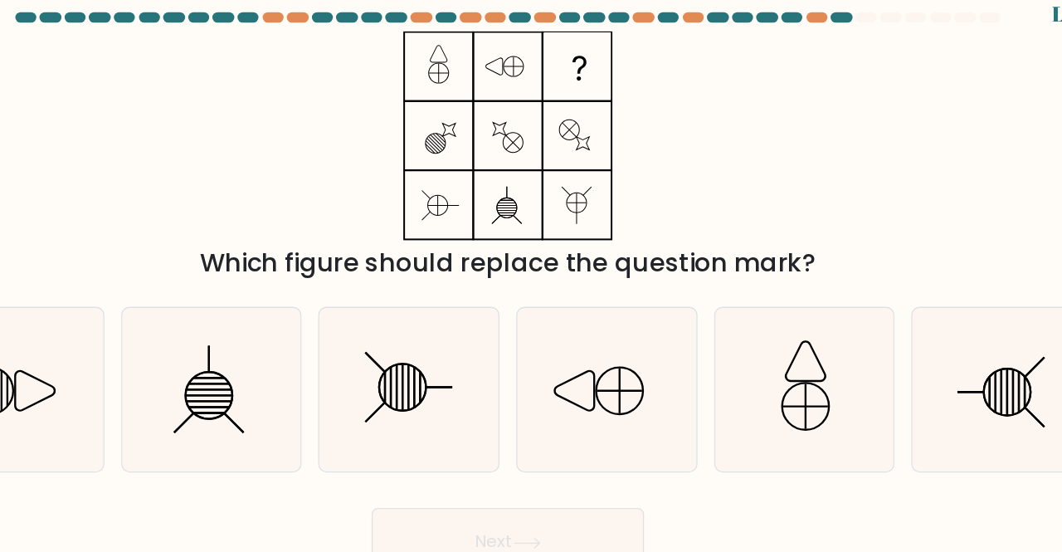
click at [619, 101] on icon at bounding box center [530, 129] width 207 height 166
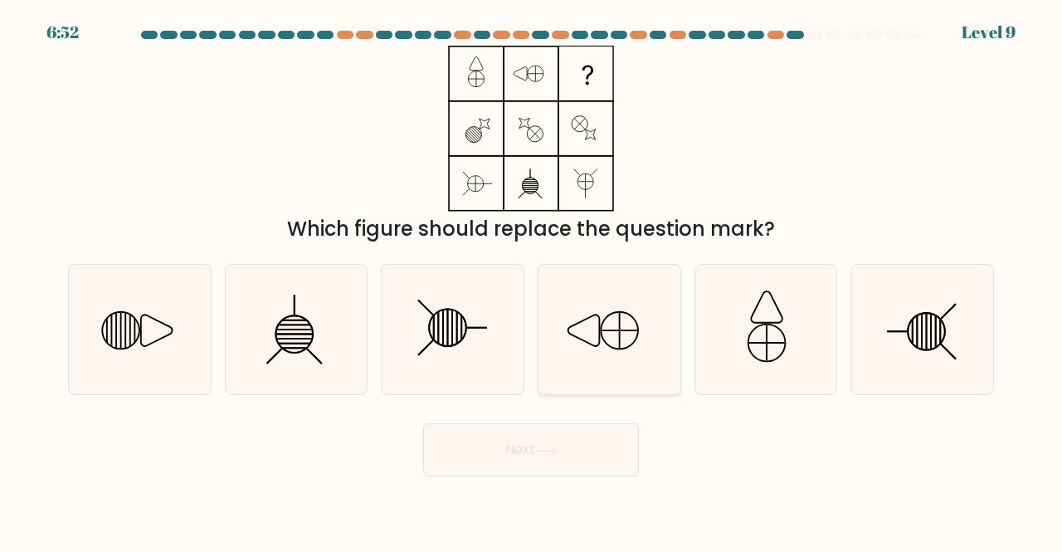
click at [588, 308] on icon at bounding box center [609, 330] width 130 height 130
click at [532, 280] on input "d." at bounding box center [531, 278] width 1 height 4
radio input "true"
click at [179, 321] on icon at bounding box center [140, 330] width 130 height 130
click at [531, 280] on input "a." at bounding box center [531, 278] width 1 height 4
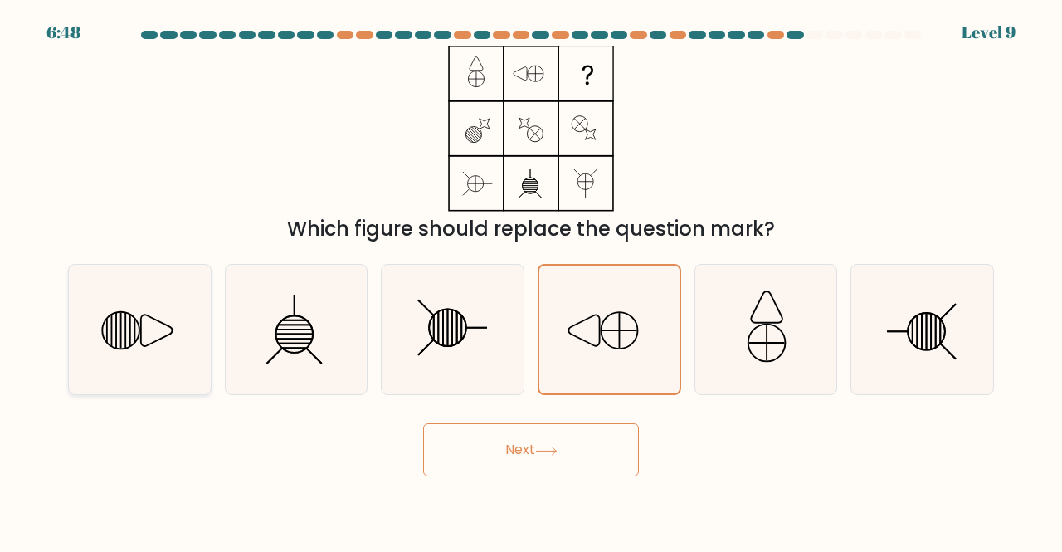
radio input "true"
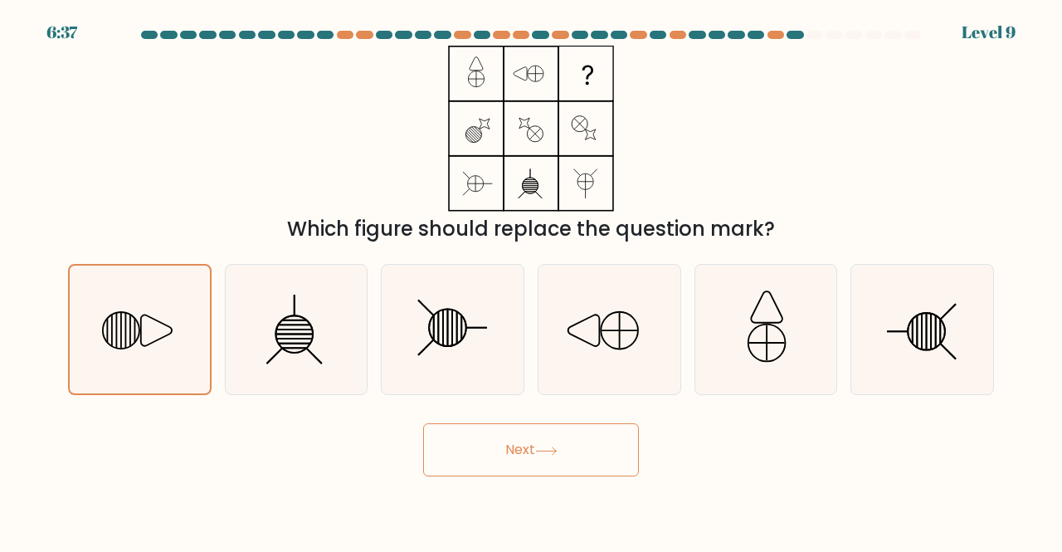
click at [580, 450] on button "Next" at bounding box center [531, 449] width 216 height 53
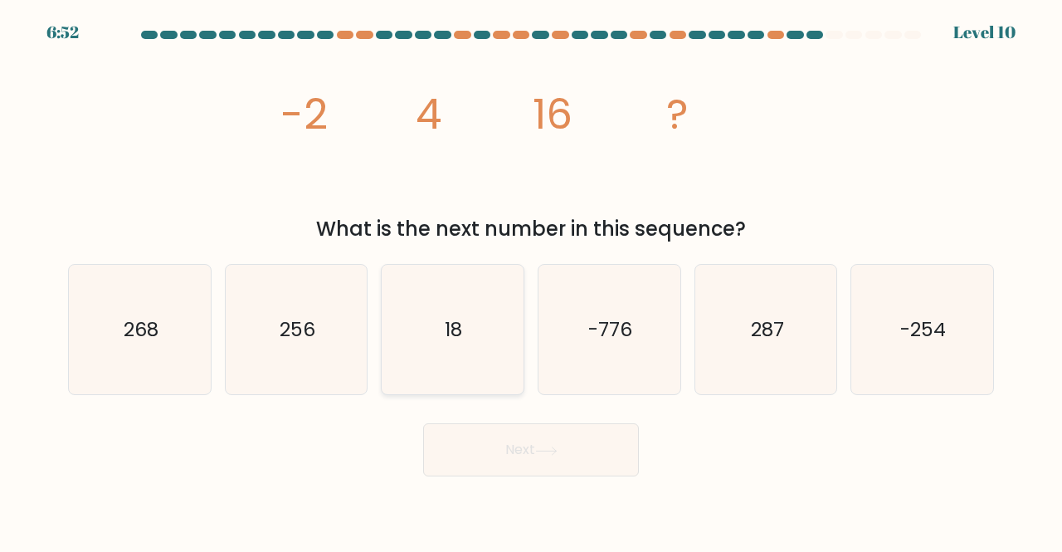
click at [459, 317] on text "18" at bounding box center [454, 328] width 17 height 27
click at [531, 280] on input "c. 18" at bounding box center [531, 278] width 1 height 4
radio input "true"
click at [881, 316] on icon "-254" at bounding box center [922, 330] width 130 height 130
click at [532, 280] on input "f. -254" at bounding box center [531, 278] width 1 height 4
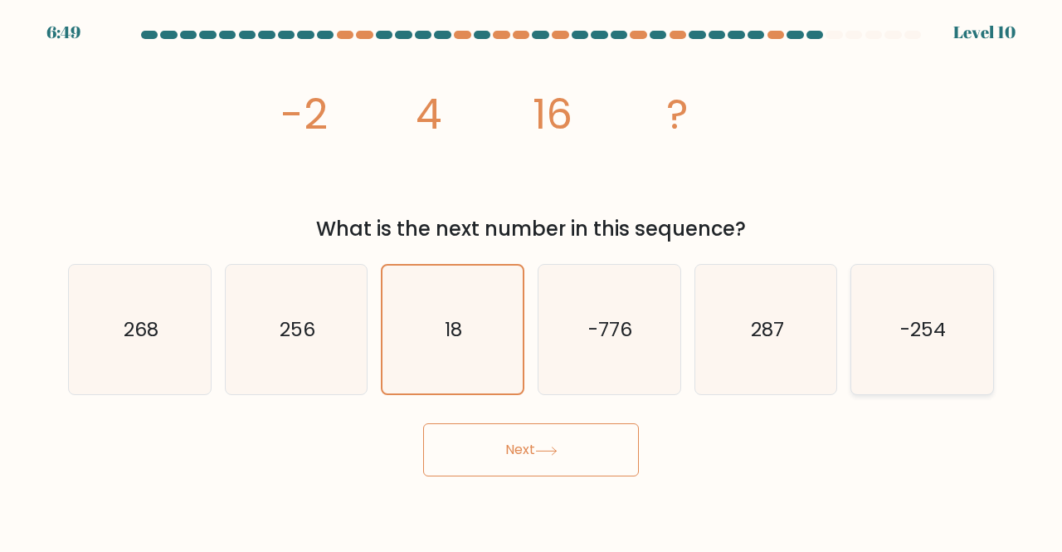
radio input "true"
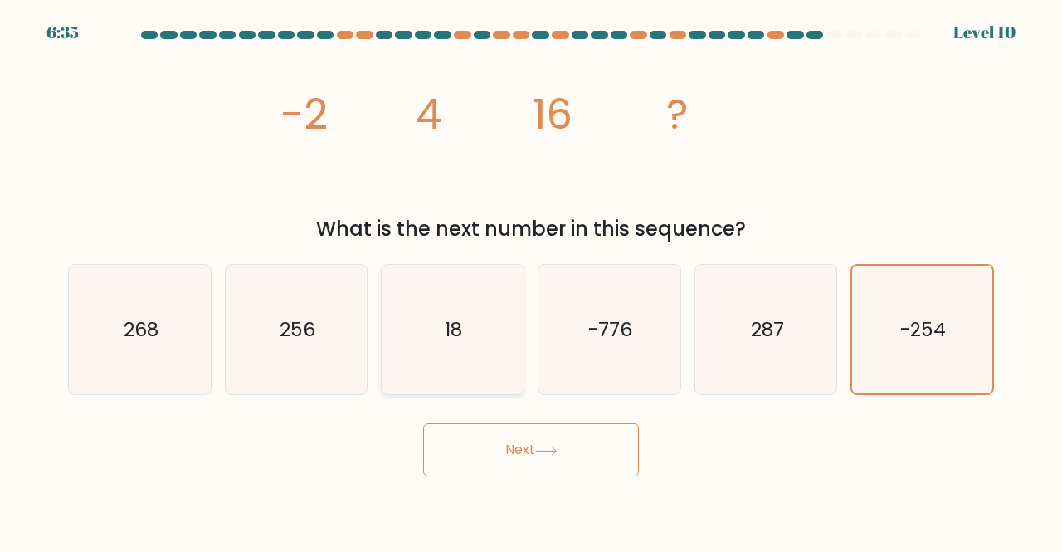
click at [476, 335] on icon "18" at bounding box center [453, 330] width 130 height 130
click at [531, 280] on input "c. 18" at bounding box center [531, 278] width 1 height 4
radio input "true"
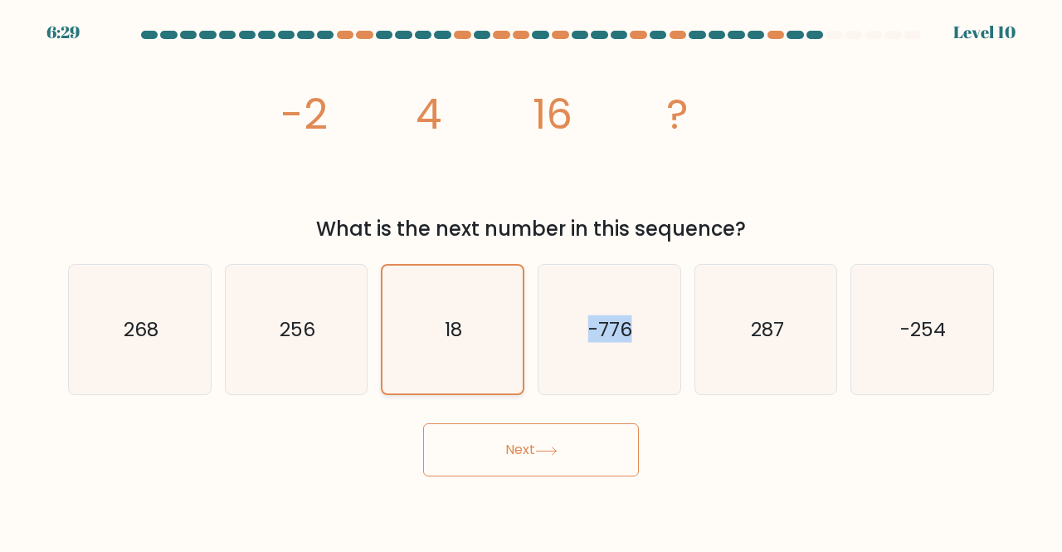
drag, startPoint x: 629, startPoint y: 334, endPoint x: 484, endPoint y: 353, distance: 146.4
click at [484, 353] on div "a. 268 b. 256" at bounding box center [530, 323] width 939 height 145
click at [778, 204] on icon "image/svg+xml -2 4 16 ?" at bounding box center [531, 129] width 498 height 166
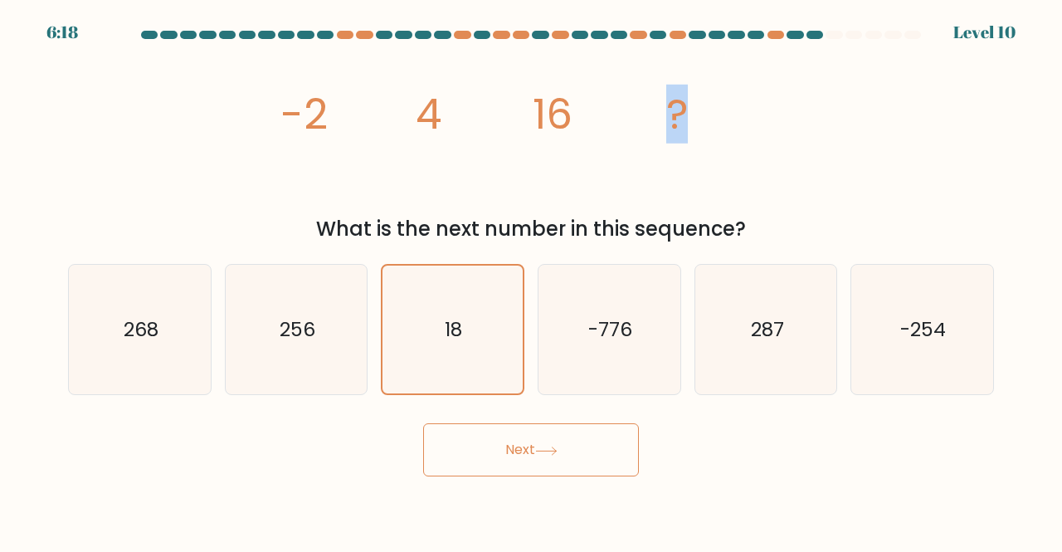
click at [778, 204] on icon "image/svg+xml -2 4 16 ?" at bounding box center [531, 129] width 498 height 166
click at [636, 358] on icon "-776" at bounding box center [609, 330] width 130 height 130
click at [532, 280] on input "d. -776" at bounding box center [531, 278] width 1 height 4
radio input "true"
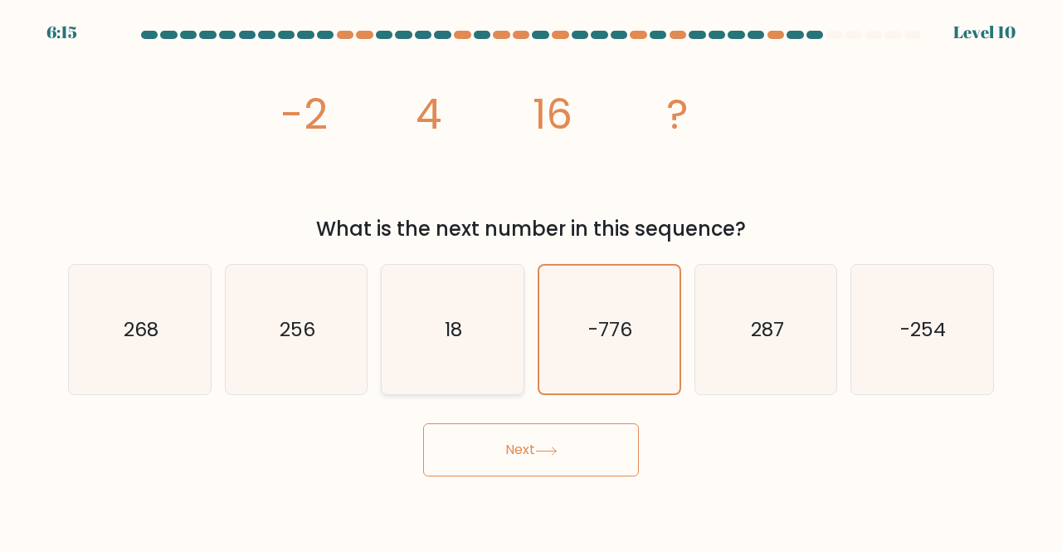
click at [485, 349] on icon "18" at bounding box center [453, 330] width 130 height 130
click at [531, 280] on input "c. 18" at bounding box center [531, 278] width 1 height 4
radio input "true"
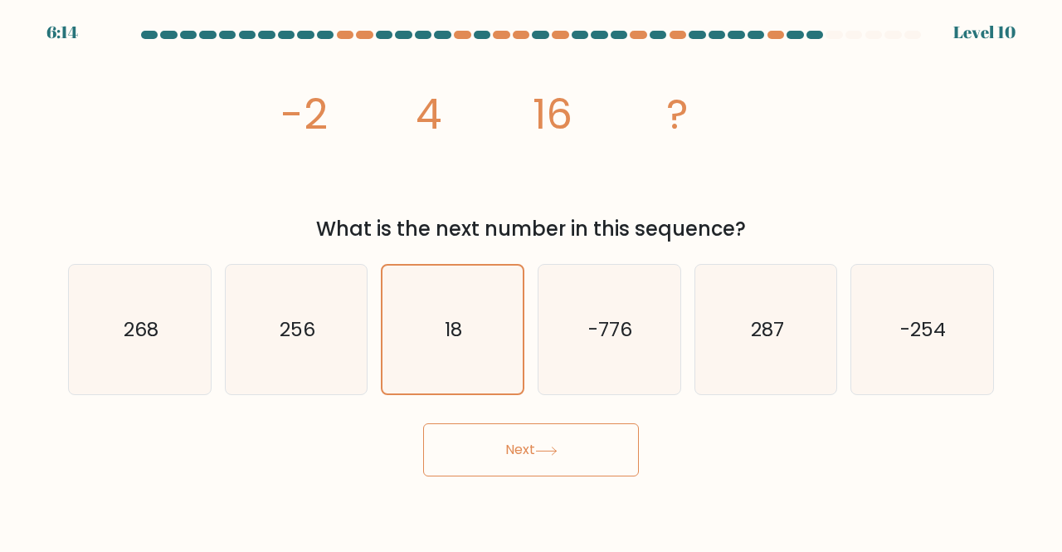
click at [568, 468] on button "Next" at bounding box center [531, 449] width 216 height 53
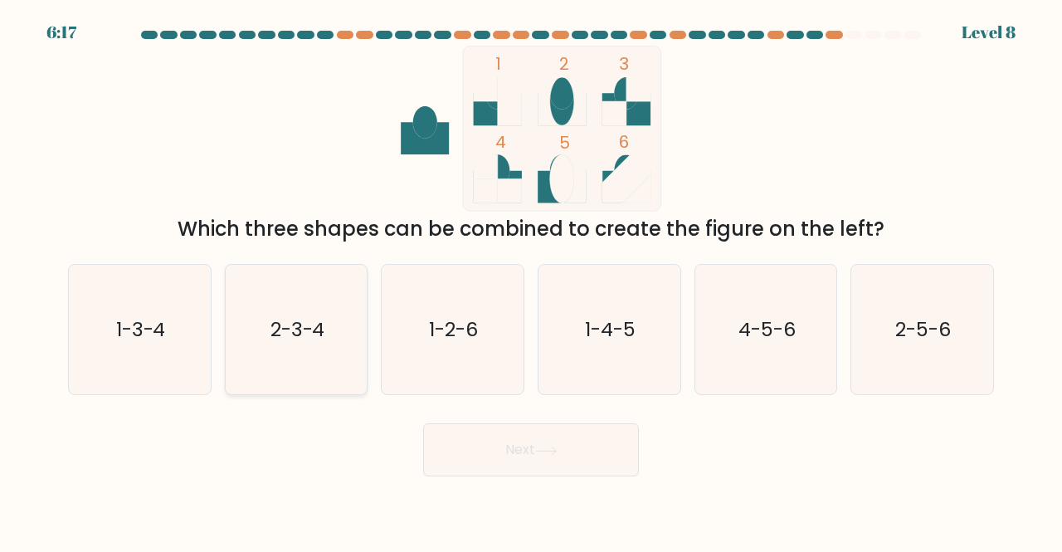
click at [305, 349] on icon "2-3-4" at bounding box center [297, 330] width 130 height 130
click at [531, 280] on input "b. 2-3-4" at bounding box center [531, 278] width 1 height 4
radio input "true"
click at [528, 460] on button "Next" at bounding box center [531, 449] width 216 height 53
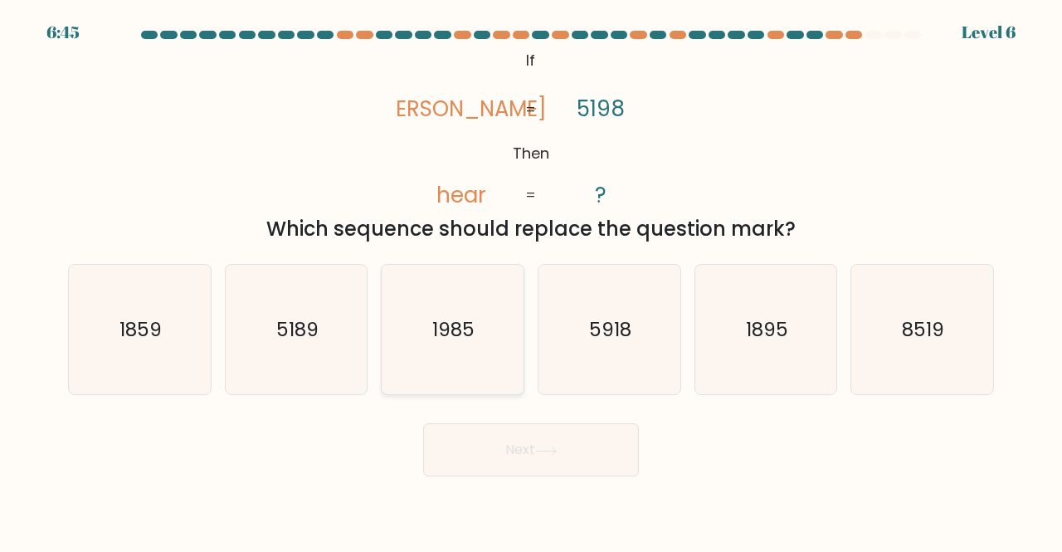
click at [473, 349] on icon "1985" at bounding box center [453, 330] width 130 height 130
click at [531, 280] on input "c. 1985" at bounding box center [531, 278] width 1 height 4
radio input "true"
click at [523, 440] on button "Next" at bounding box center [531, 449] width 216 height 53
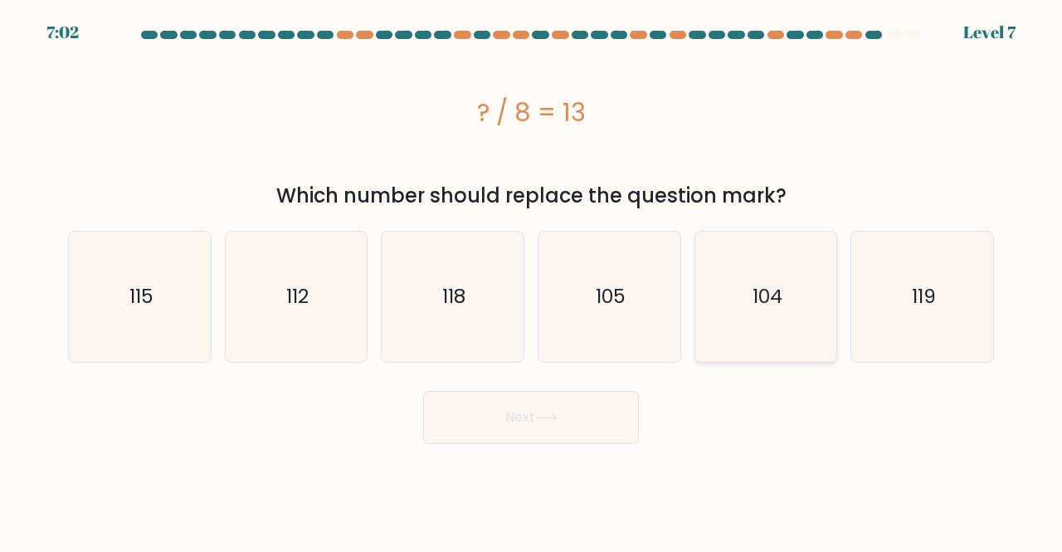
click at [739, 311] on icon "104" at bounding box center [766, 297] width 130 height 130
click at [532, 280] on input "e. 104" at bounding box center [531, 278] width 1 height 4
radio input "true"
click at [576, 407] on button "Next" at bounding box center [531, 417] width 216 height 53
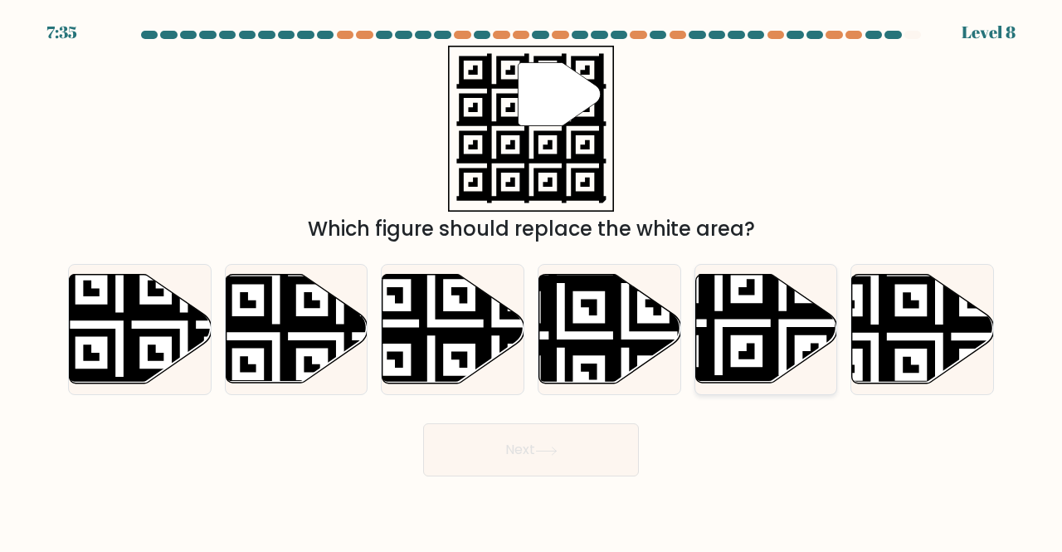
click at [798, 334] on icon at bounding box center [718, 387] width 257 height 257
click at [532, 280] on input "e." at bounding box center [531, 278] width 1 height 4
radio input "true"
click at [455, 318] on icon at bounding box center [495, 387] width 257 height 257
click at [531, 280] on input "c." at bounding box center [531, 278] width 1 height 4
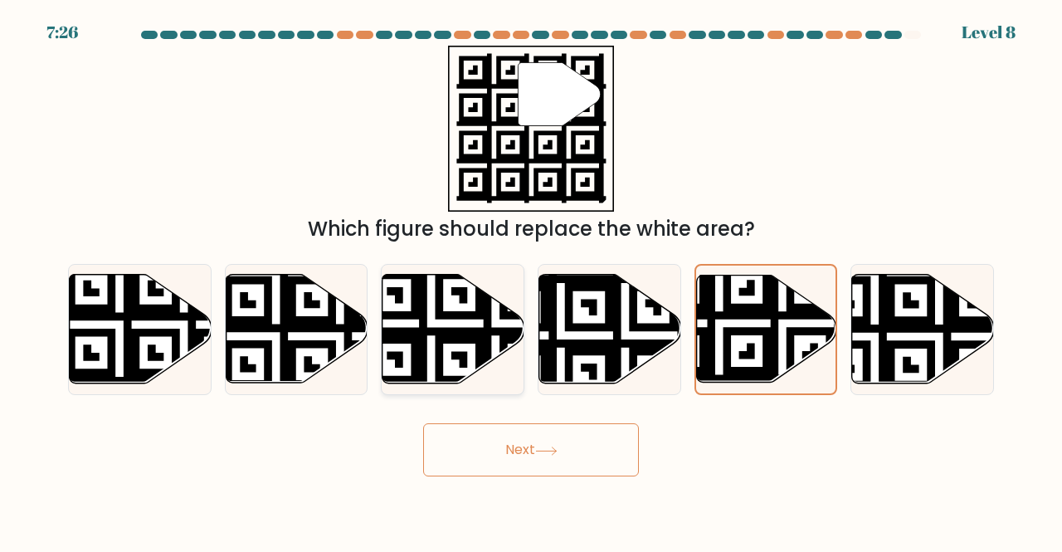
radio input "true"
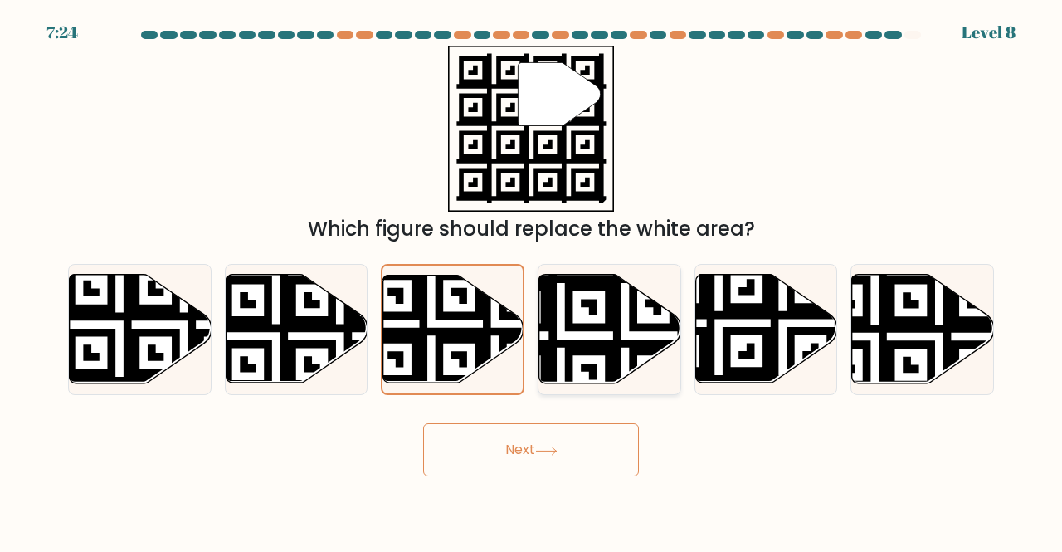
click at [585, 352] on icon at bounding box center [560, 271] width 257 height 257
click at [532, 280] on input "d." at bounding box center [531, 278] width 1 height 4
radio input "true"
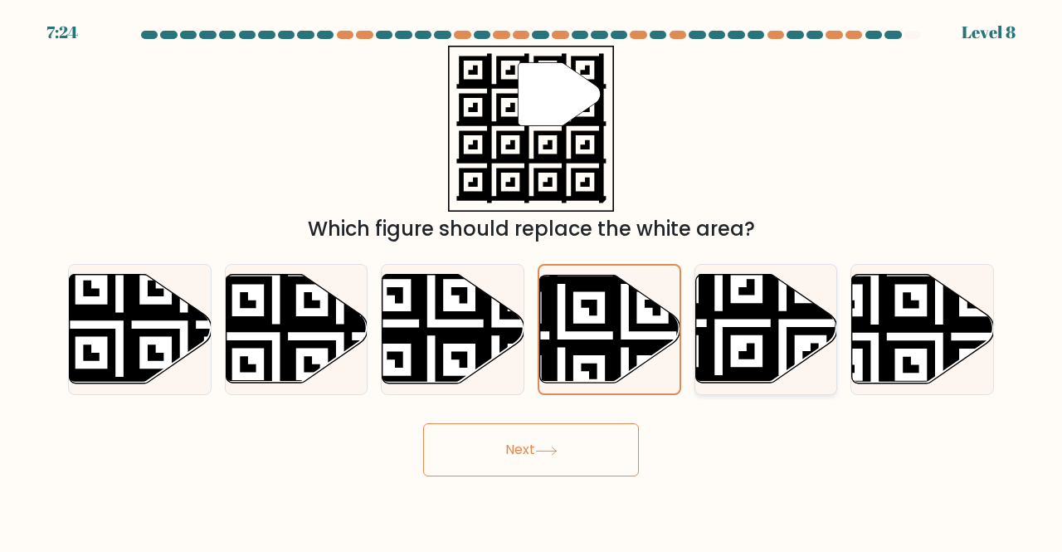
click at [706, 351] on icon at bounding box center [718, 387] width 257 height 257
click at [532, 280] on input "e." at bounding box center [531, 278] width 1 height 4
radio input "true"
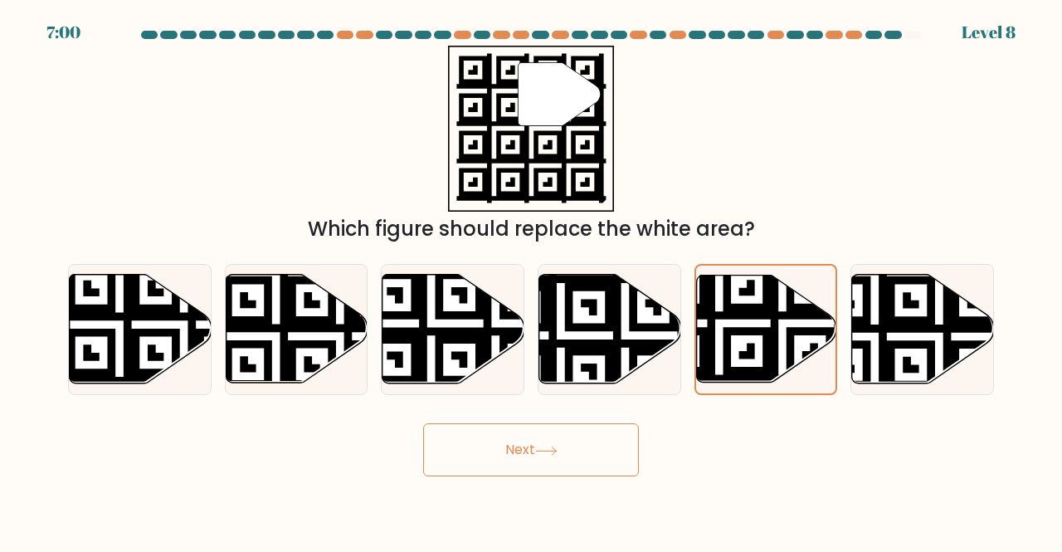
click at [594, 456] on button "Next" at bounding box center [531, 449] width 216 height 53
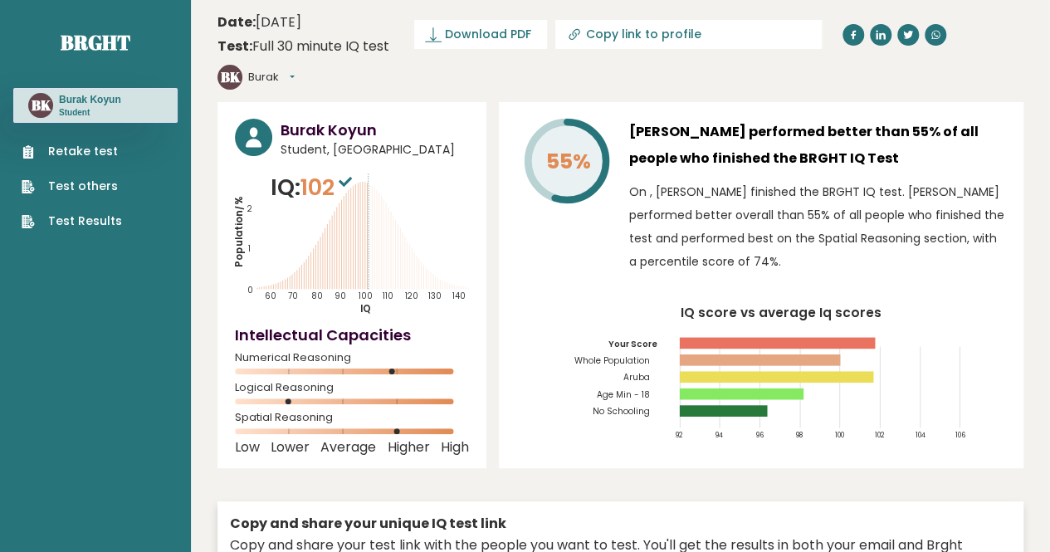
click at [419, 251] on icon "Population/% IQ 0 1 2 60 70 80 90 100 110 120 130 140" at bounding box center [352, 243] width 234 height 144
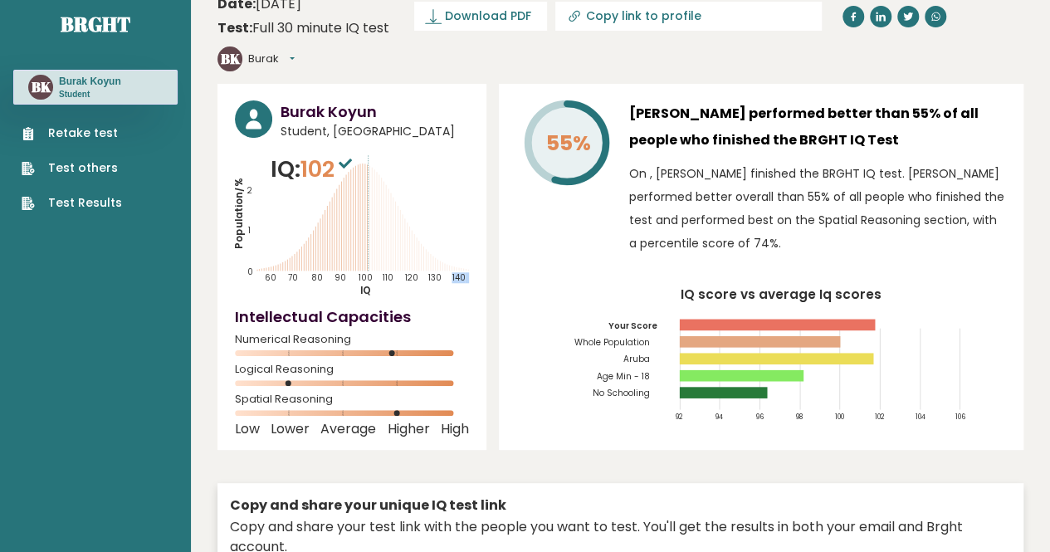
scroll to position [21, 0]
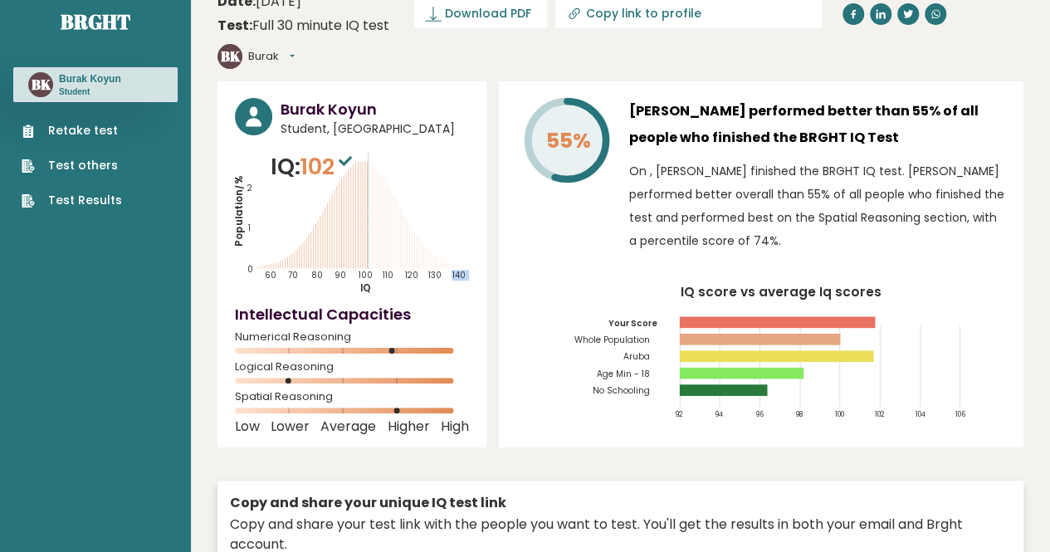
click at [423, 251] on icon "Population/% IQ 0 1 2 60 70 80 90 100 110 120 130 140" at bounding box center [352, 222] width 234 height 144
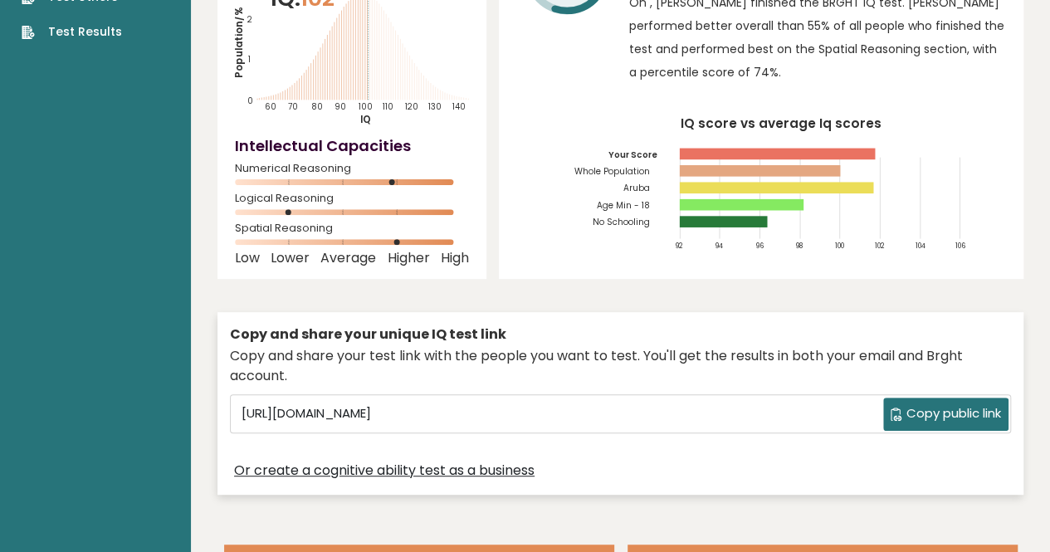
scroll to position [0, 0]
